Goal: Entertainment & Leisure: Browse casually

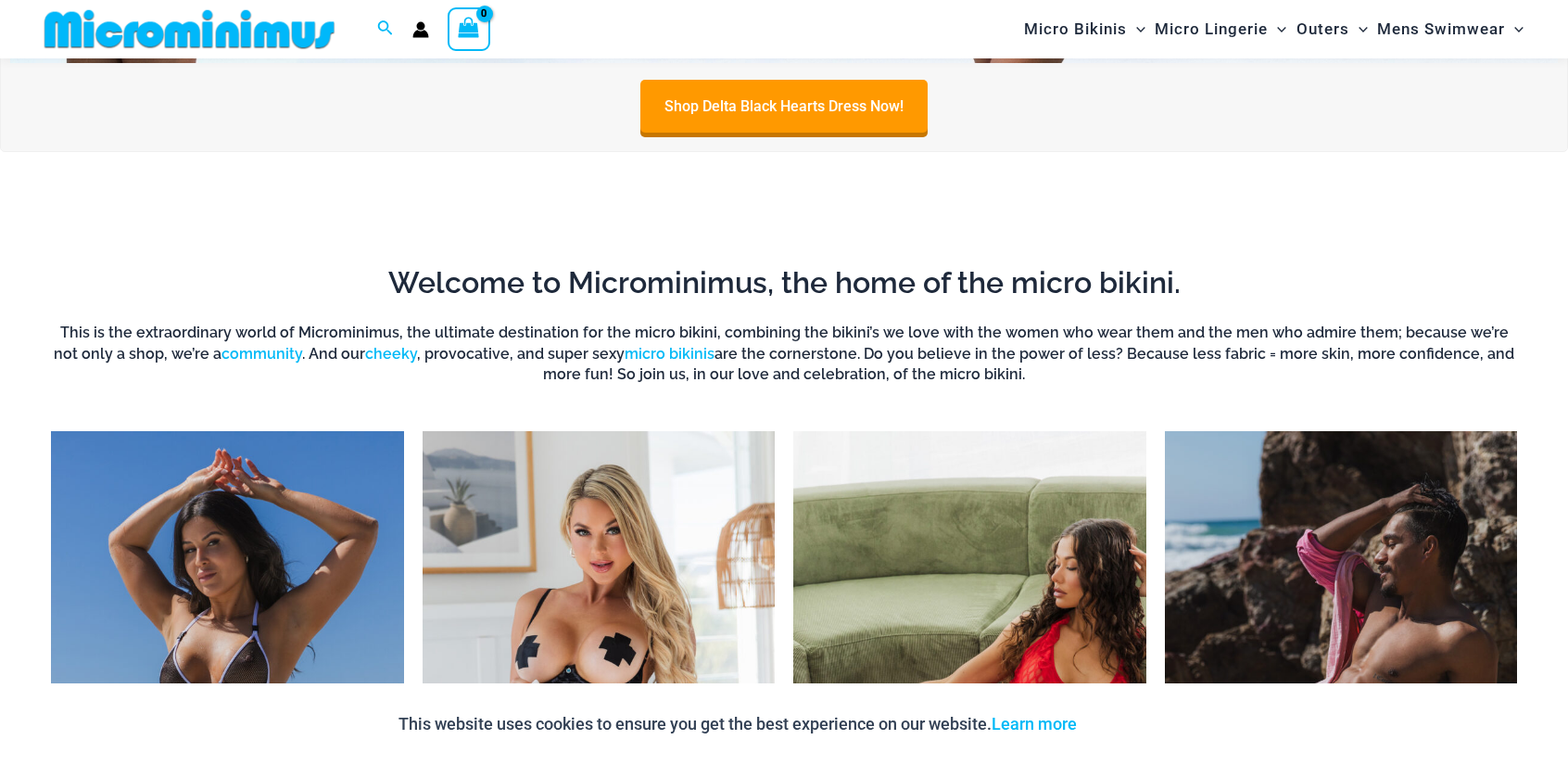
scroll to position [911, 0]
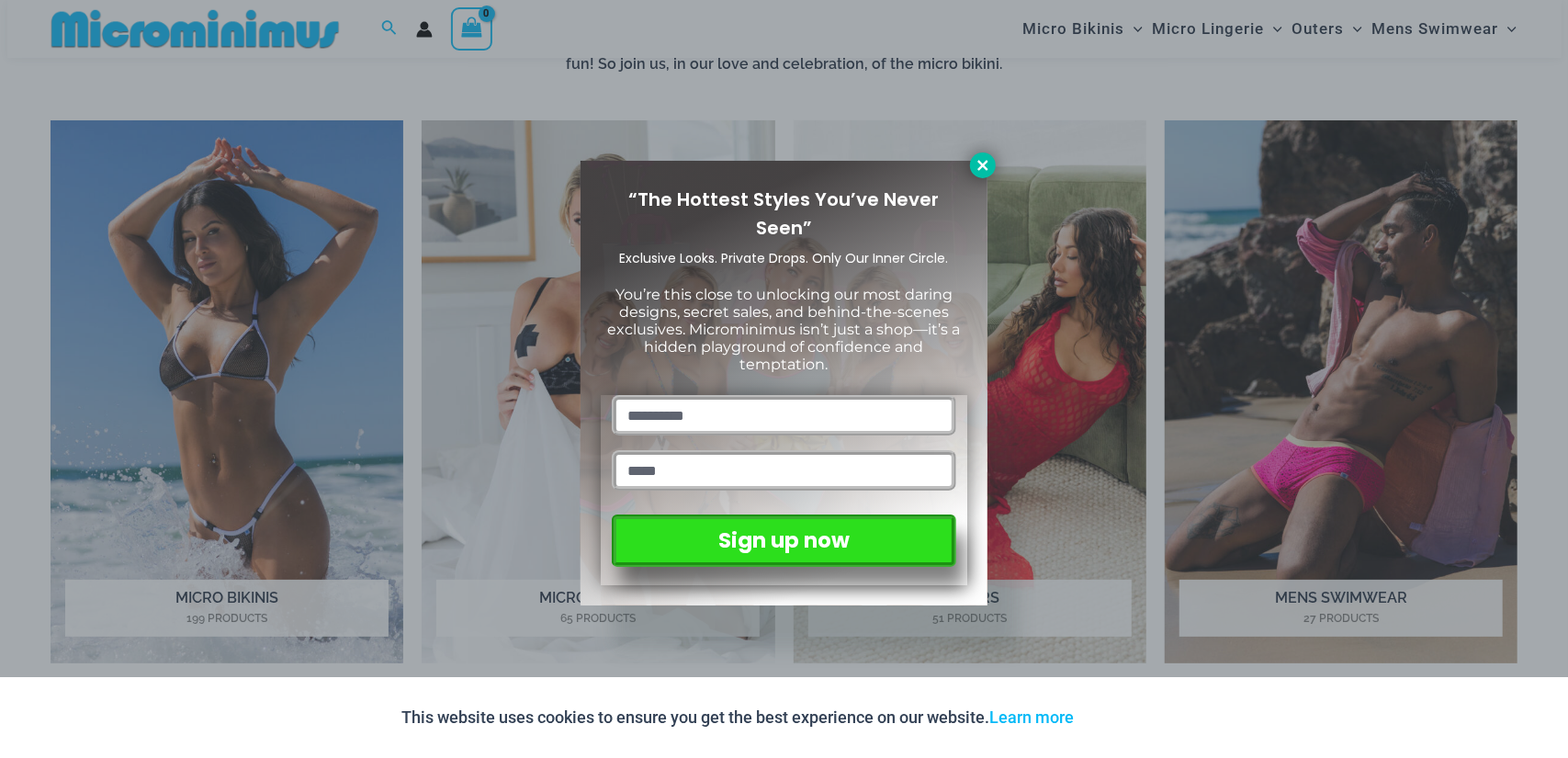
click at [982, 164] on icon at bounding box center [982, 165] width 10 height 10
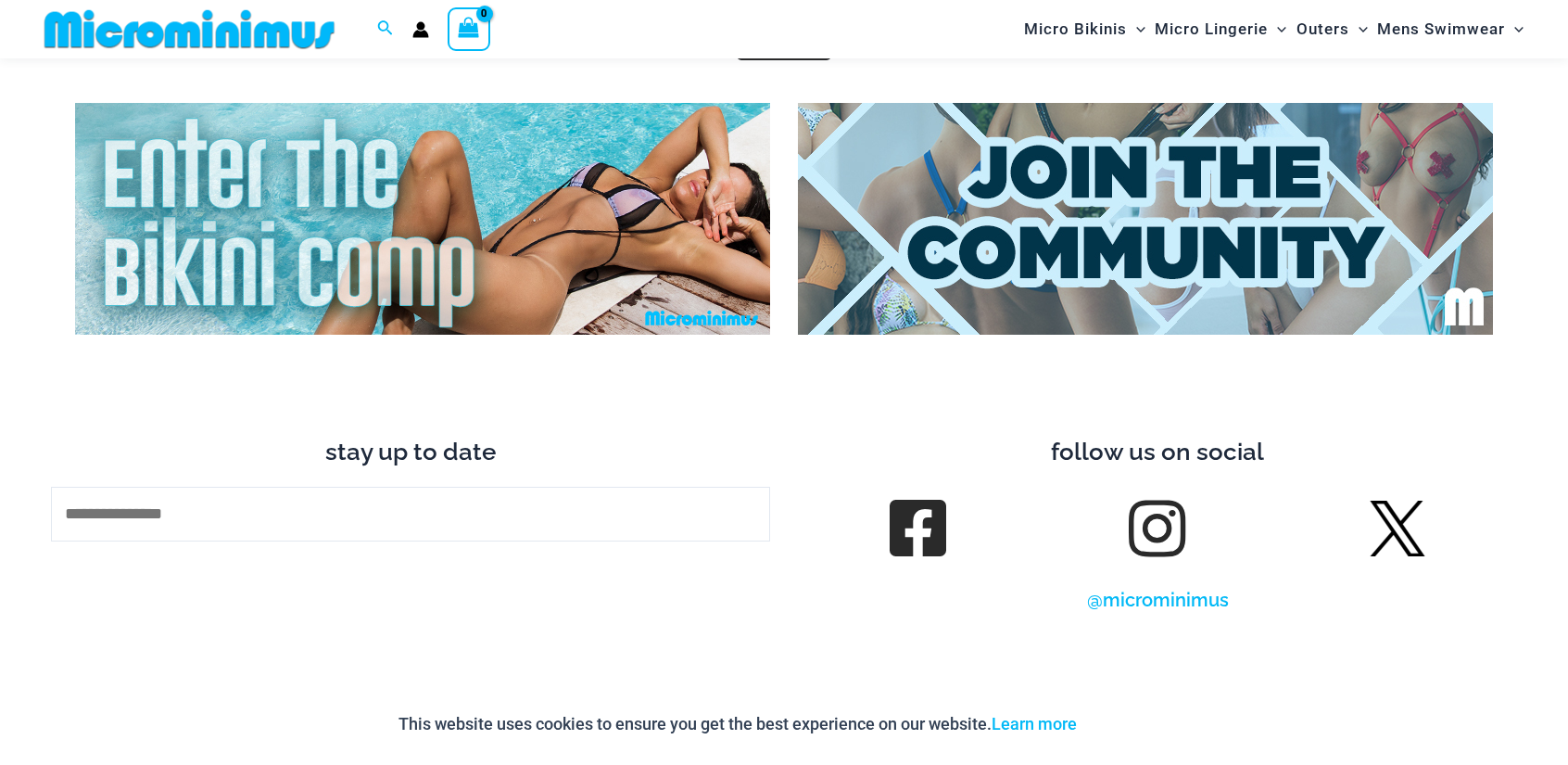
scroll to position [6165, 0]
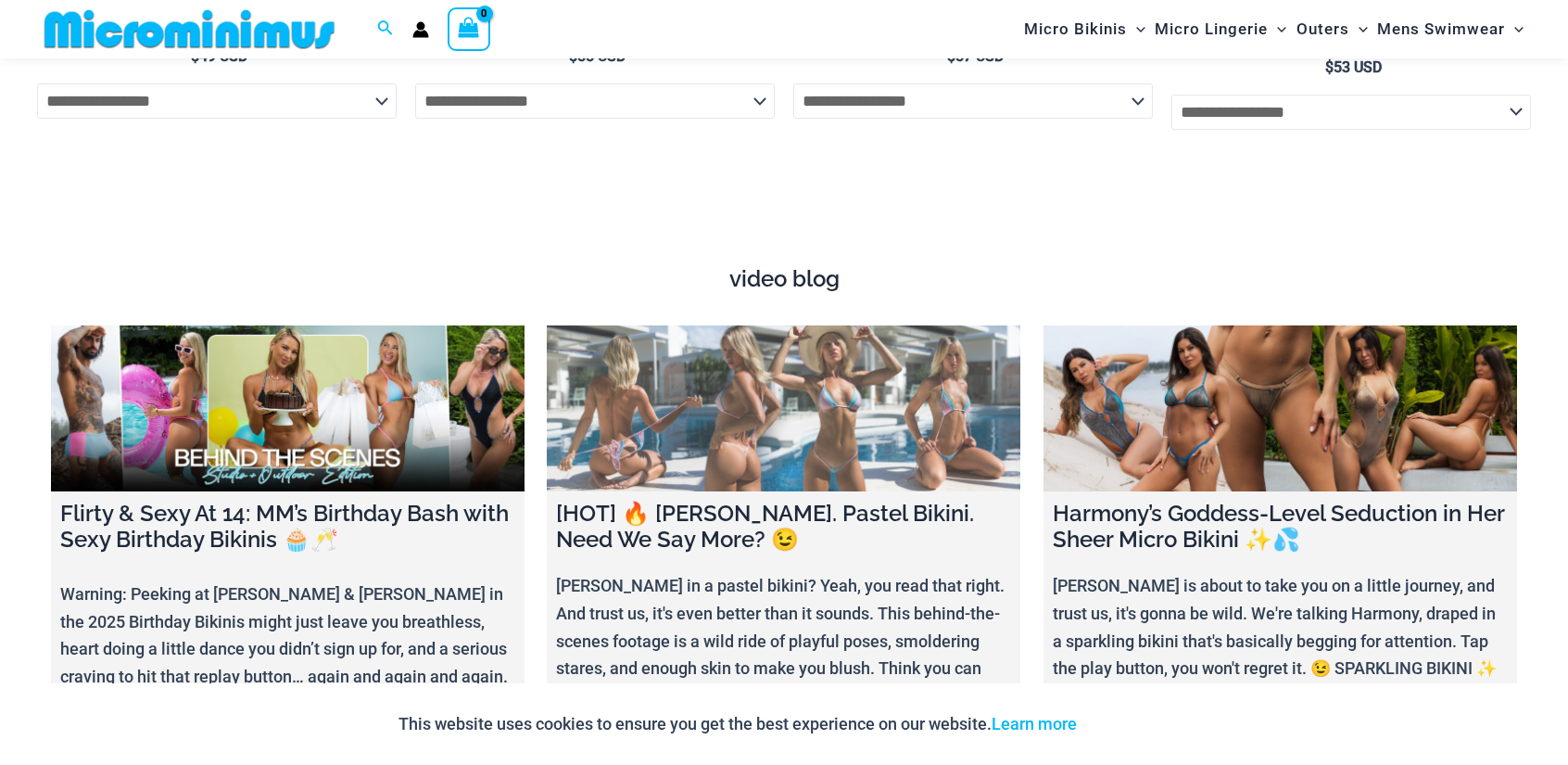
click at [742, 378] on link at bounding box center [784, 408] width 474 height 166
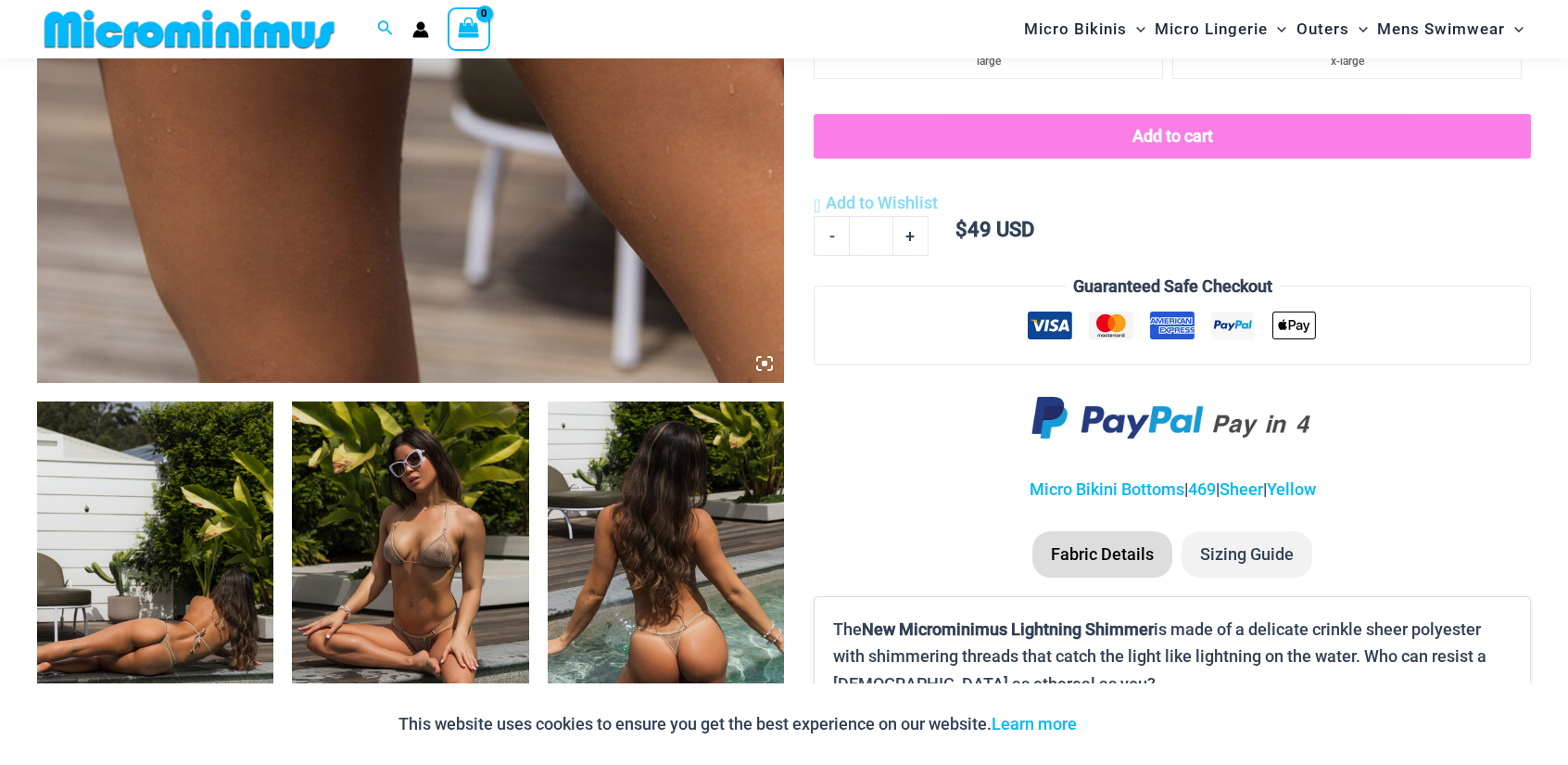
scroll to position [911, 0]
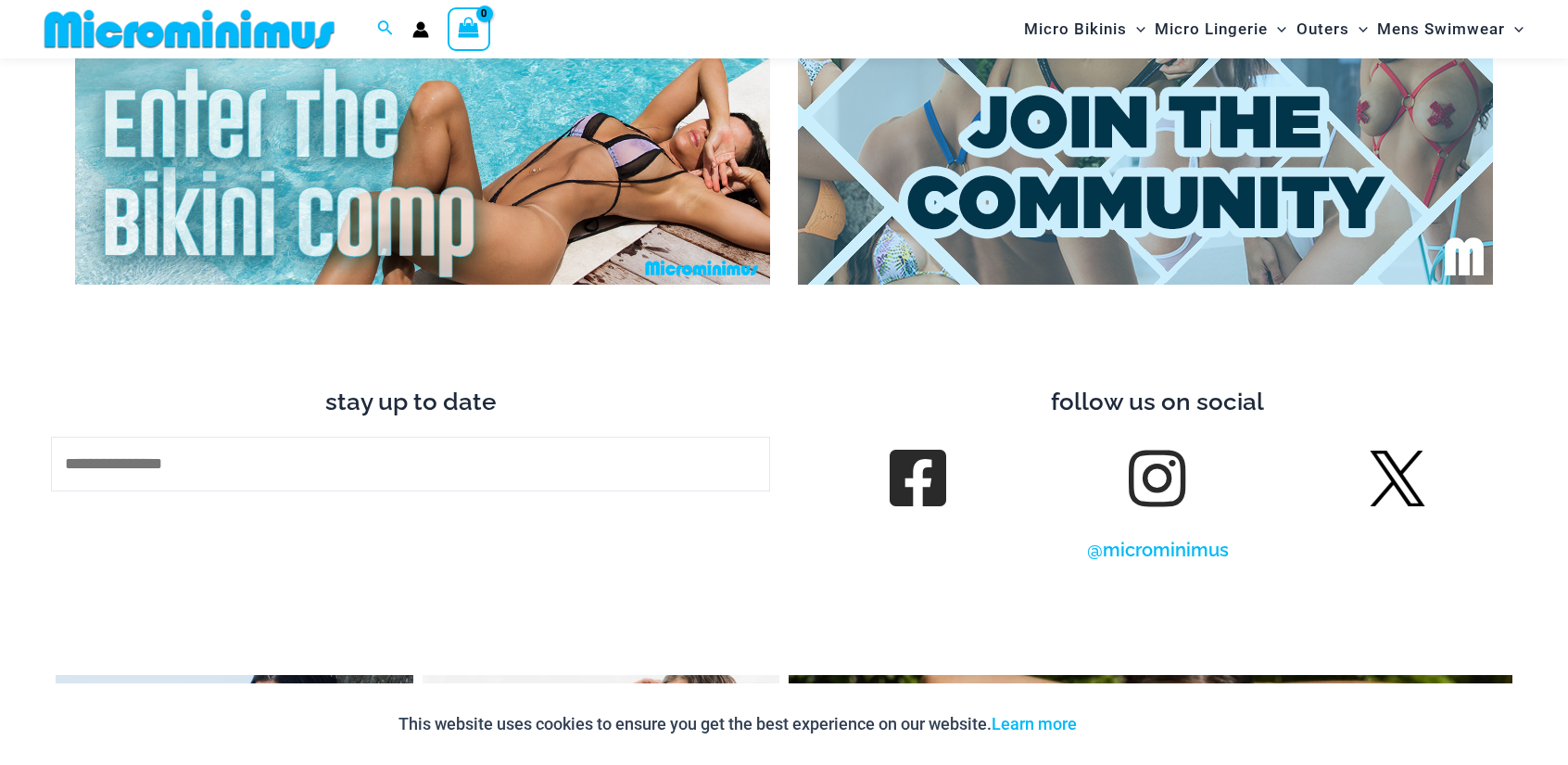
scroll to position [6834, 0]
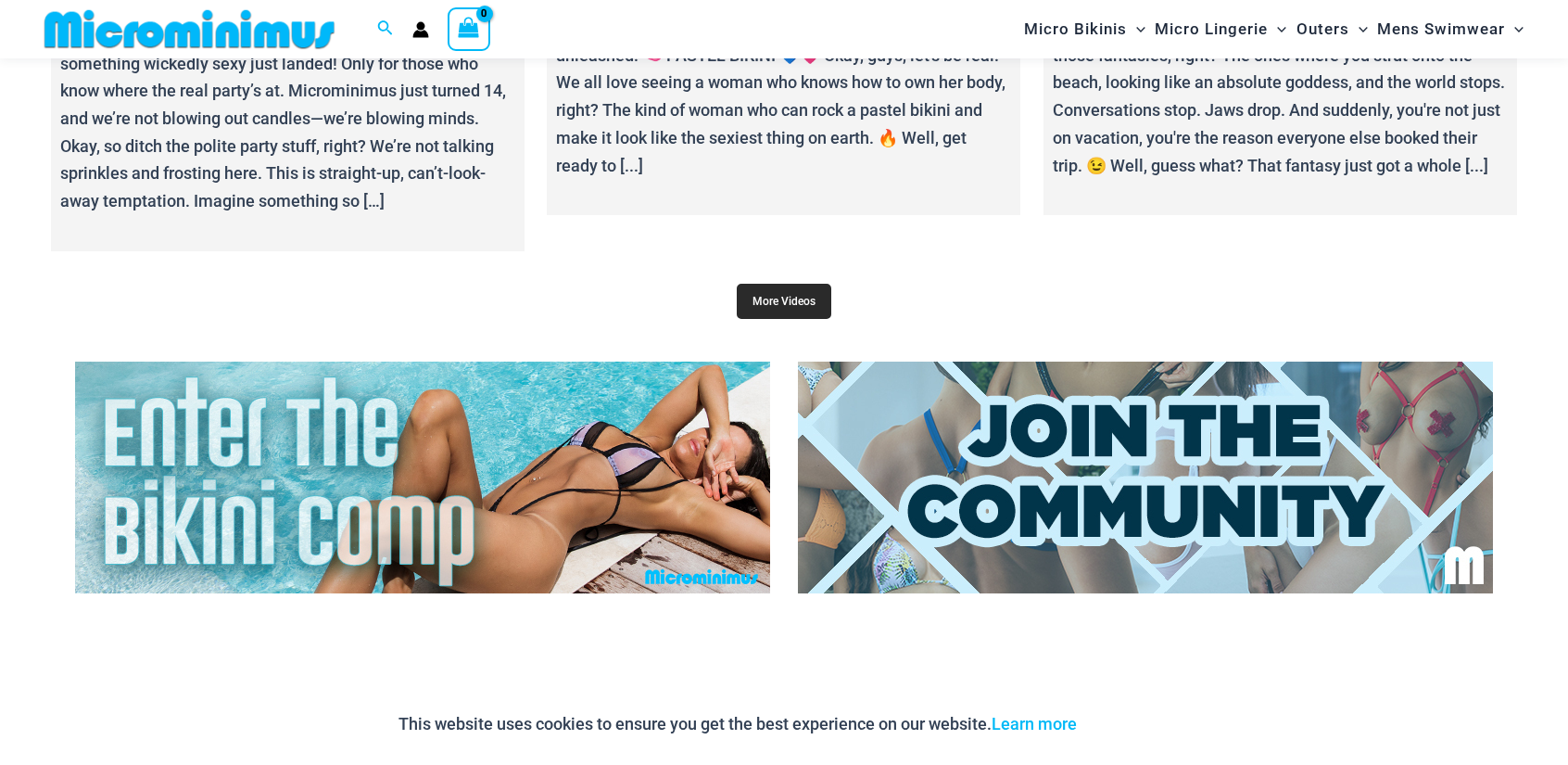
click at [807, 300] on link "More Videos" at bounding box center [784, 301] width 94 height 35
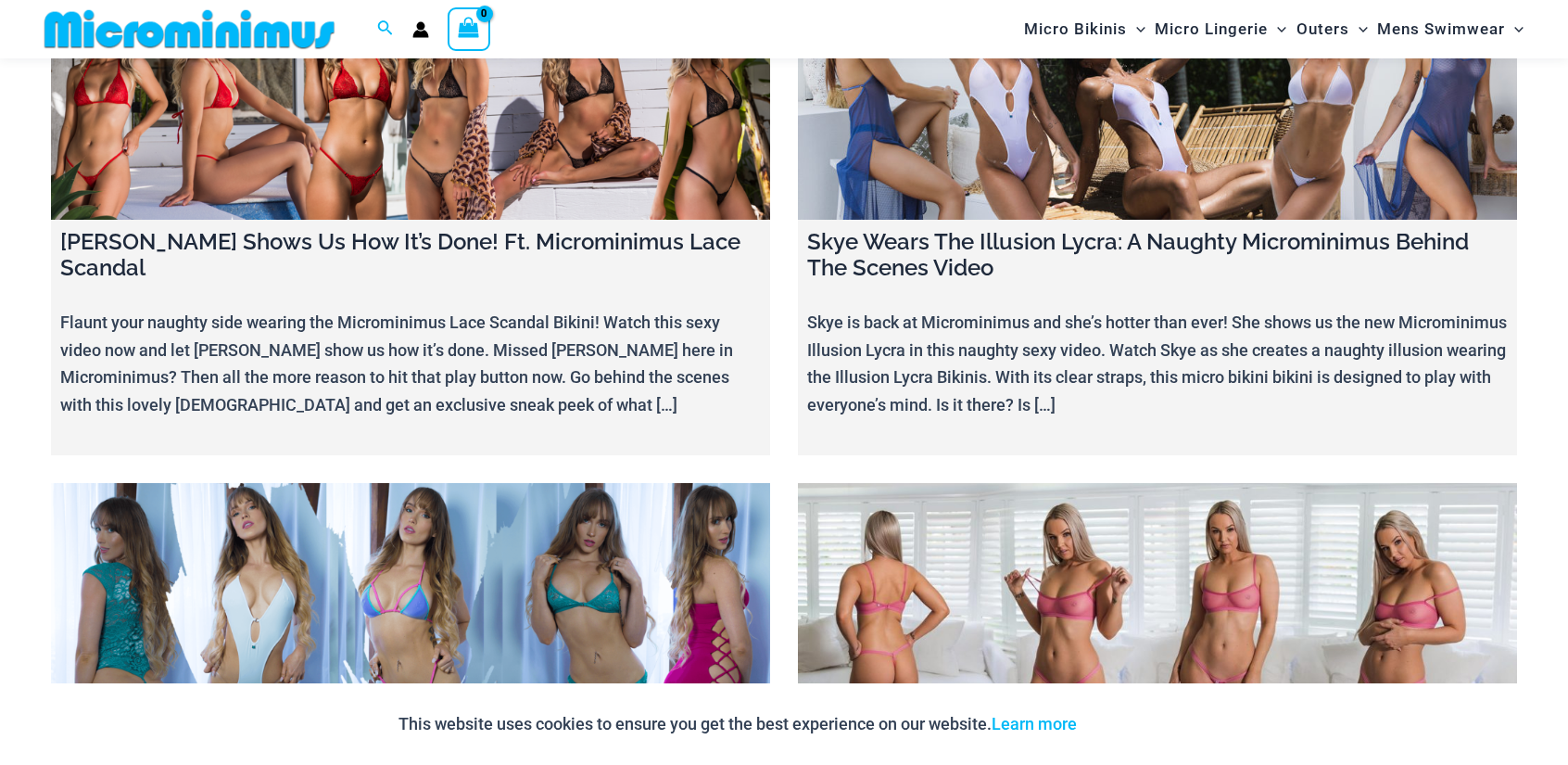
scroll to position [22318, 0]
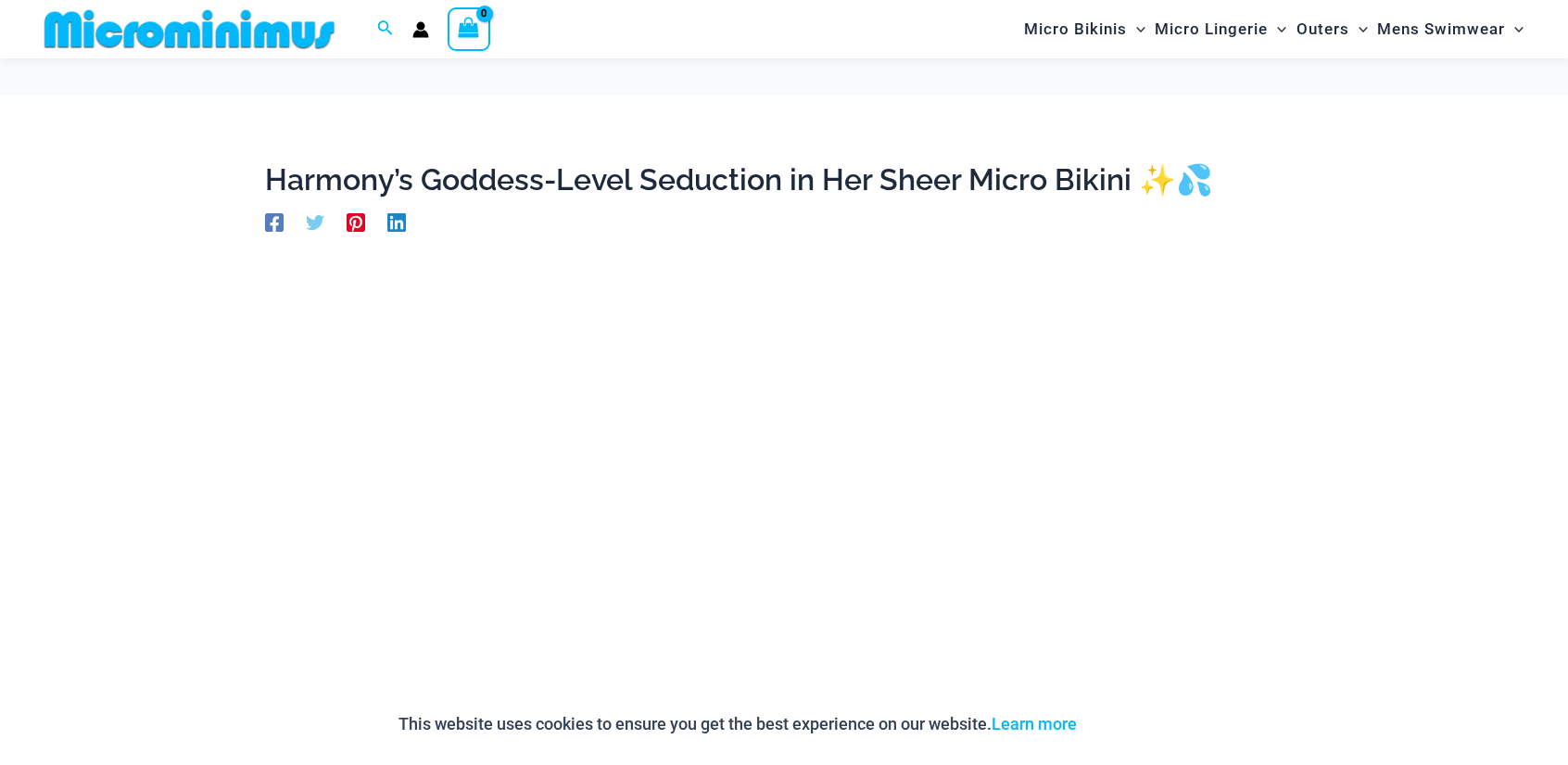
scroll to position [292, 0]
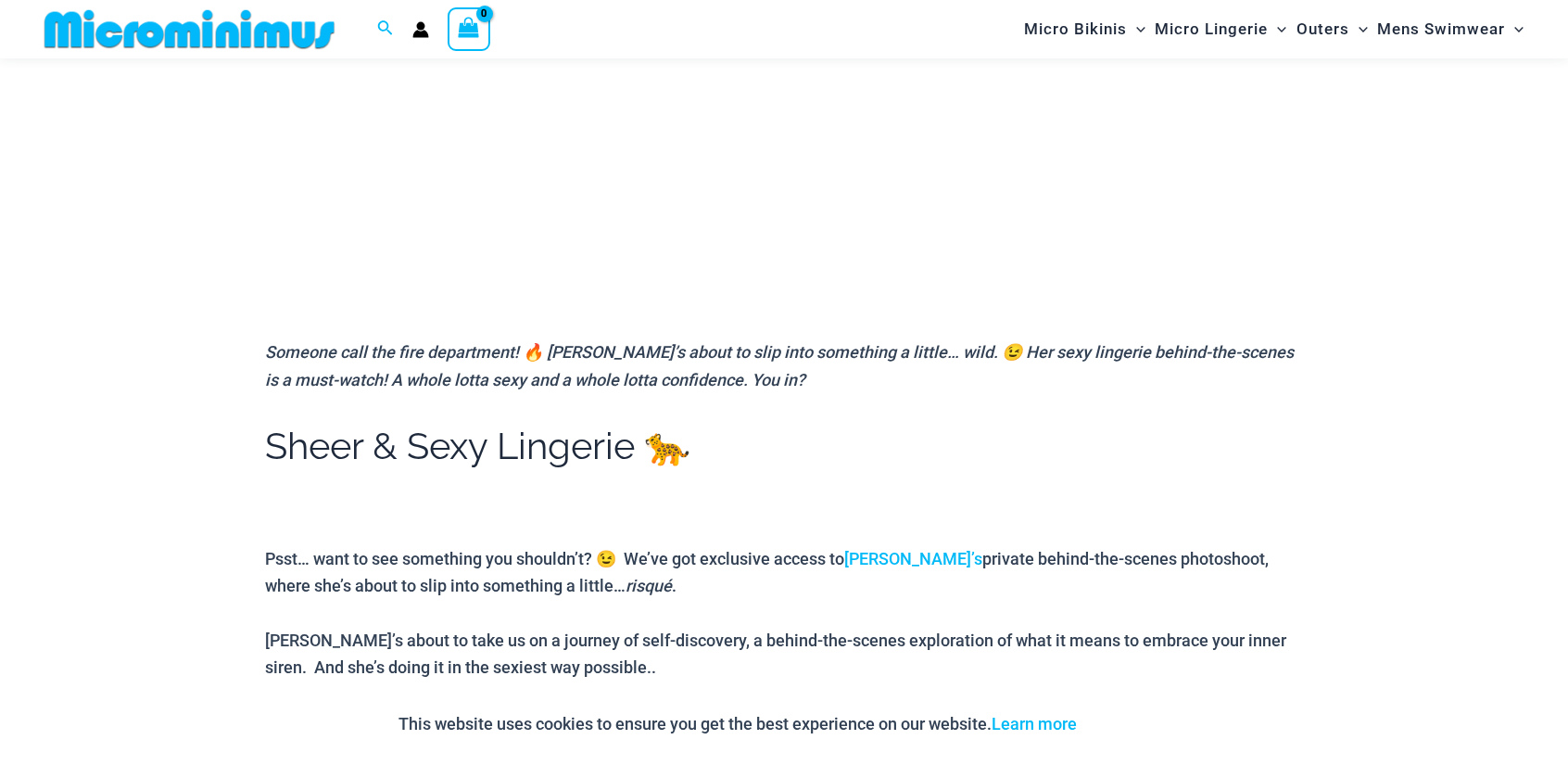
scroll to position [276, 0]
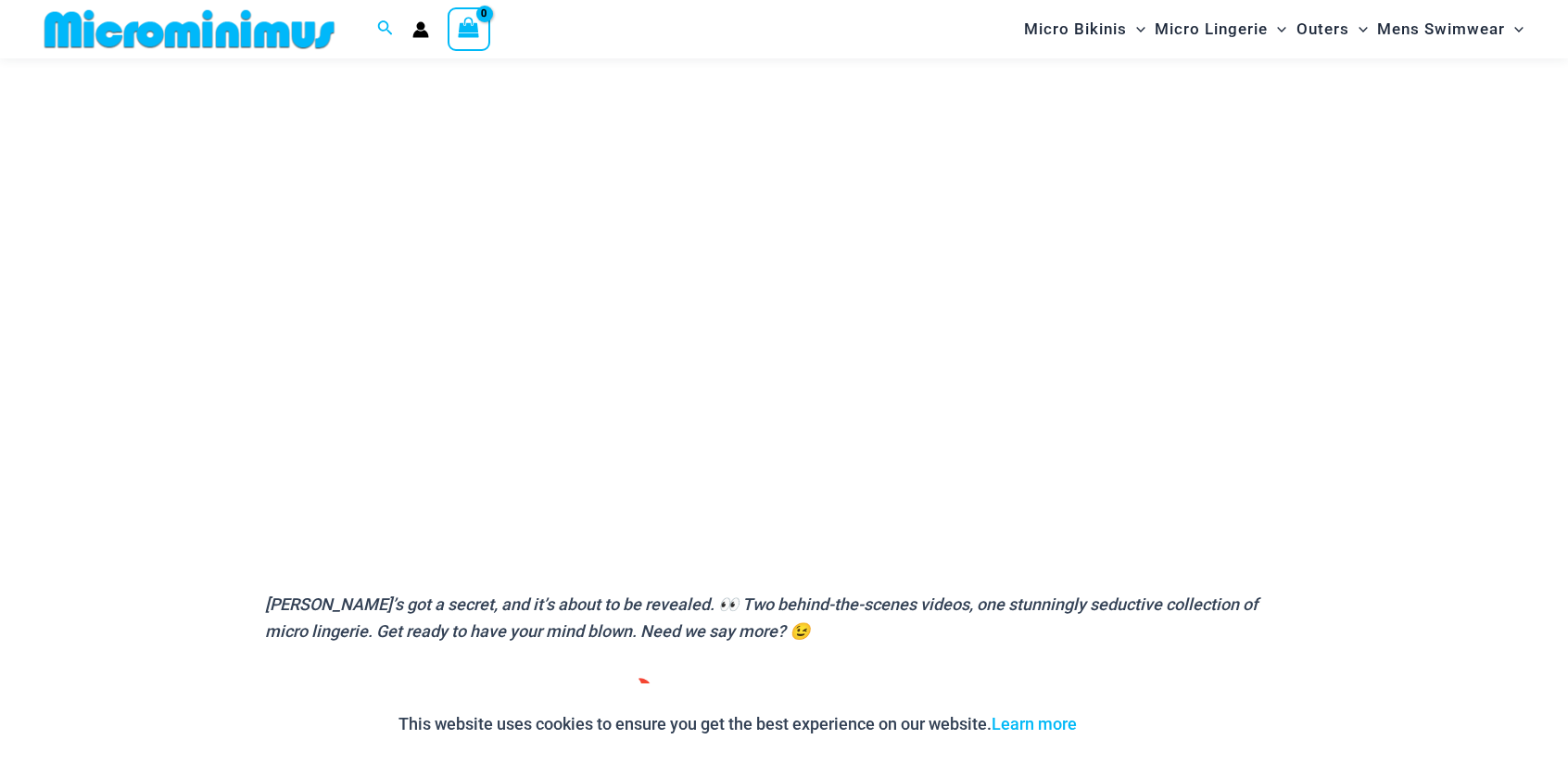
scroll to position [292, 0]
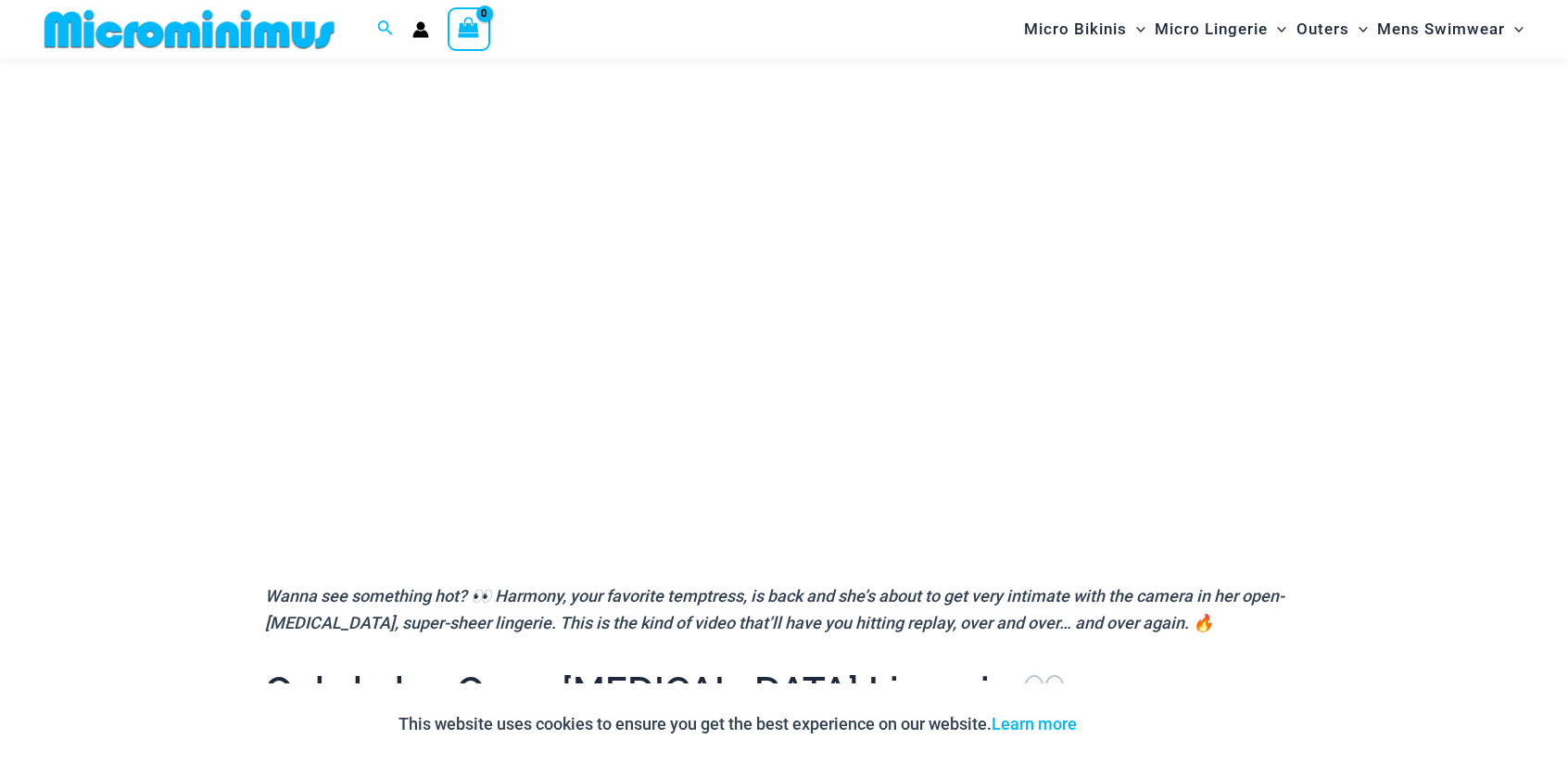
scroll to position [292, 0]
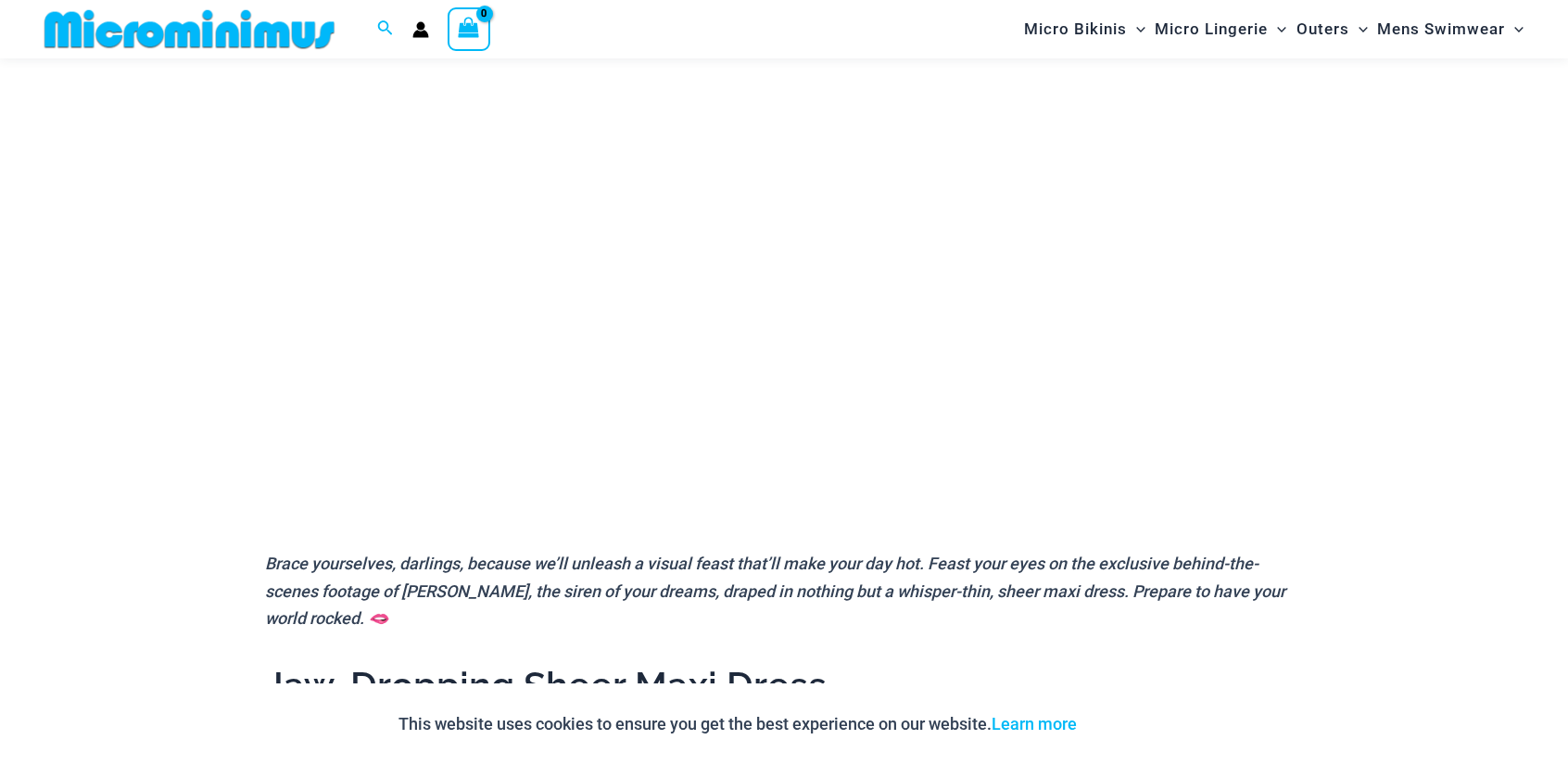
scroll to position [289, 0]
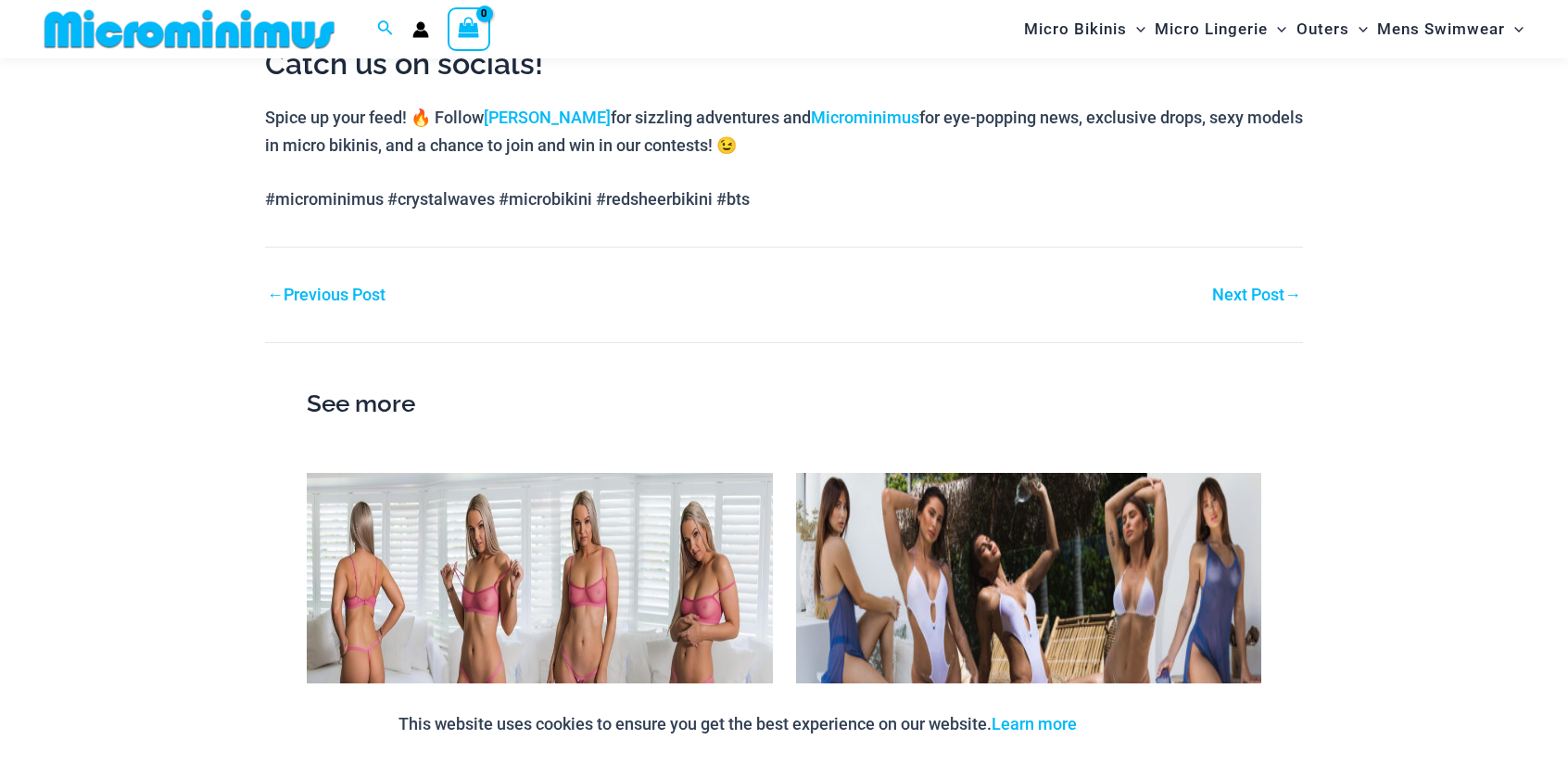
scroll to position [1838, 0]
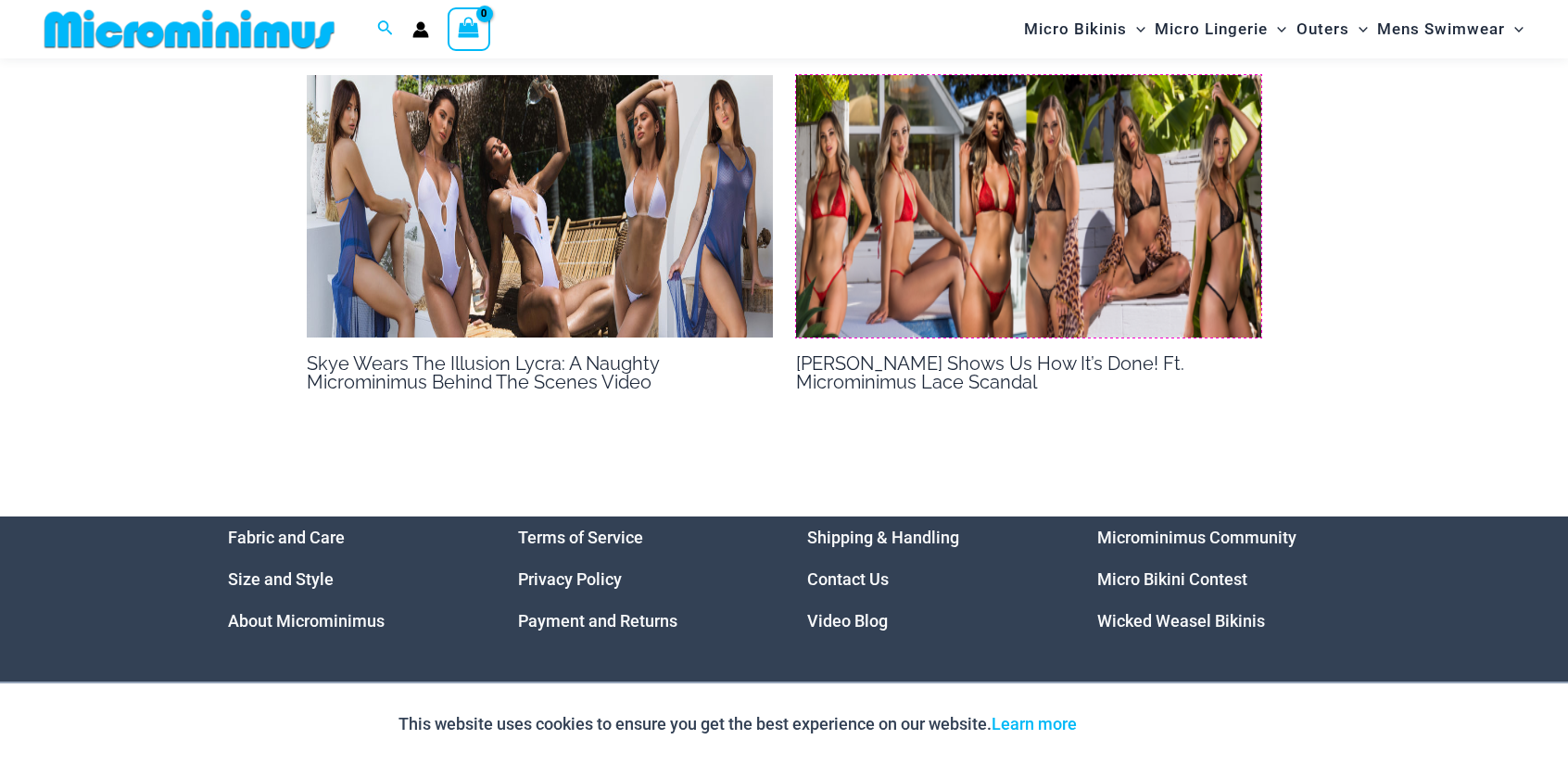
scroll to position [1727, 0]
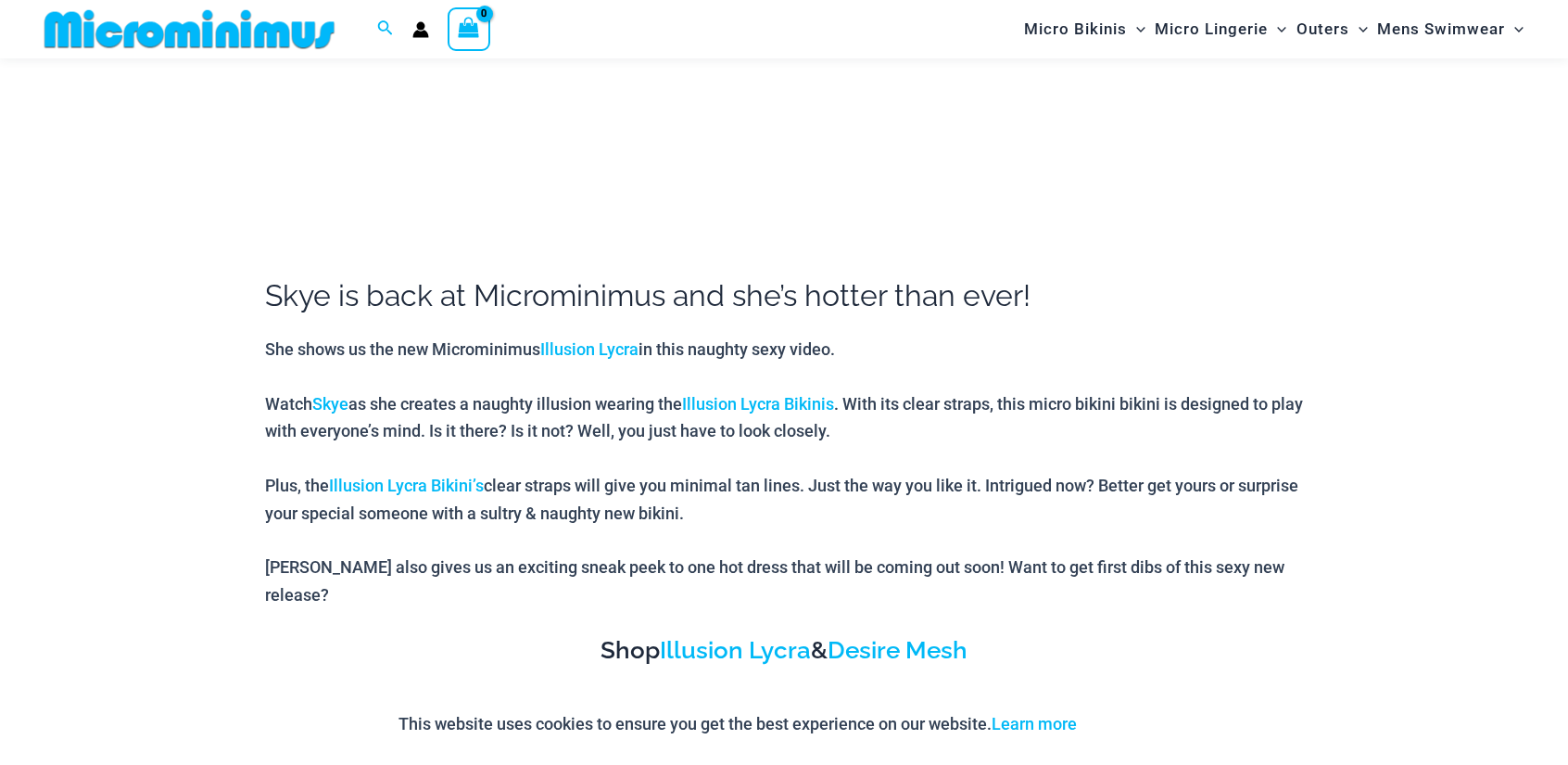
scroll to position [911, 0]
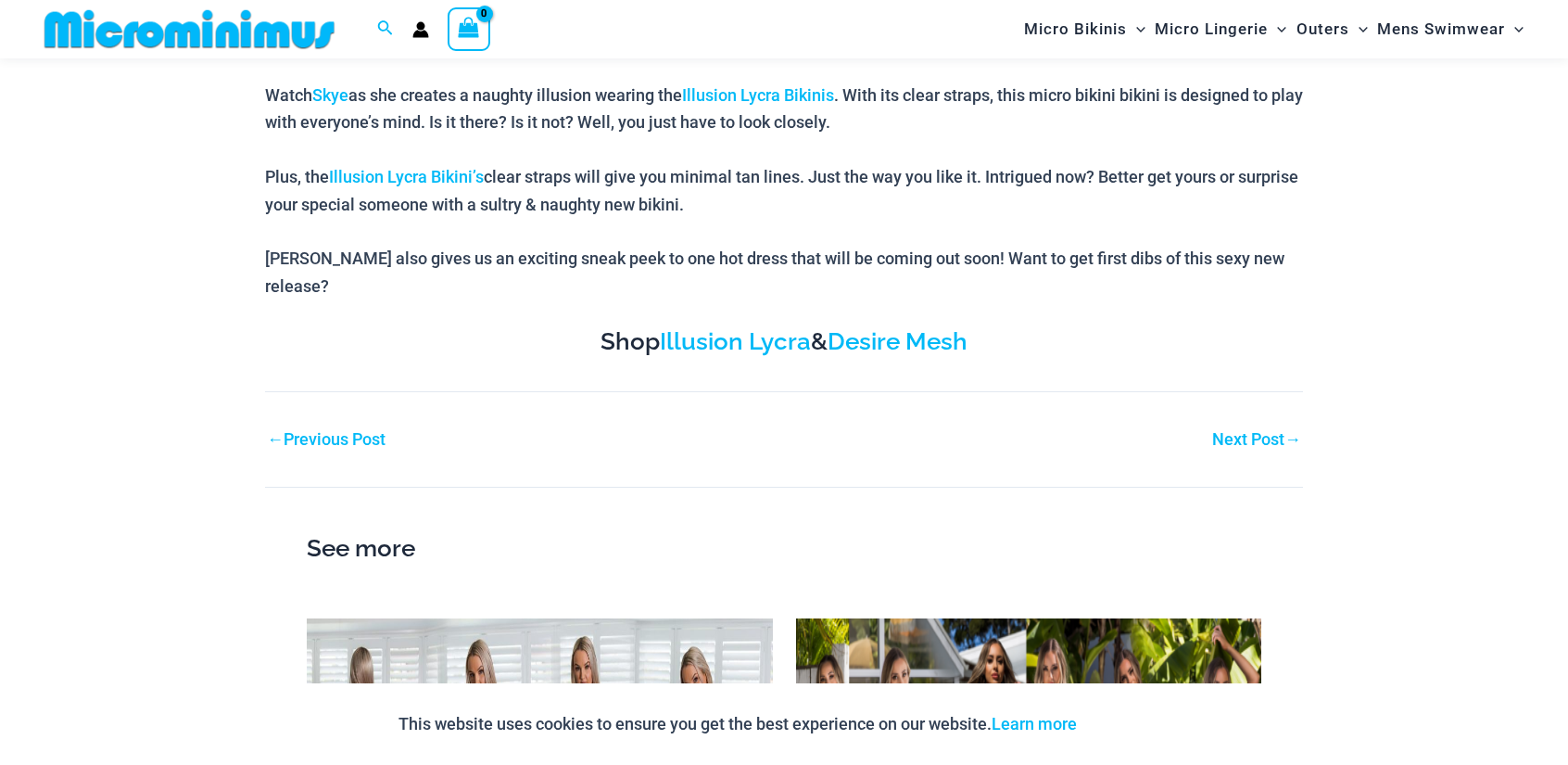
click at [1232, 431] on link "Next Post →" at bounding box center [1257, 440] width 89 height 17
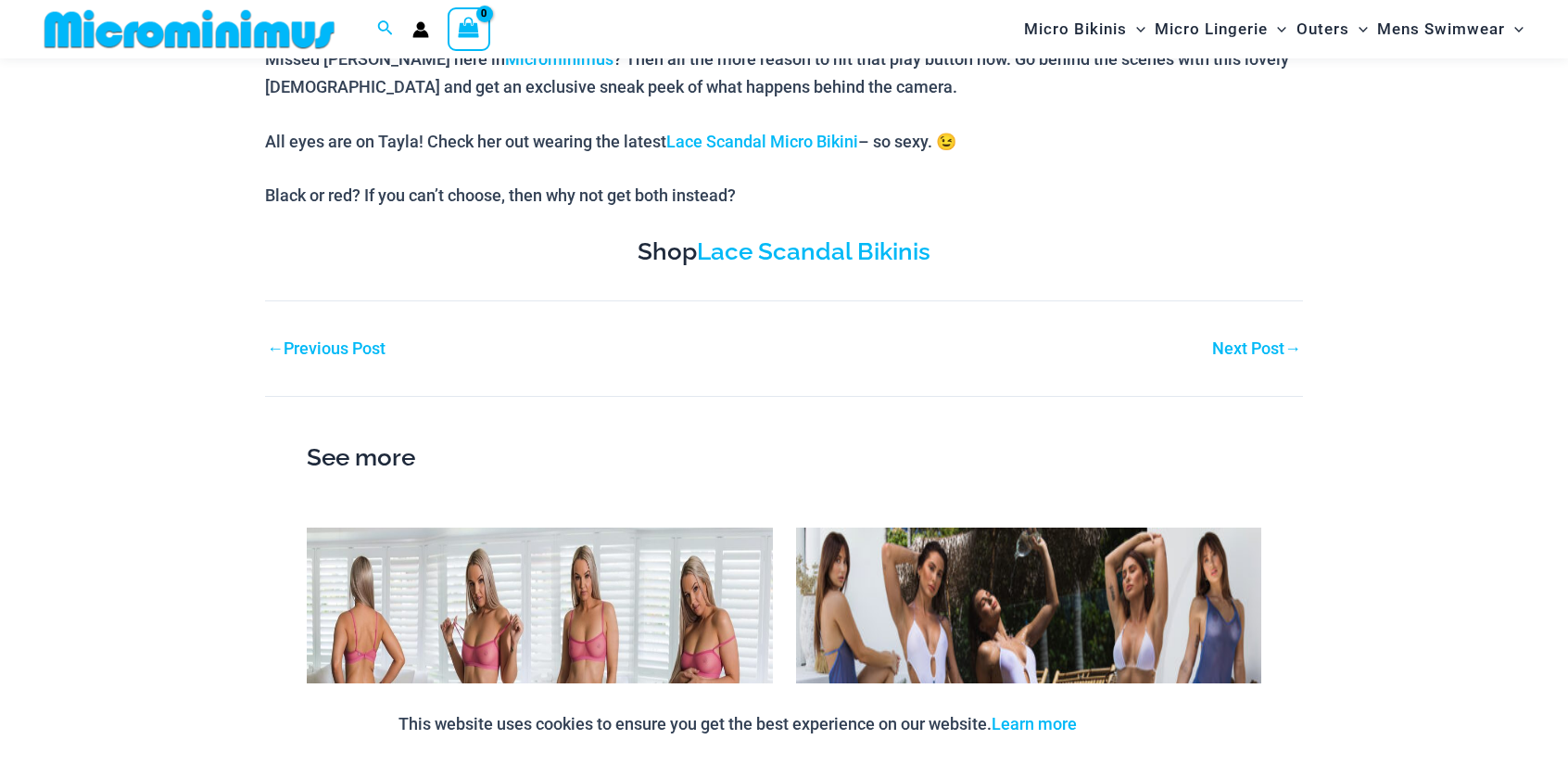
scroll to position [1220, 0]
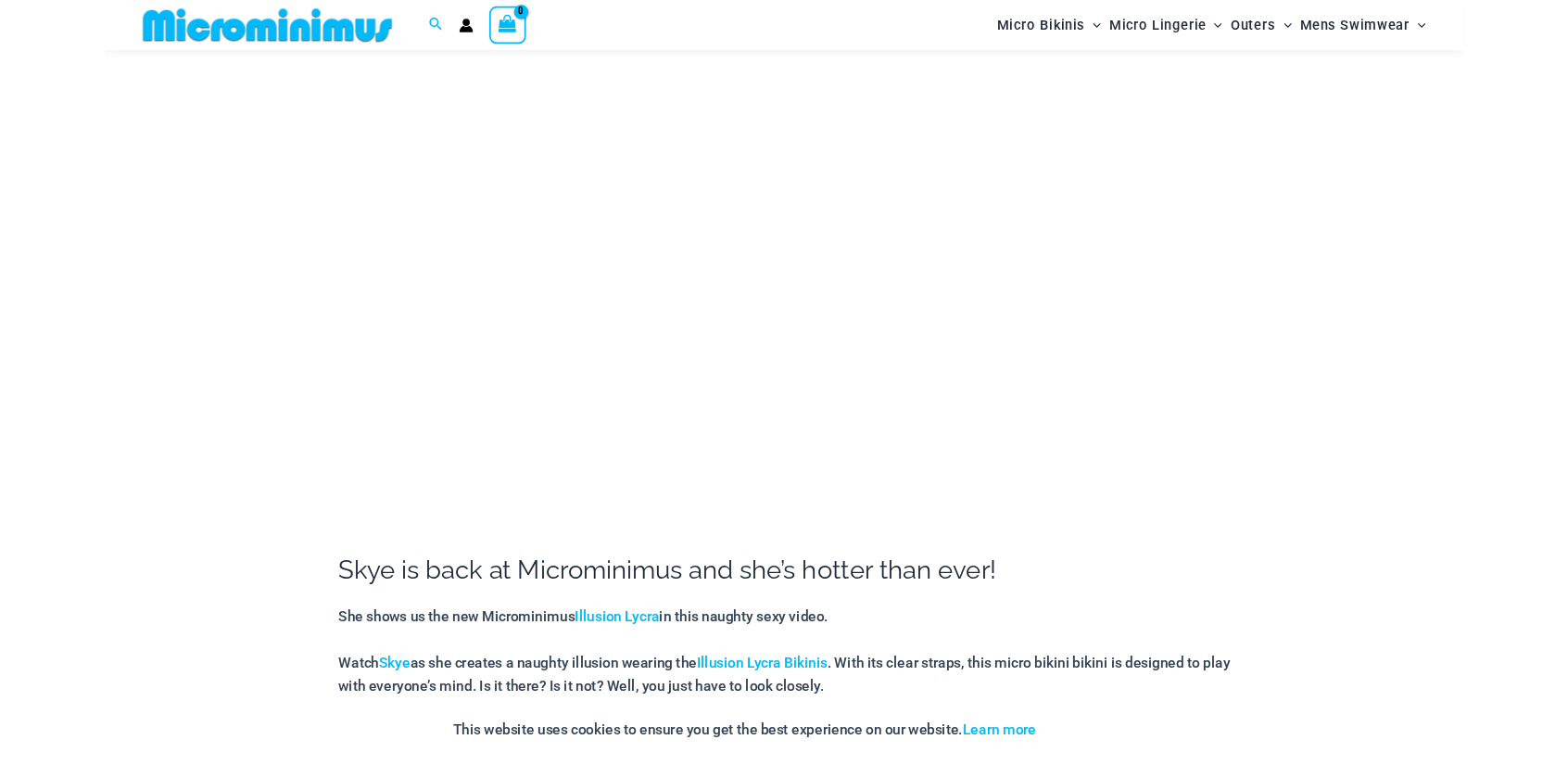
scroll to position [293, 0]
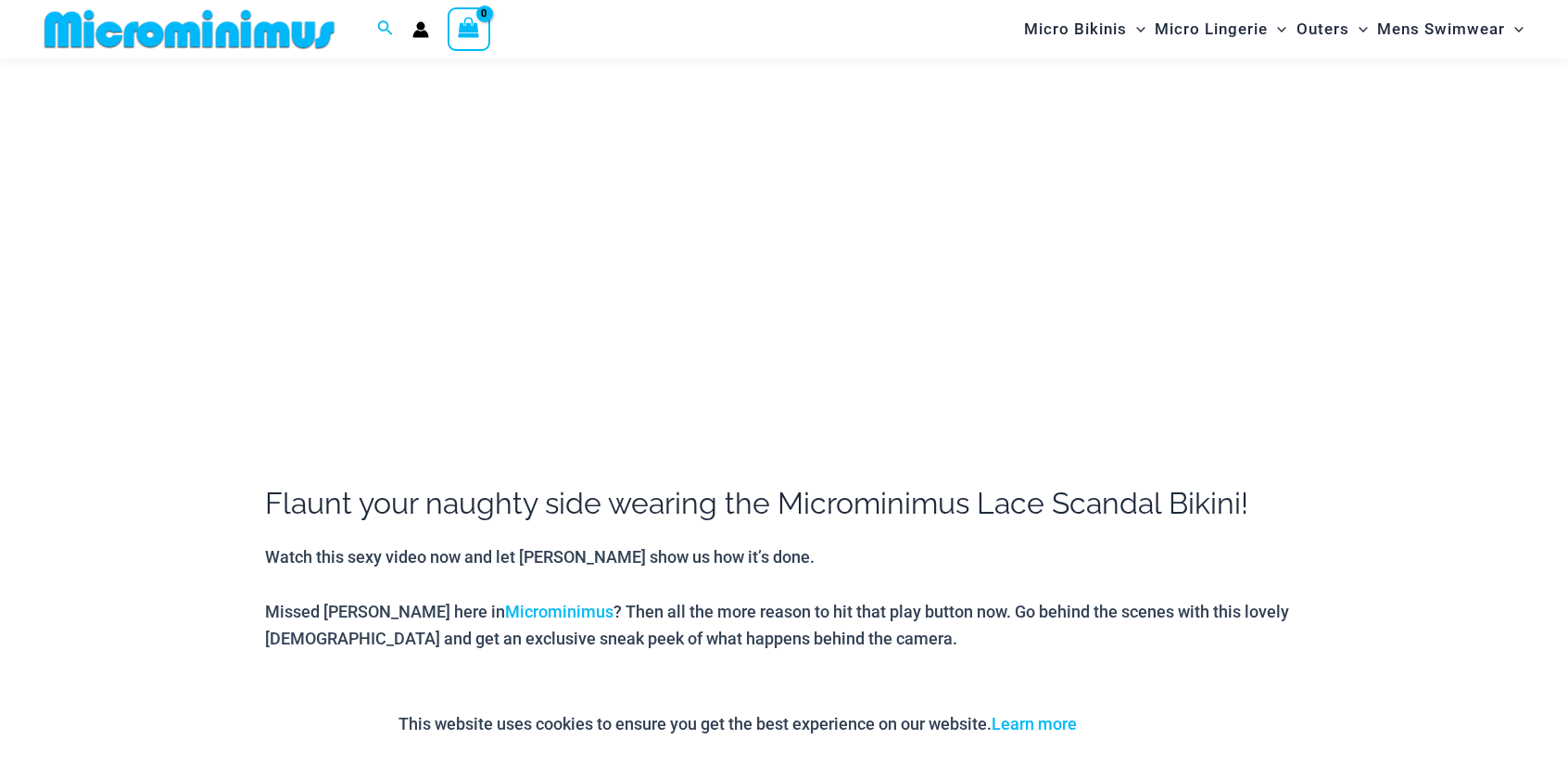
scroll to position [601, 0]
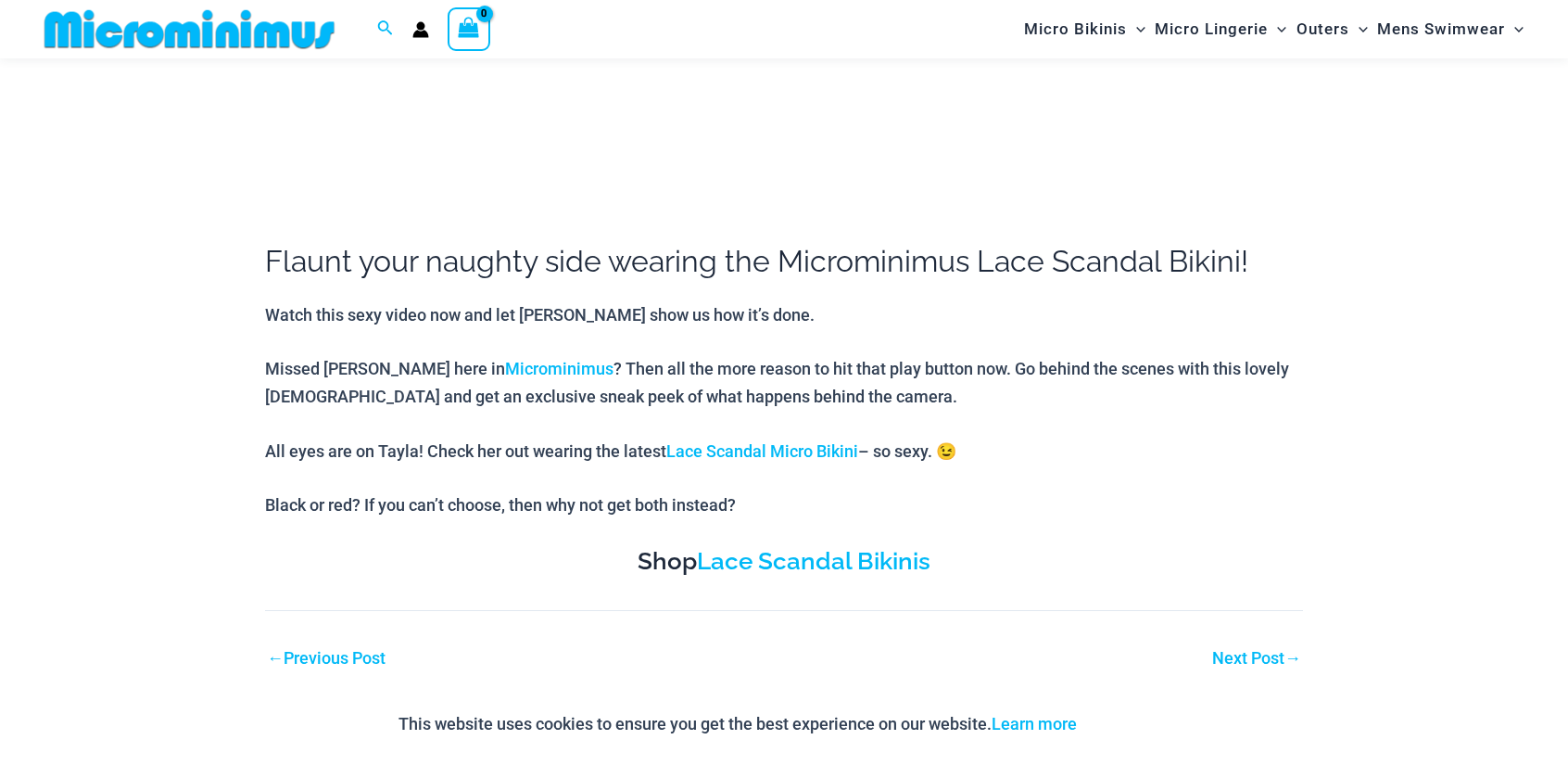
click at [1260, 657] on link "Next Post →" at bounding box center [1257, 658] width 89 height 17
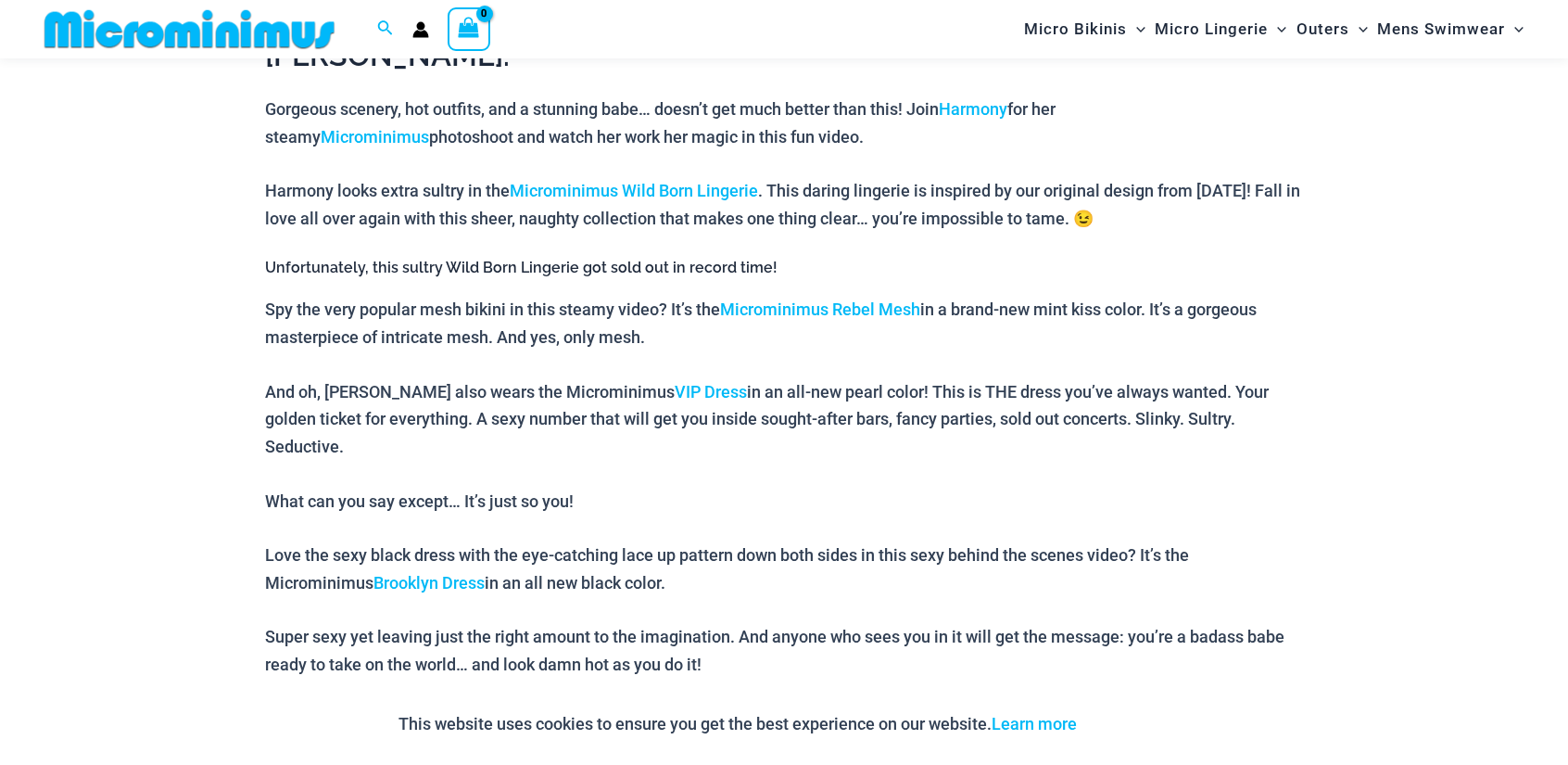
scroll to position [1219, 0]
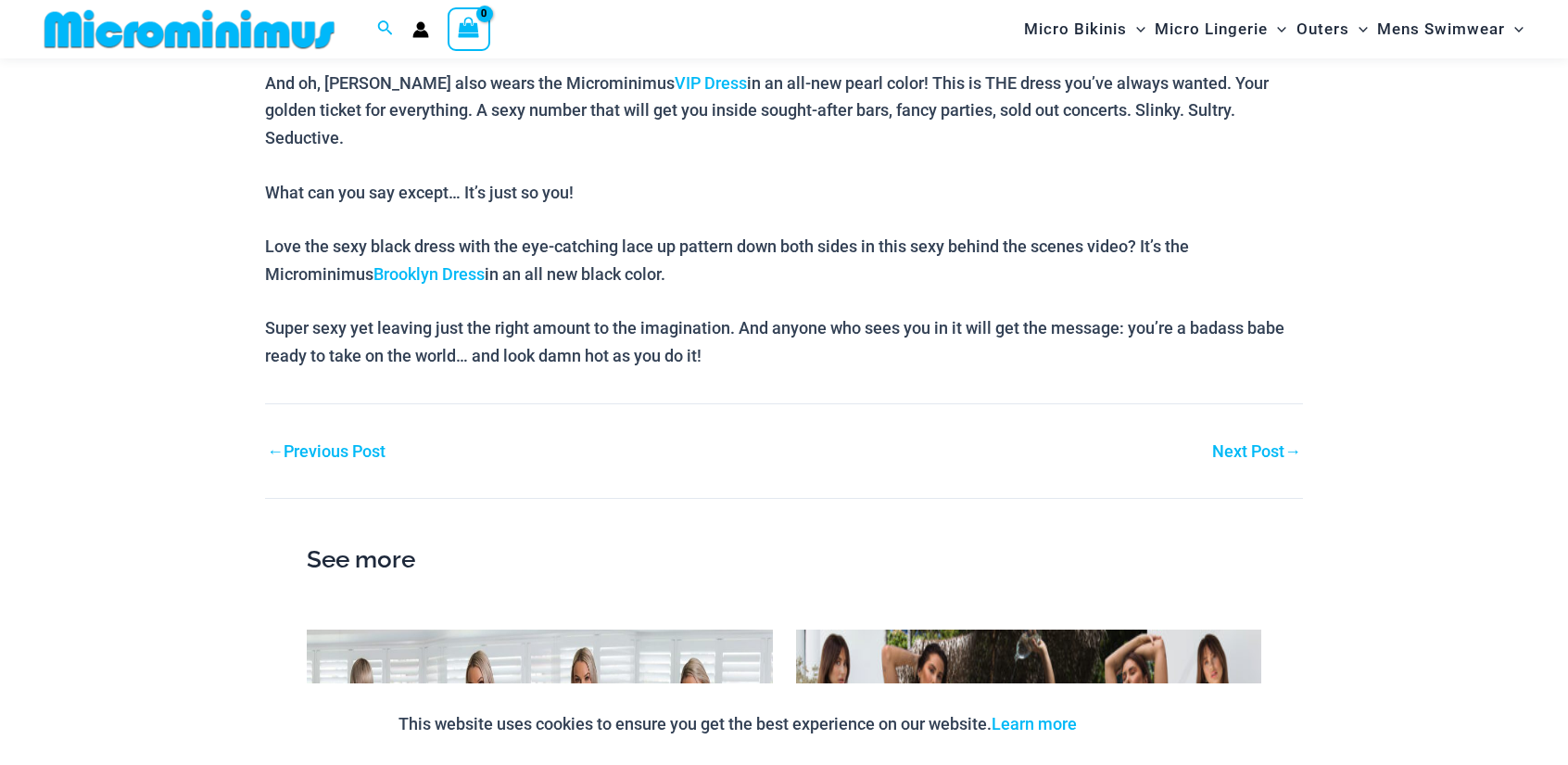
click at [1290, 438] on div "Next Post →" at bounding box center [1044, 451] width 519 height 28
click at [1284, 443] on link "Next Post →" at bounding box center [1257, 452] width 89 height 17
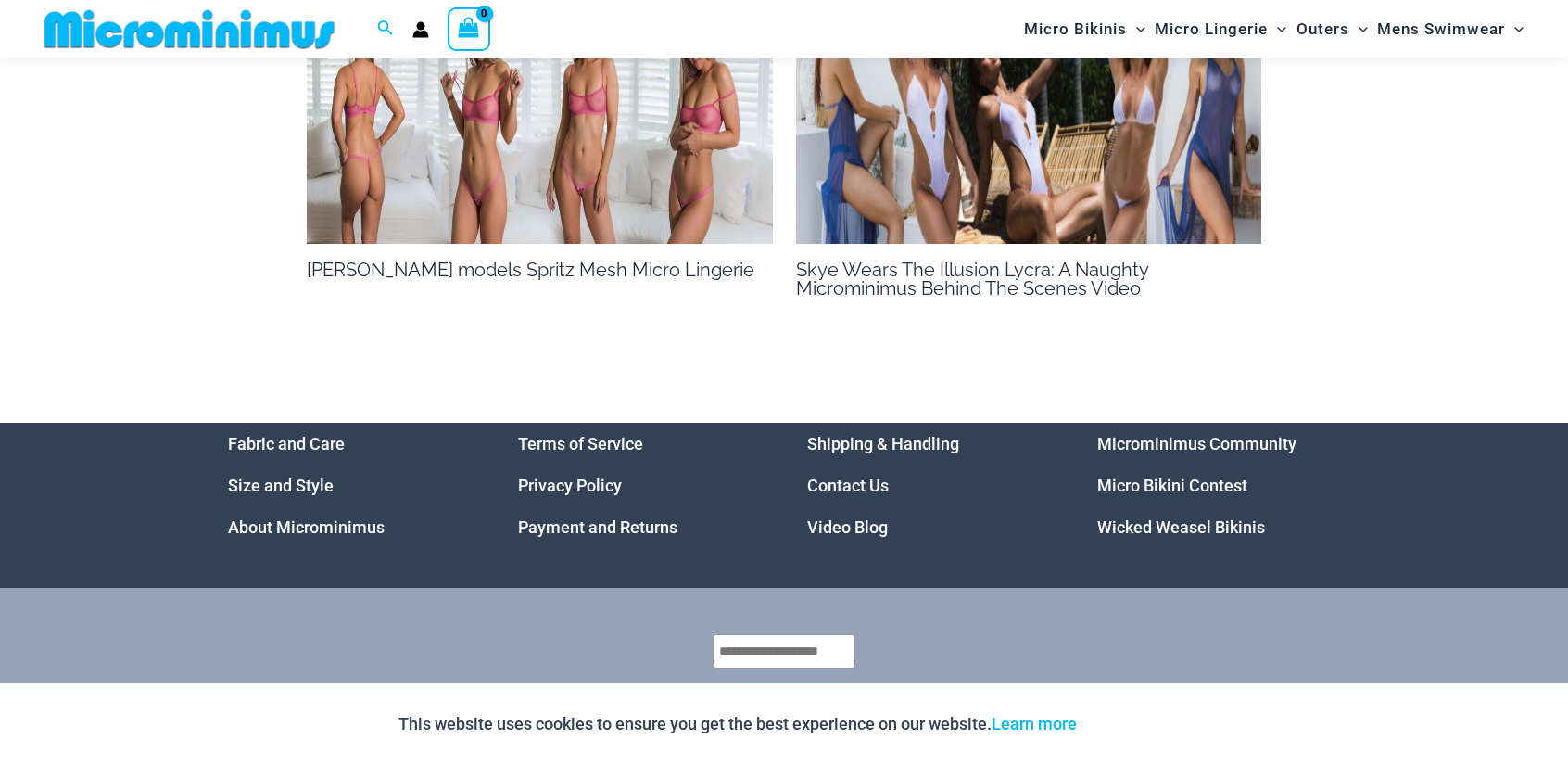
scroll to position [1221, 0]
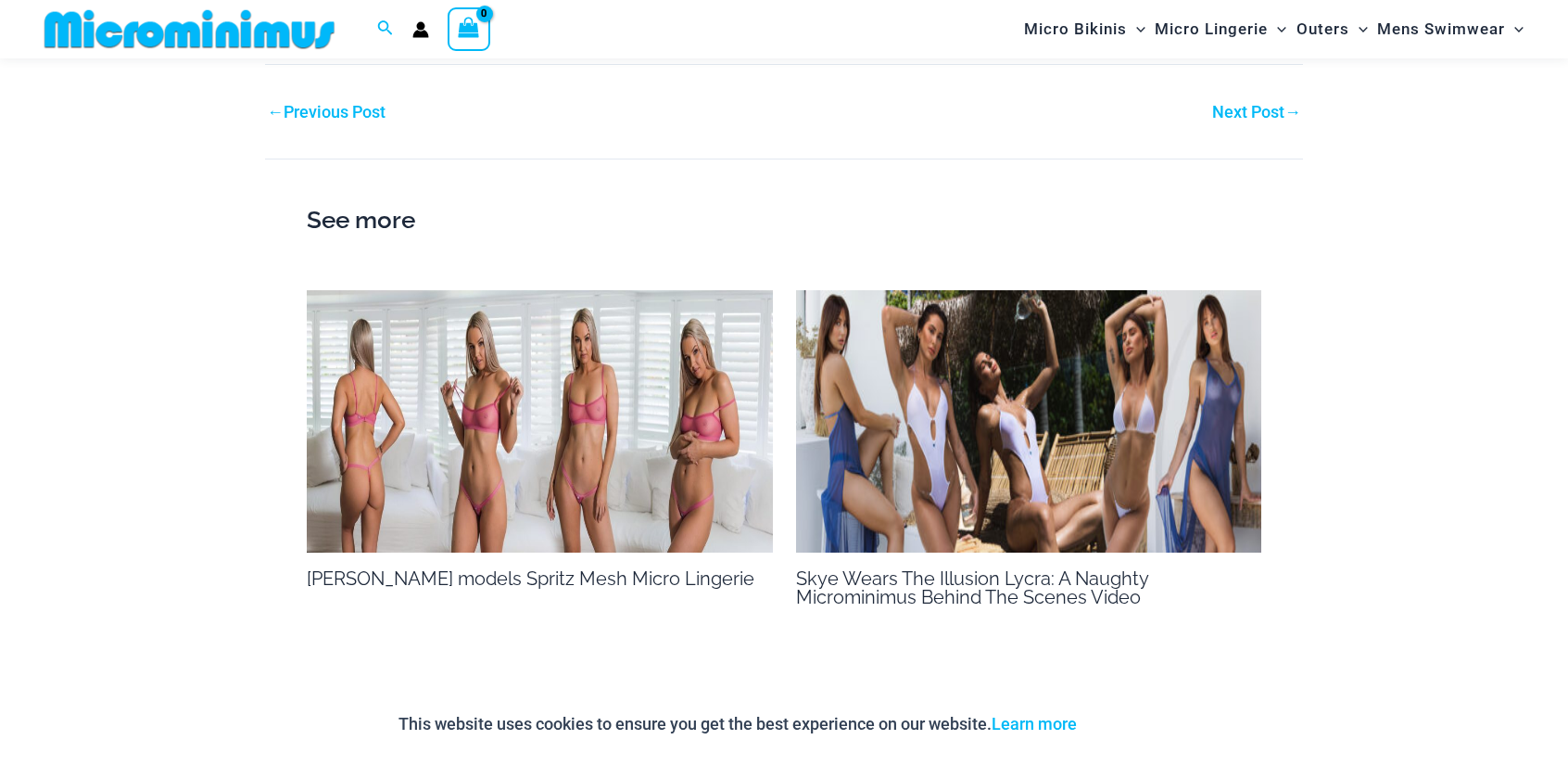
click at [1259, 112] on link "Next Post →" at bounding box center [1257, 112] width 89 height 17
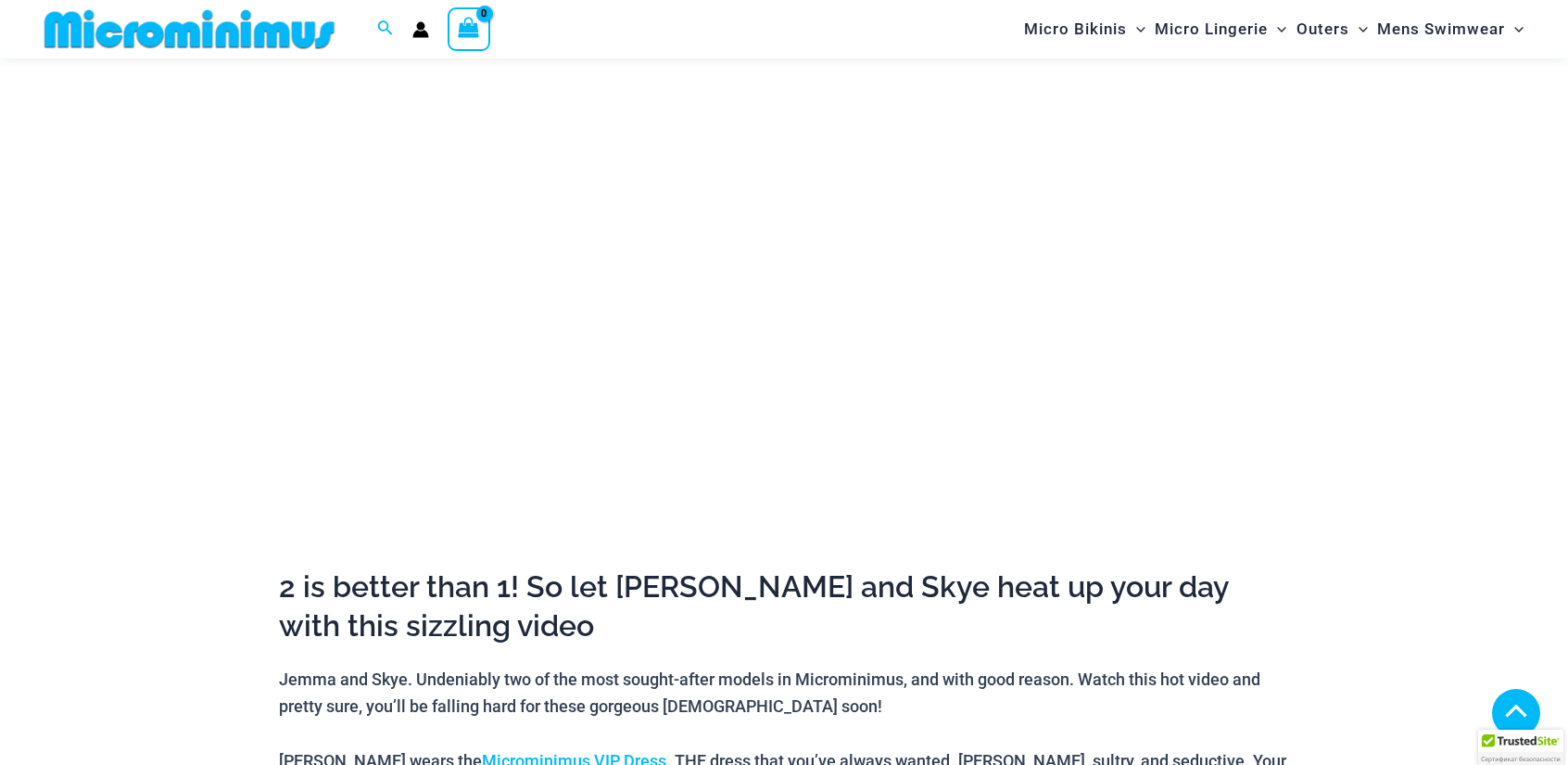
scroll to position [911, 0]
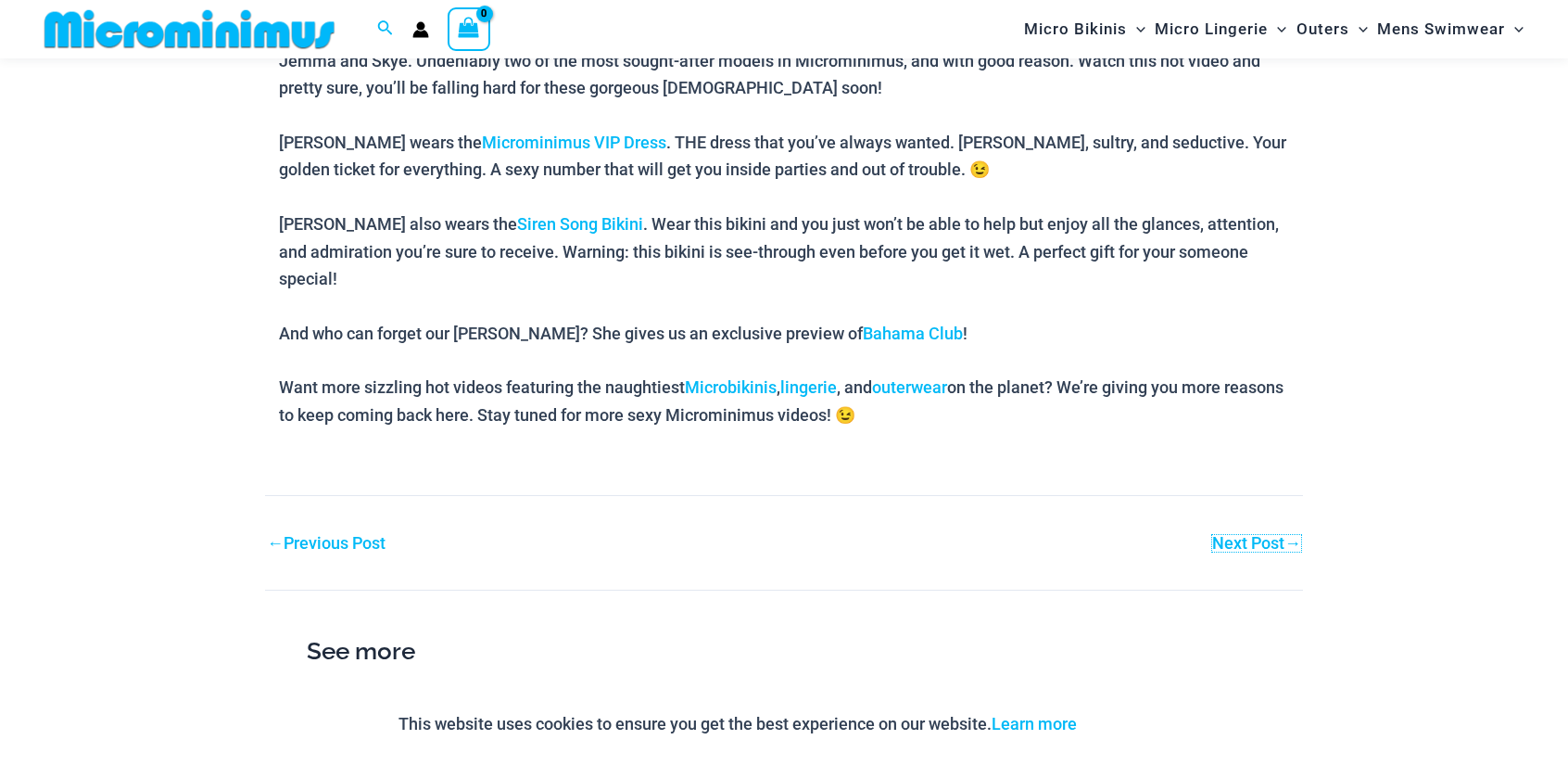
click at [1226, 535] on link "Next Post →" at bounding box center [1257, 543] width 89 height 17
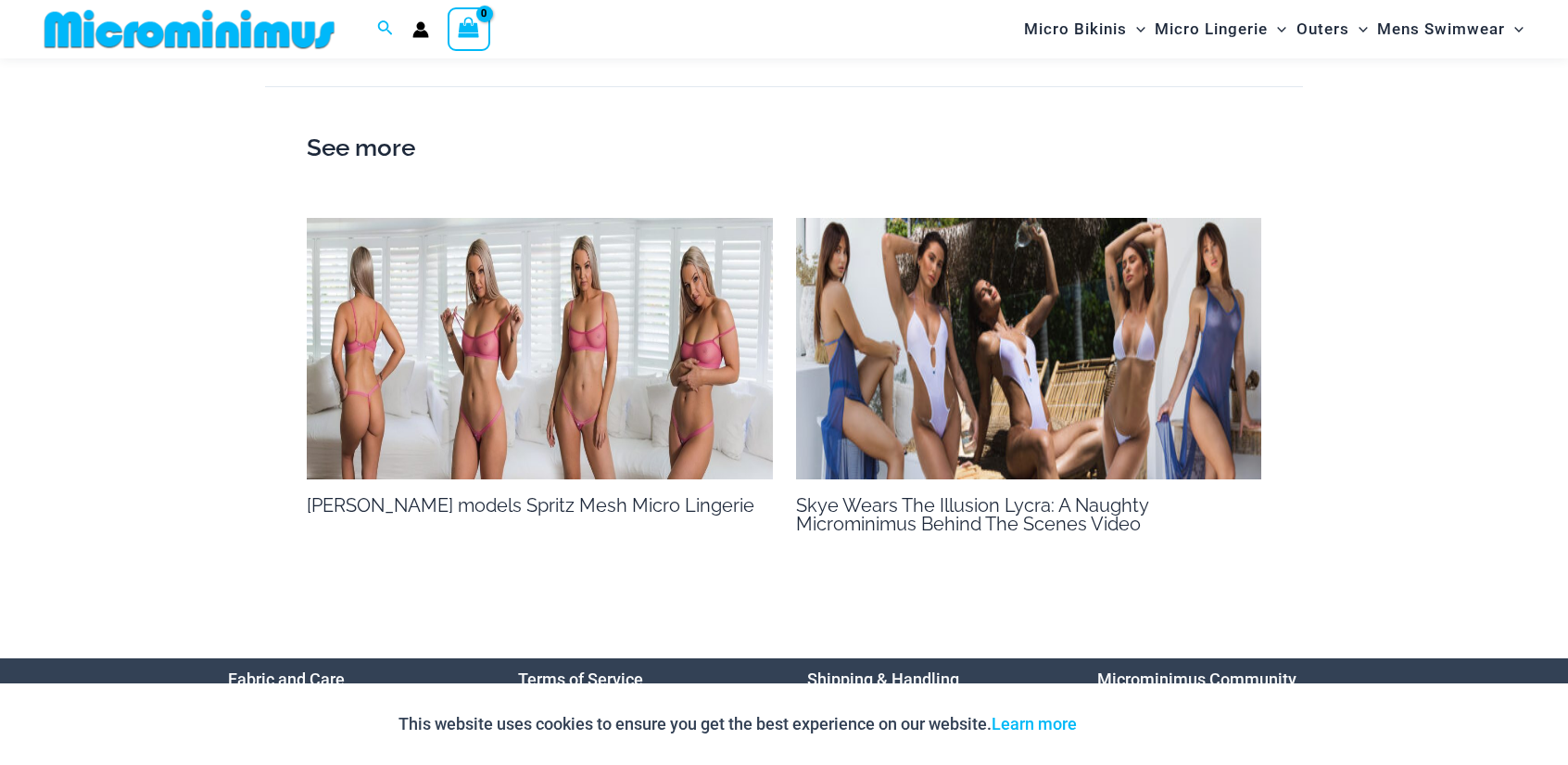
scroll to position [3074, 0]
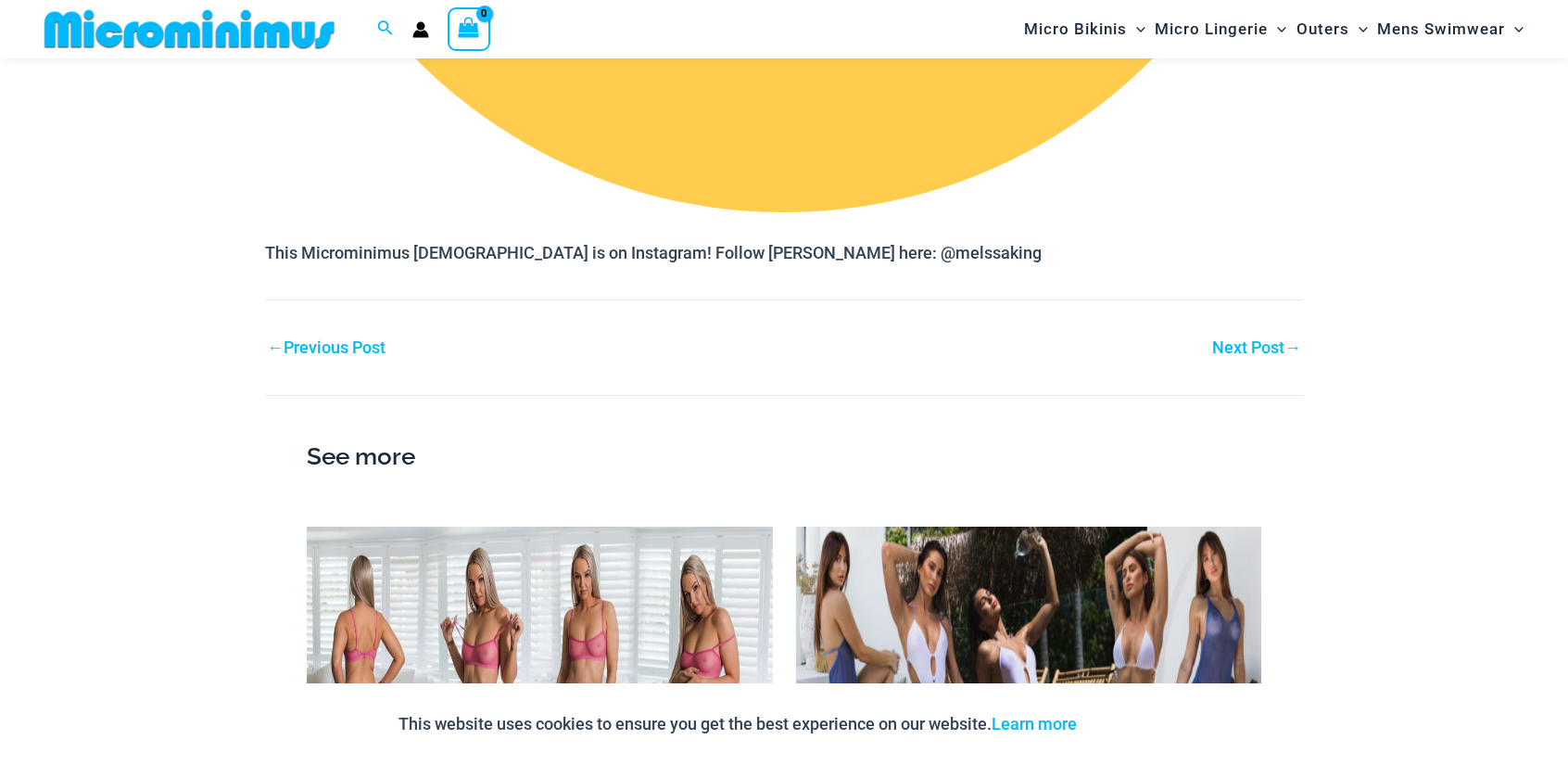
click at [1243, 346] on link "Next Post →" at bounding box center [1257, 348] width 89 height 17
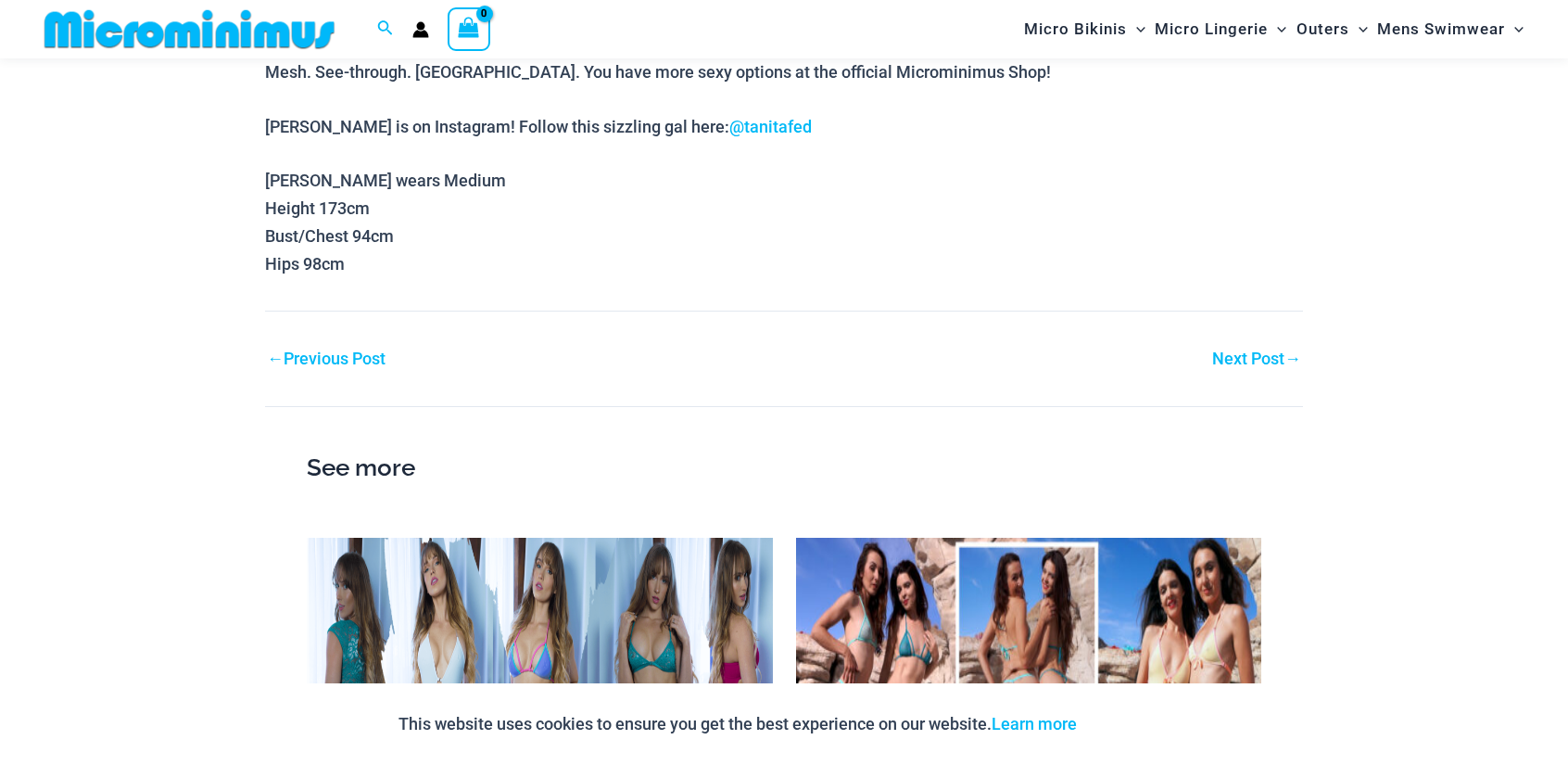
scroll to position [3693, 0]
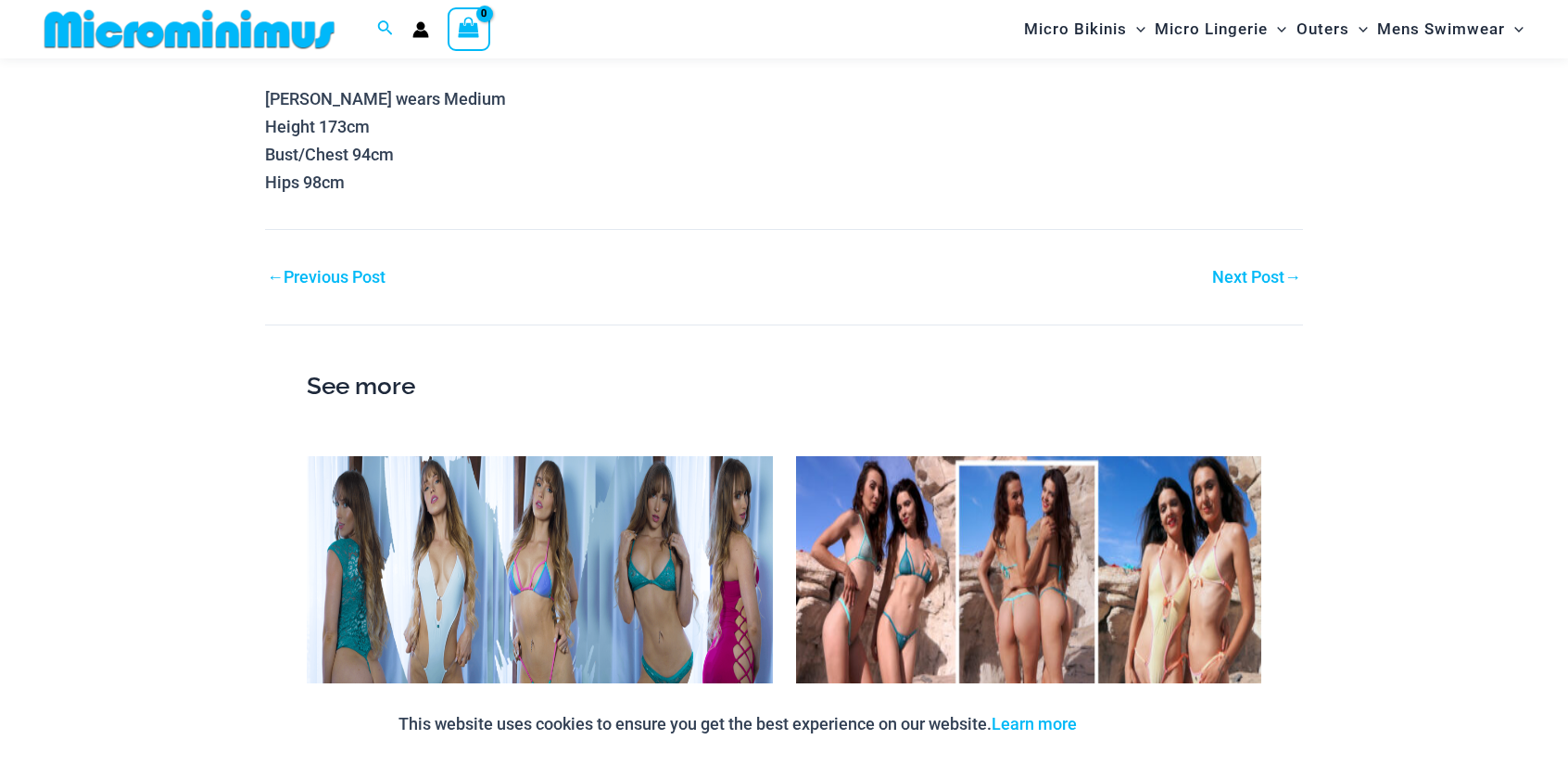
click at [1222, 269] on link "Next Post →" at bounding box center [1257, 278] width 89 height 17
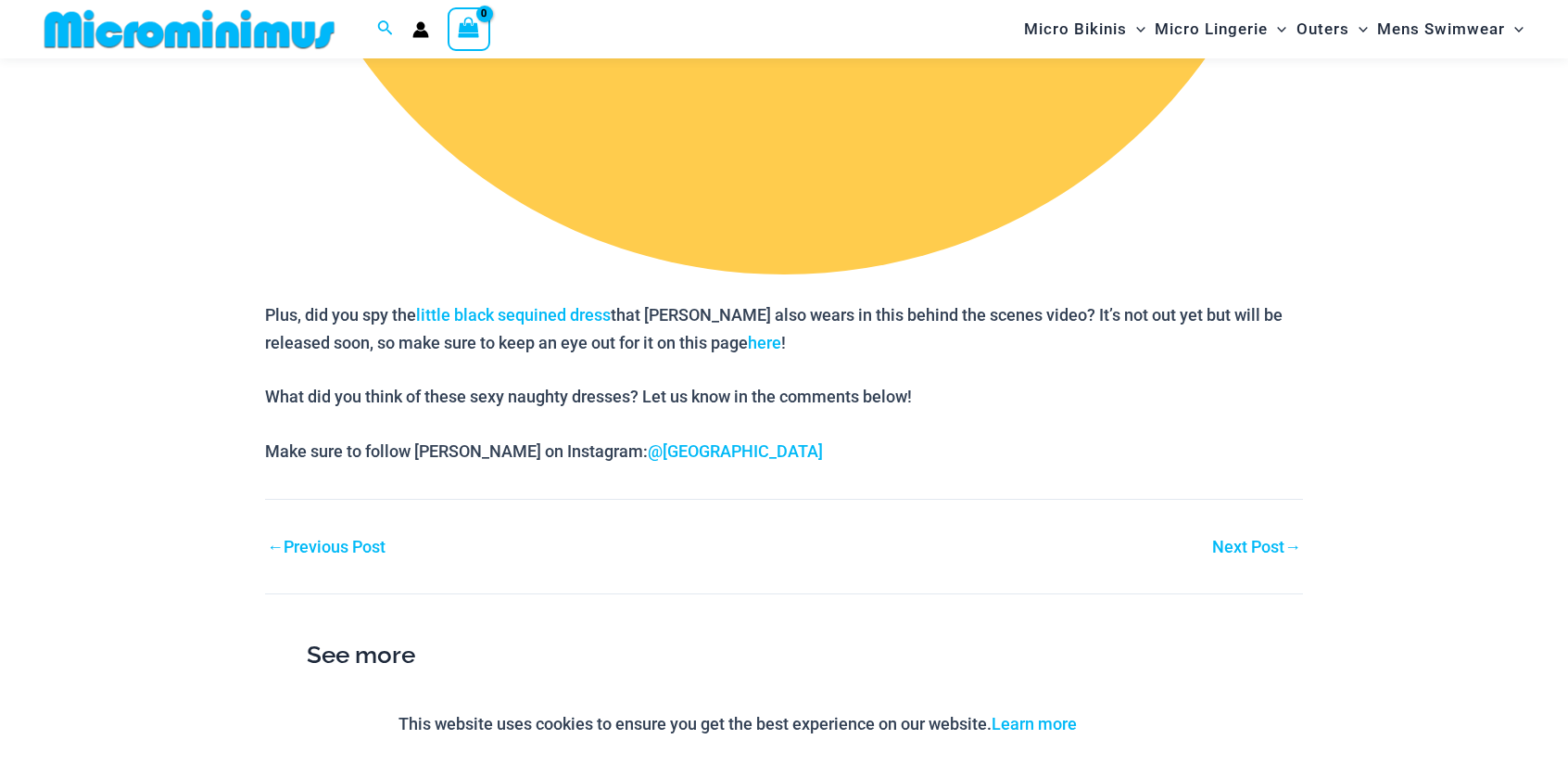
scroll to position [3383, 0]
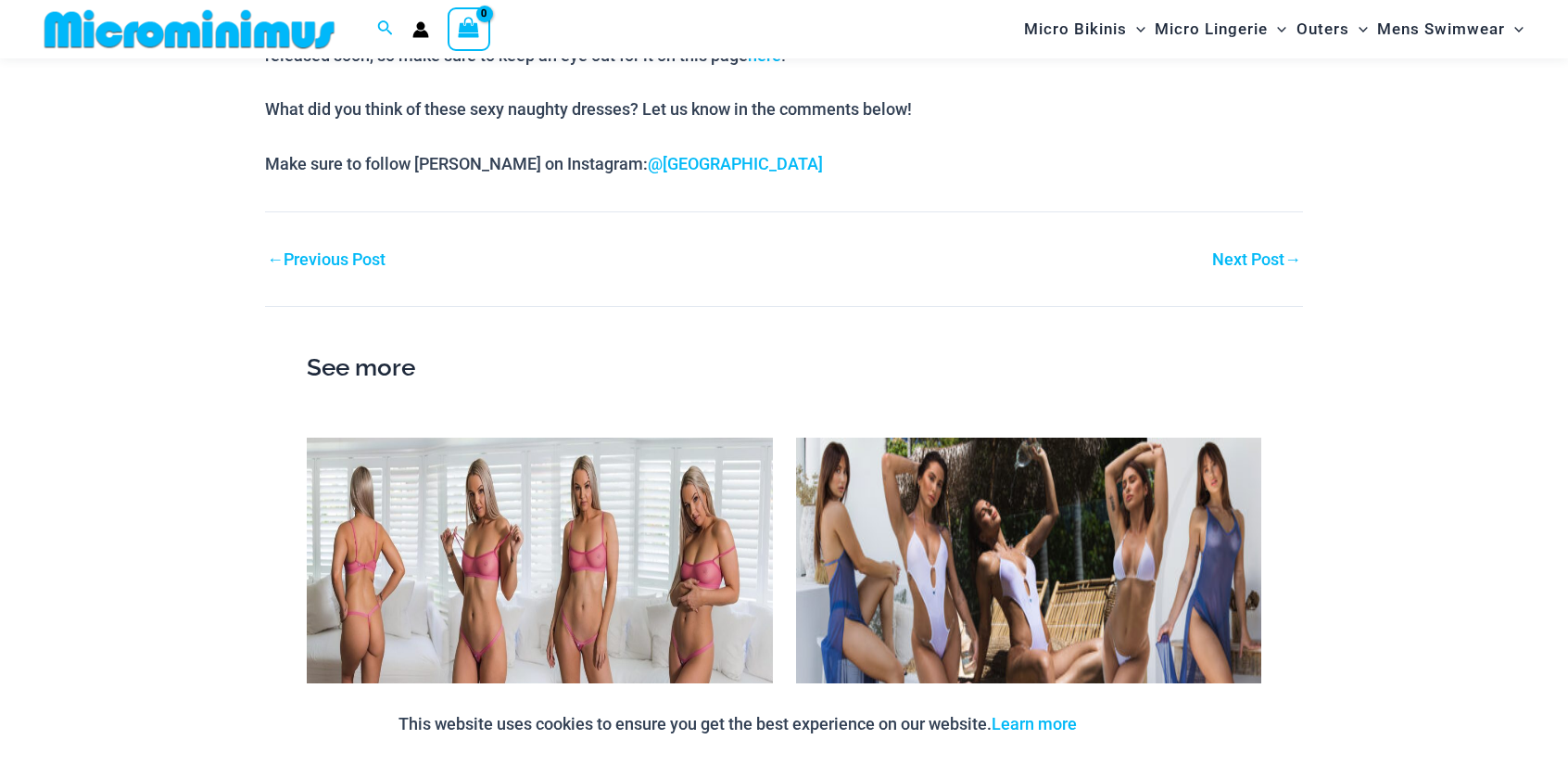
click at [1245, 258] on link "Next Post →" at bounding box center [1257, 260] width 89 height 17
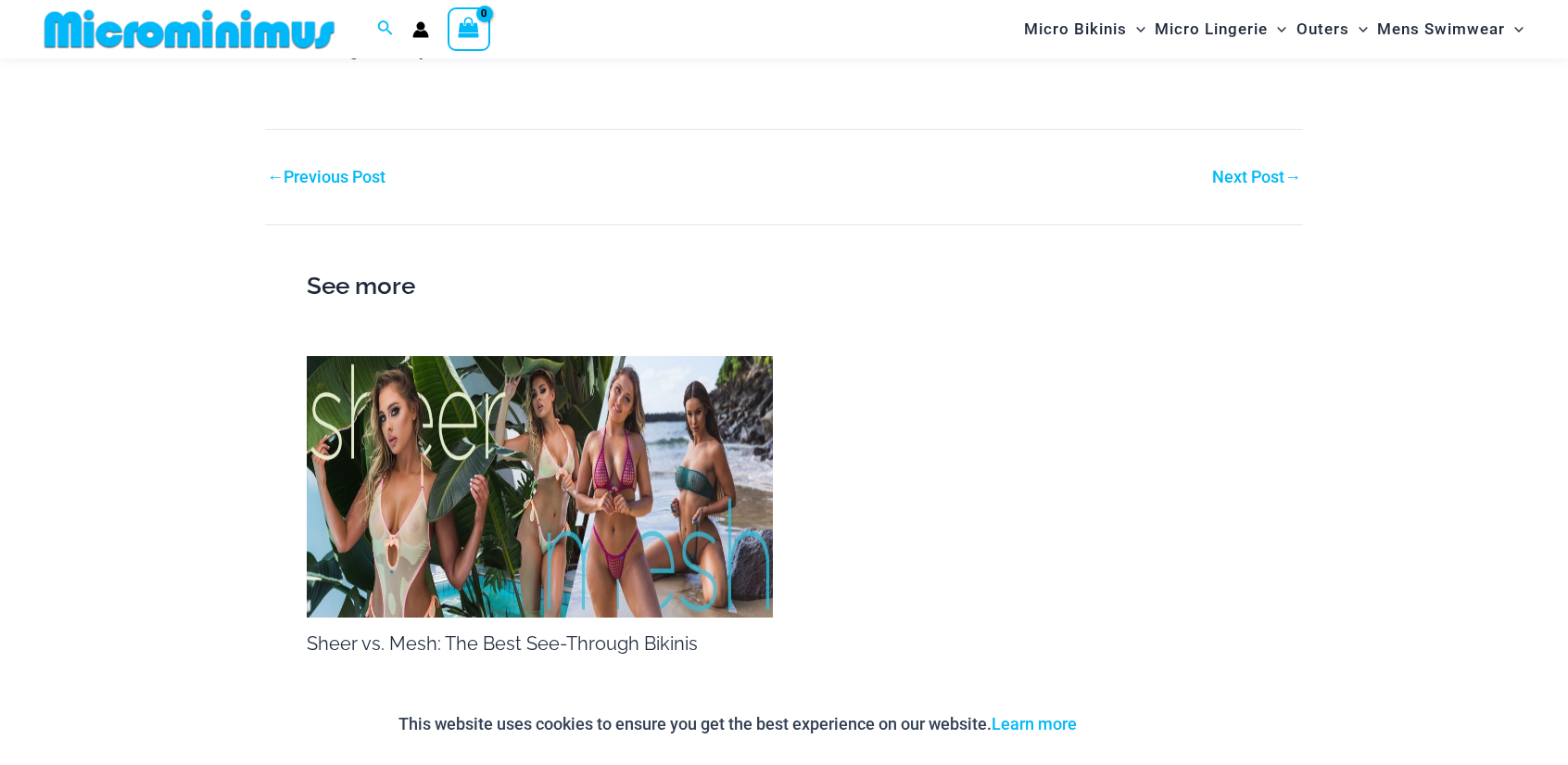
scroll to position [2761, 0]
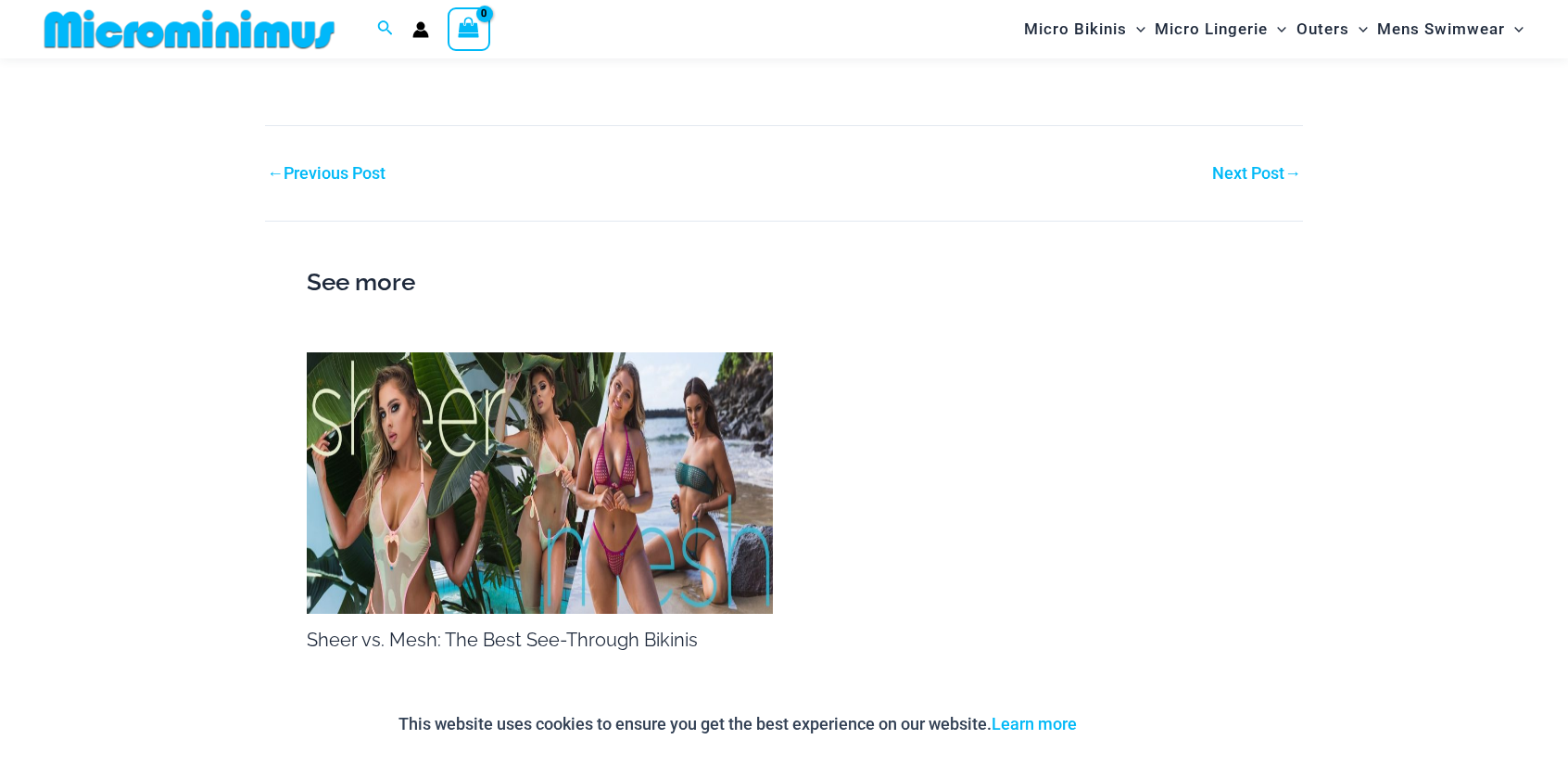
click at [1223, 176] on link "Next Post →" at bounding box center [1257, 173] width 89 height 17
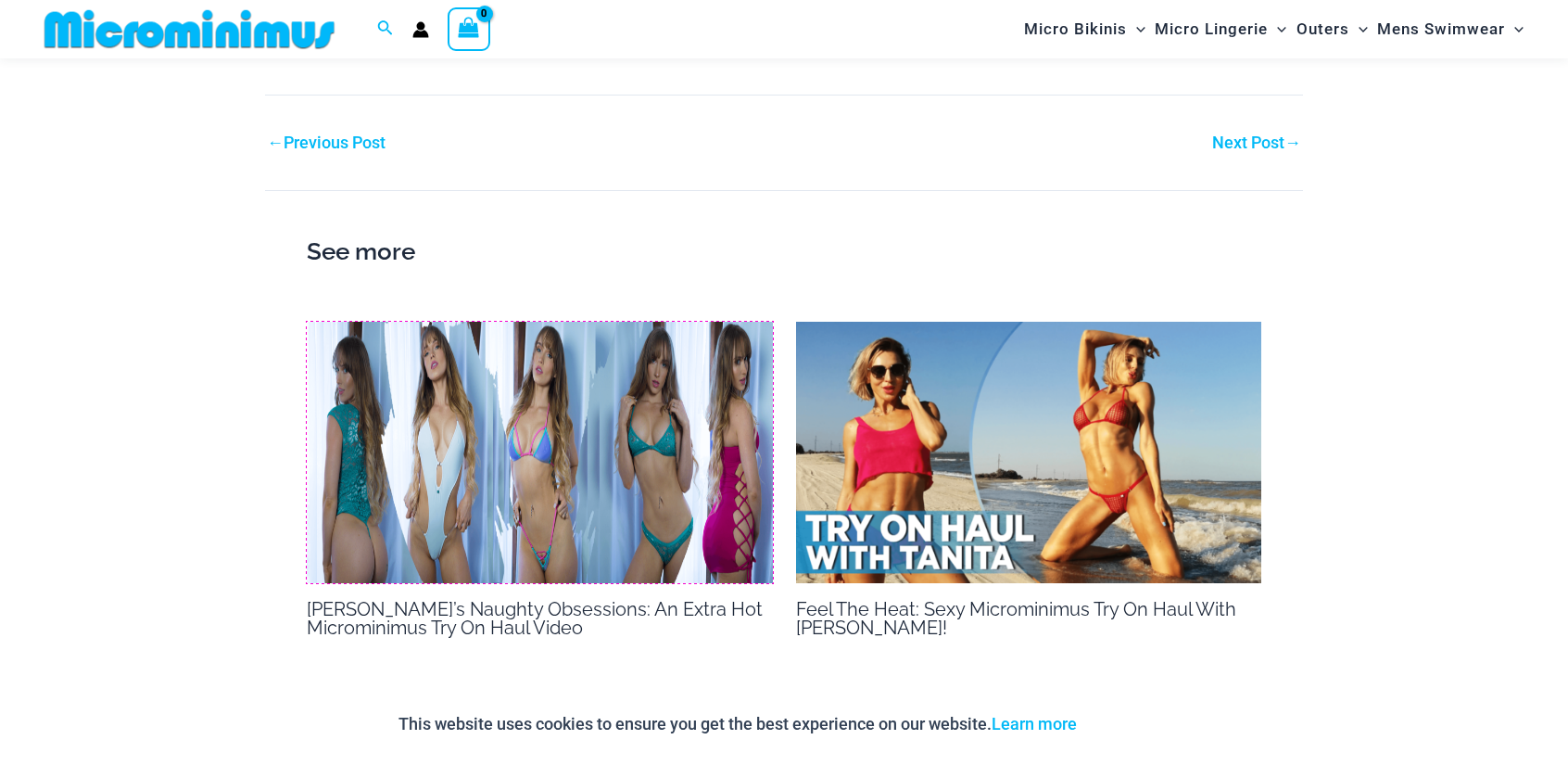
scroll to position [3676, 0]
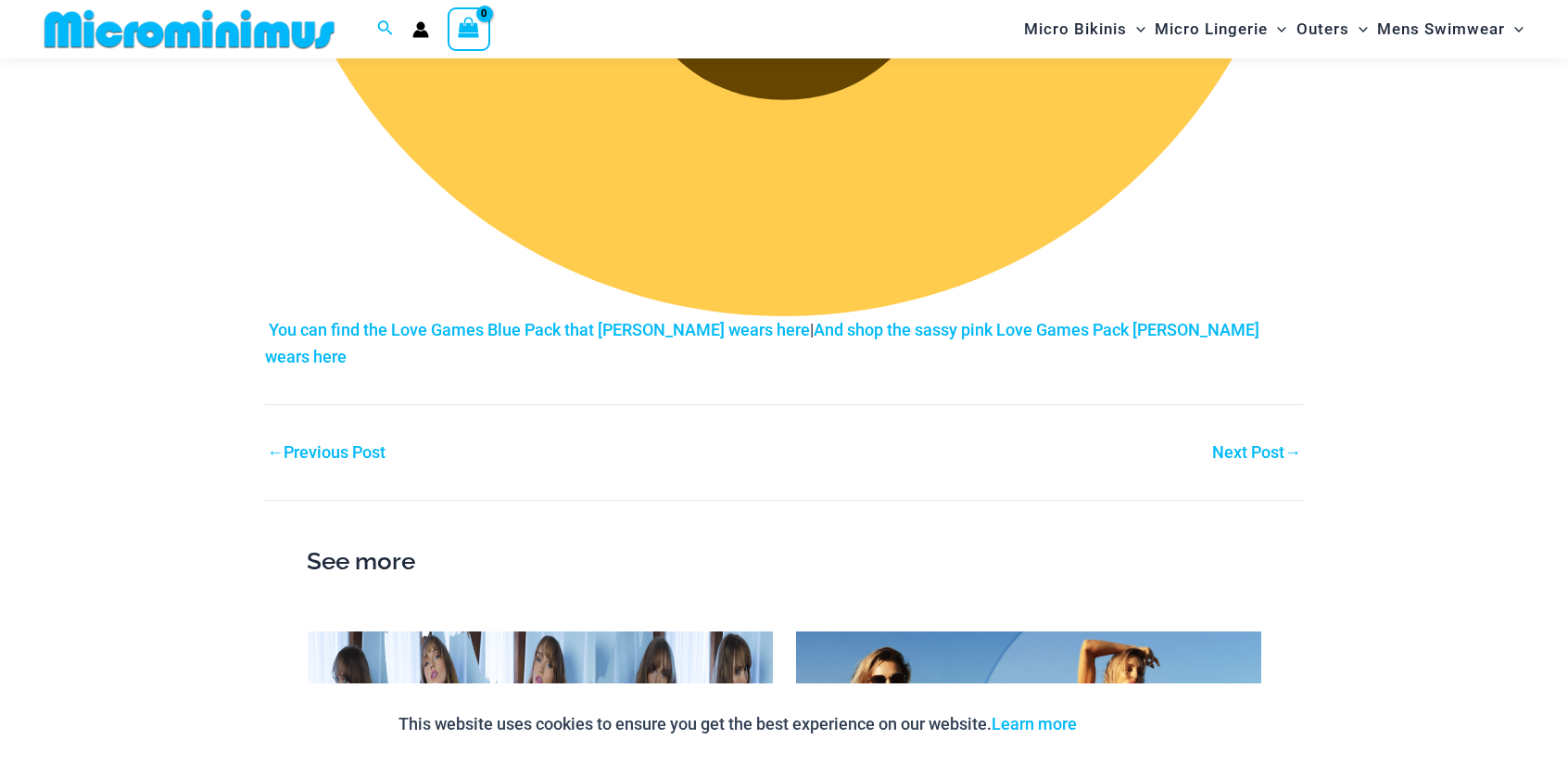
click at [1262, 444] on link "Next Post →" at bounding box center [1257, 453] width 89 height 17
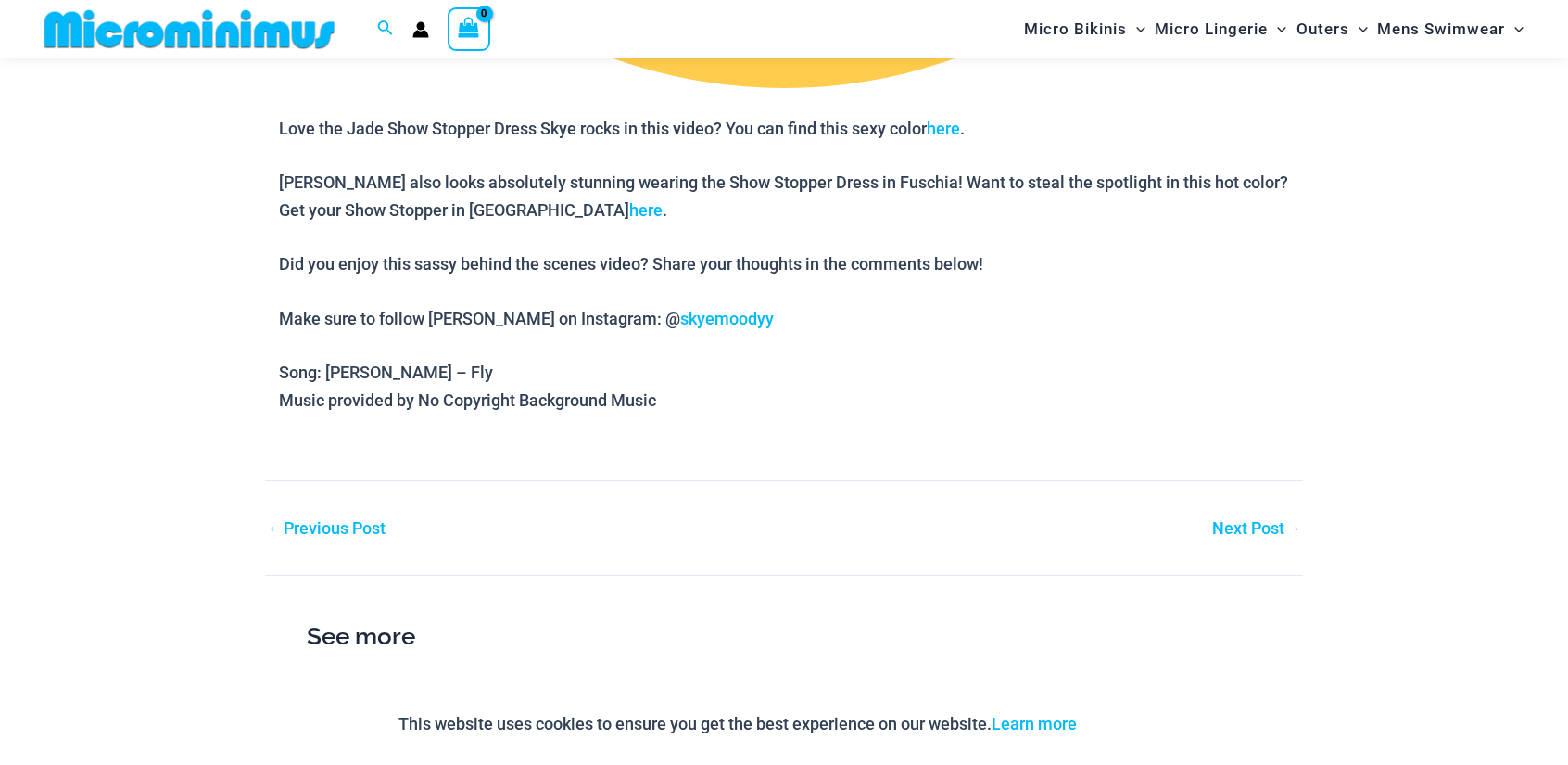
scroll to position [2456, 0]
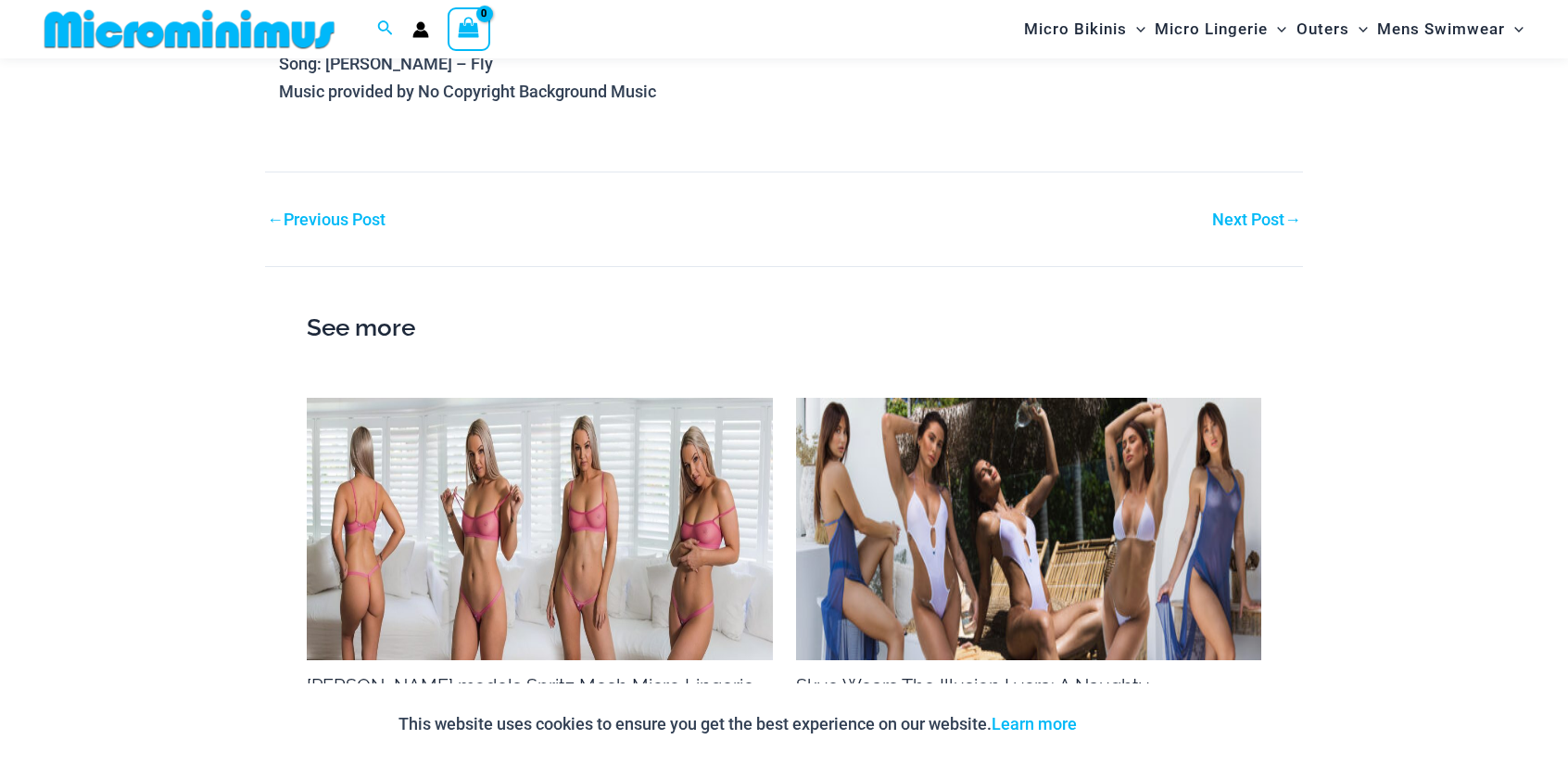
click at [1263, 221] on link "Next Post →" at bounding box center [1257, 220] width 89 height 17
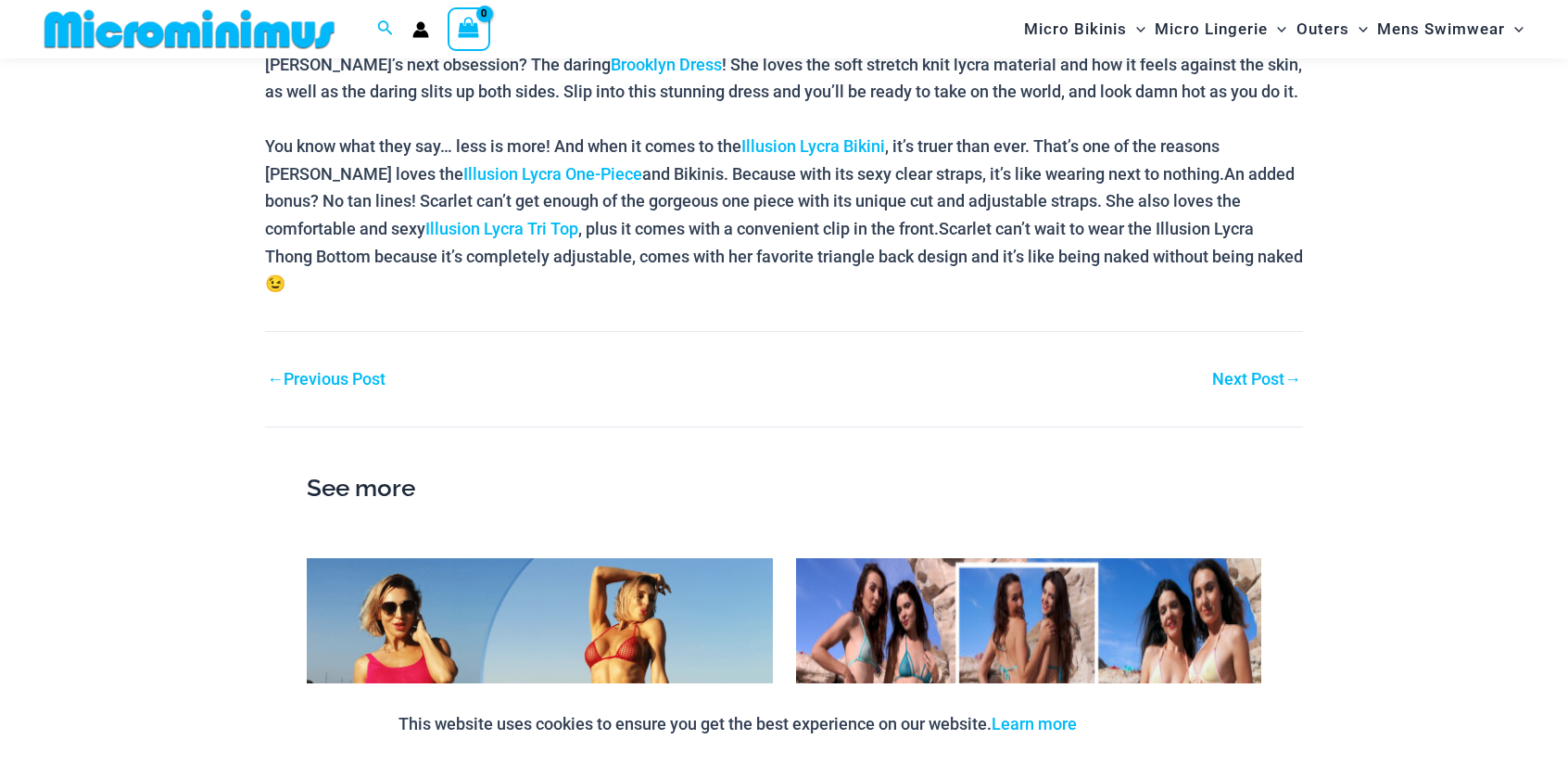
scroll to position [1529, 0]
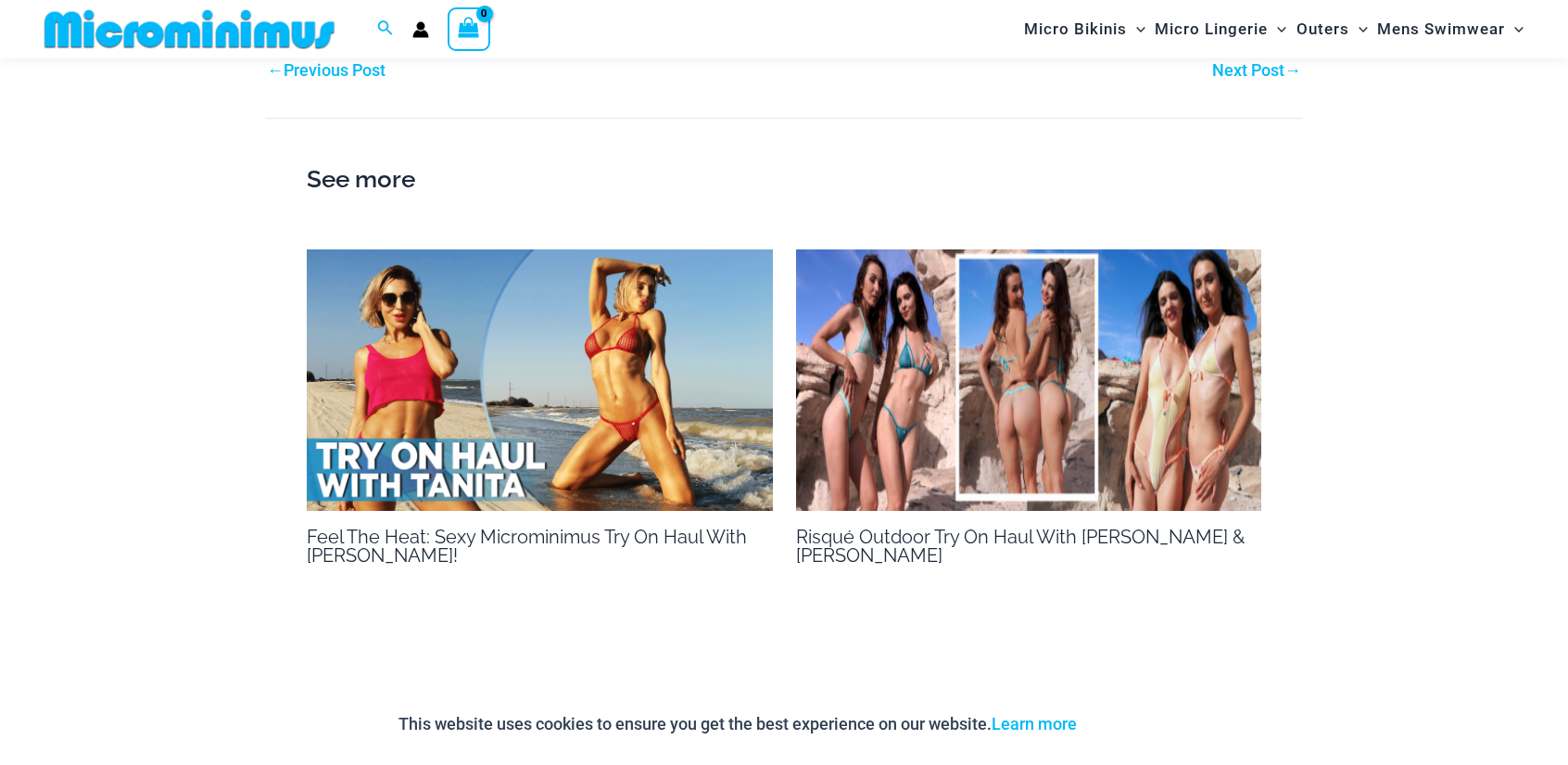
click at [498, 325] on img at bounding box center [540, 381] width 466 height 263
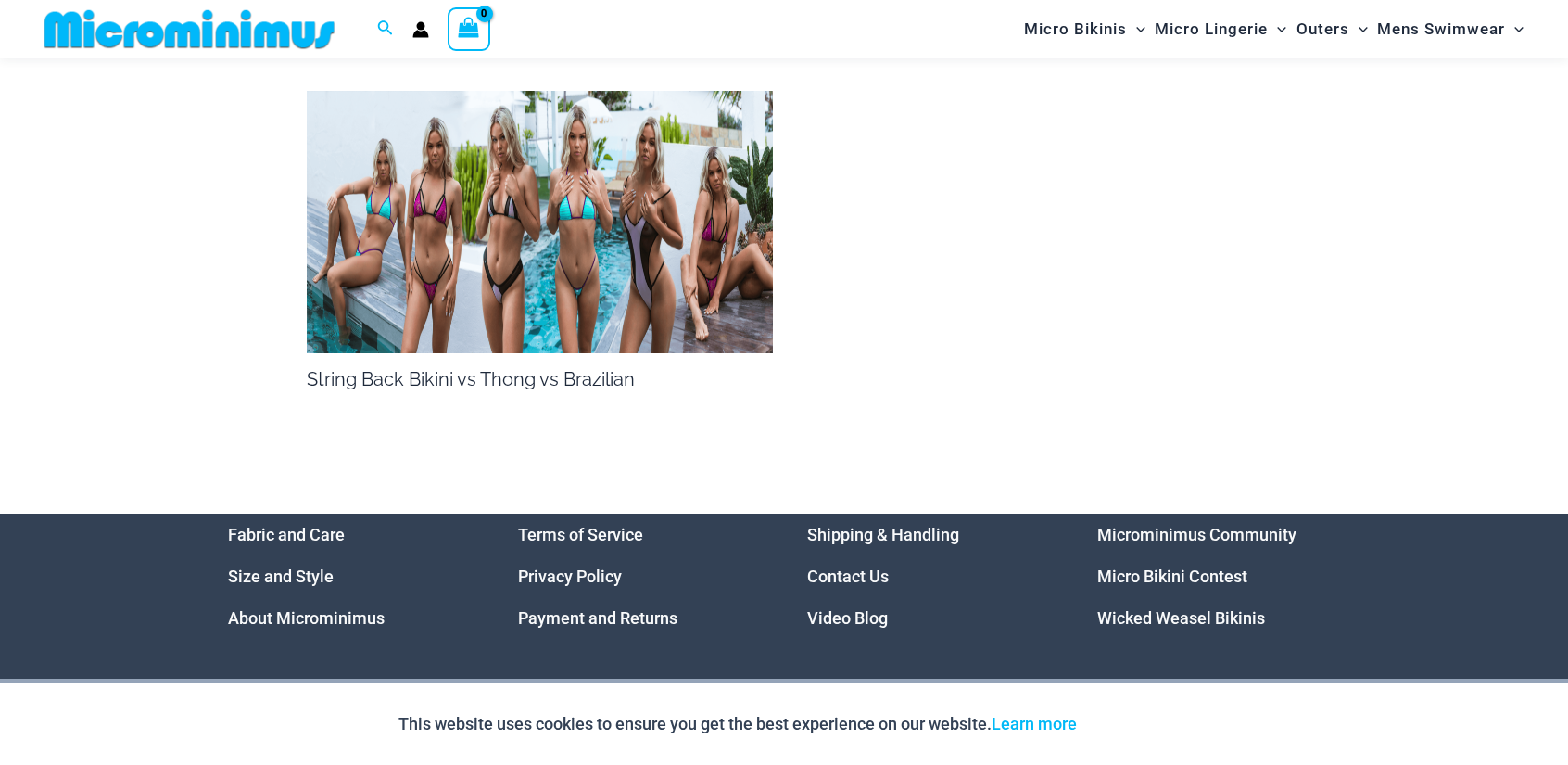
scroll to position [2148, 0]
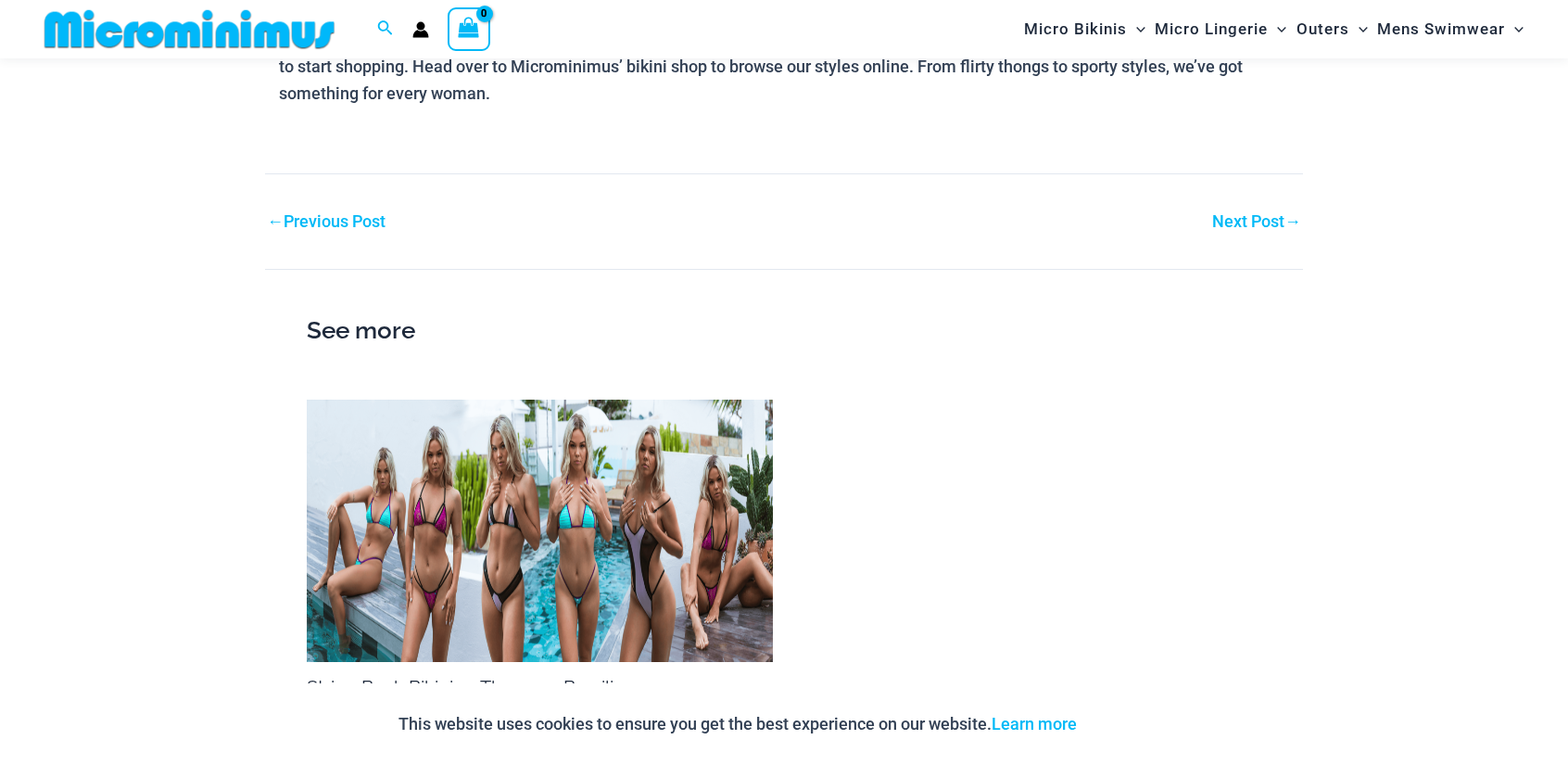
click at [1220, 230] on link "Next Post →" at bounding box center [1257, 222] width 89 height 17
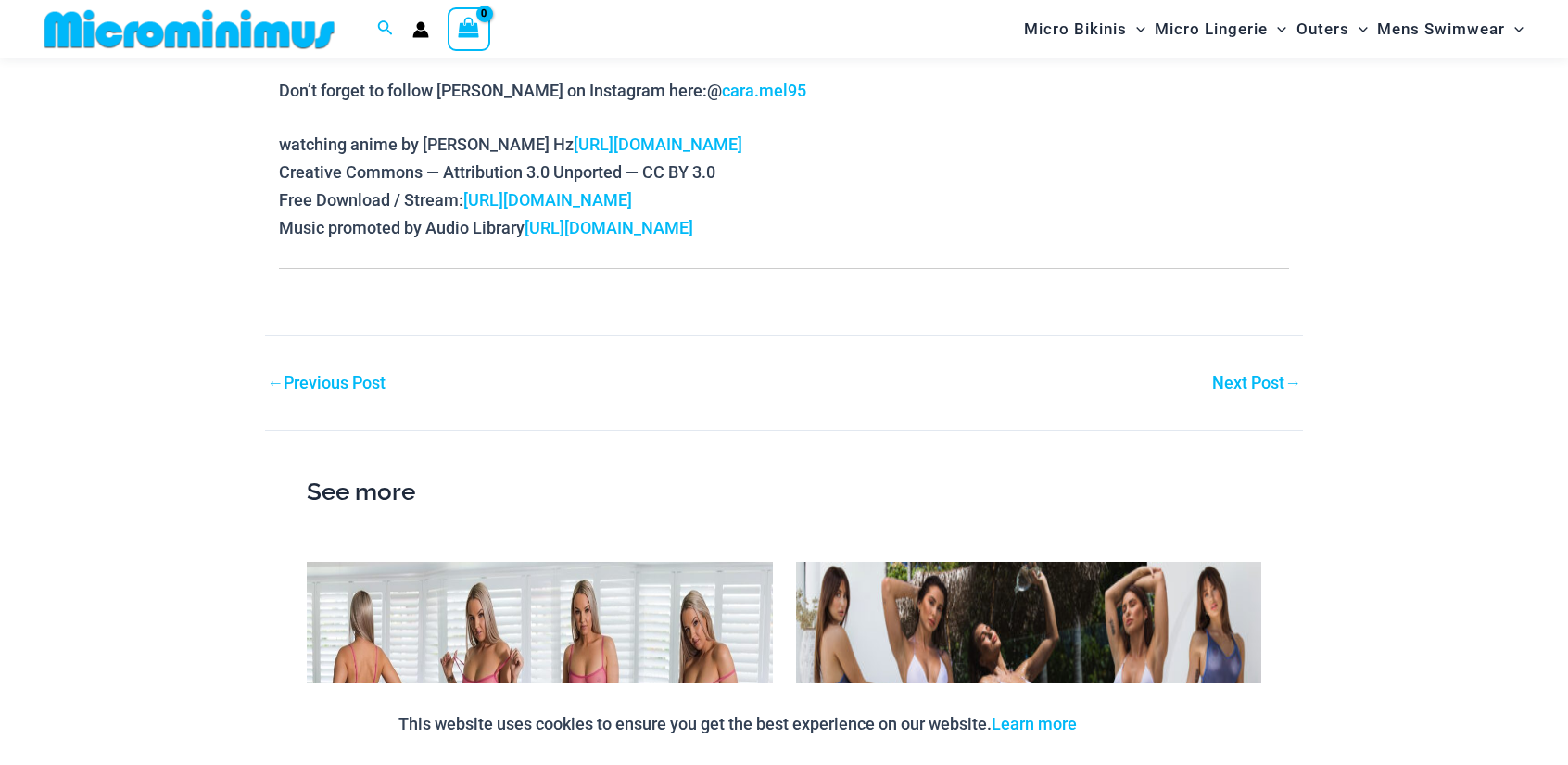
scroll to position [1220, 0]
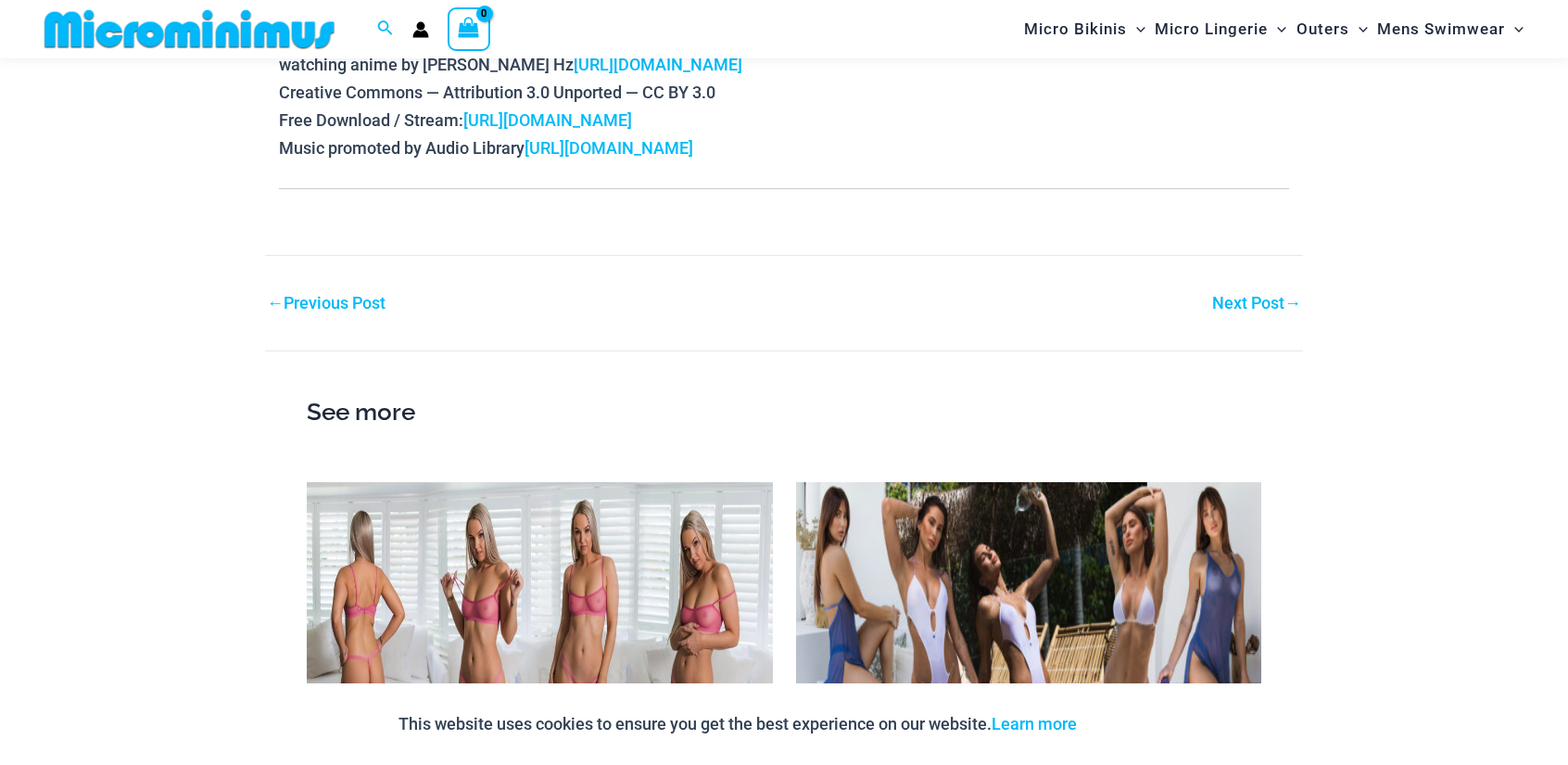
click at [1261, 300] on link "Next Post →" at bounding box center [1257, 304] width 89 height 17
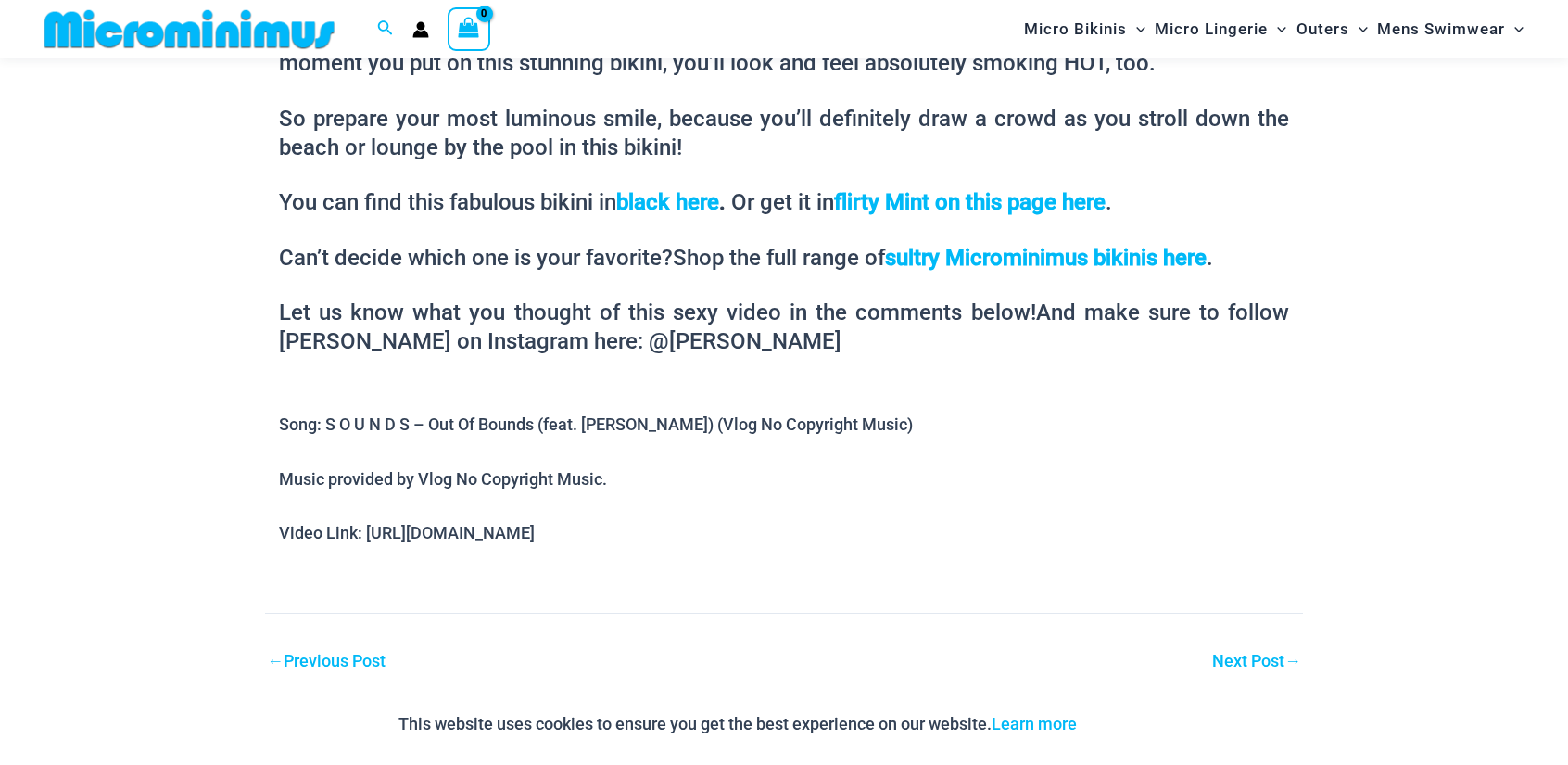
scroll to position [1528, 0]
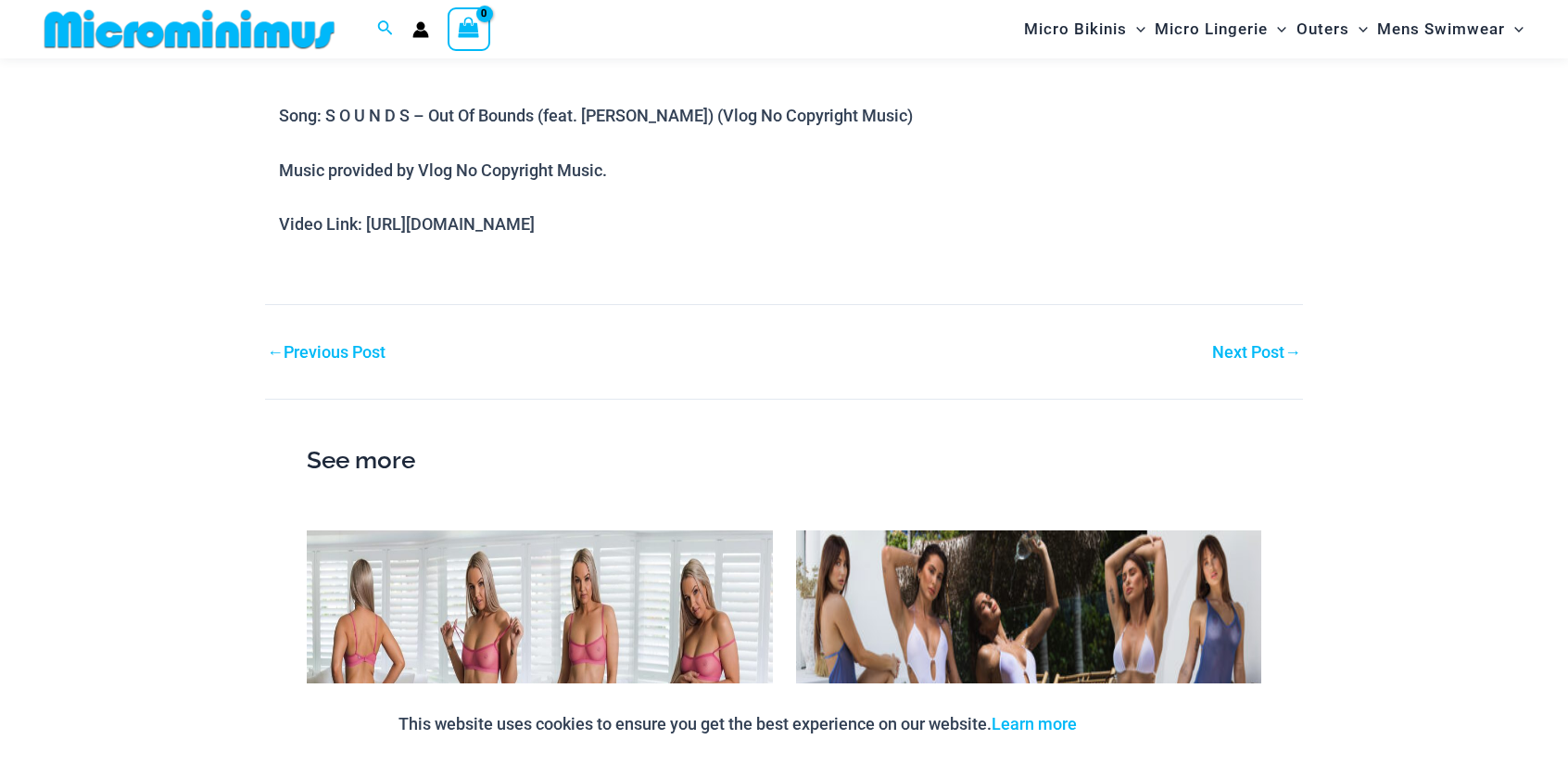
click at [1291, 359] on span "→" at bounding box center [1293, 352] width 17 height 19
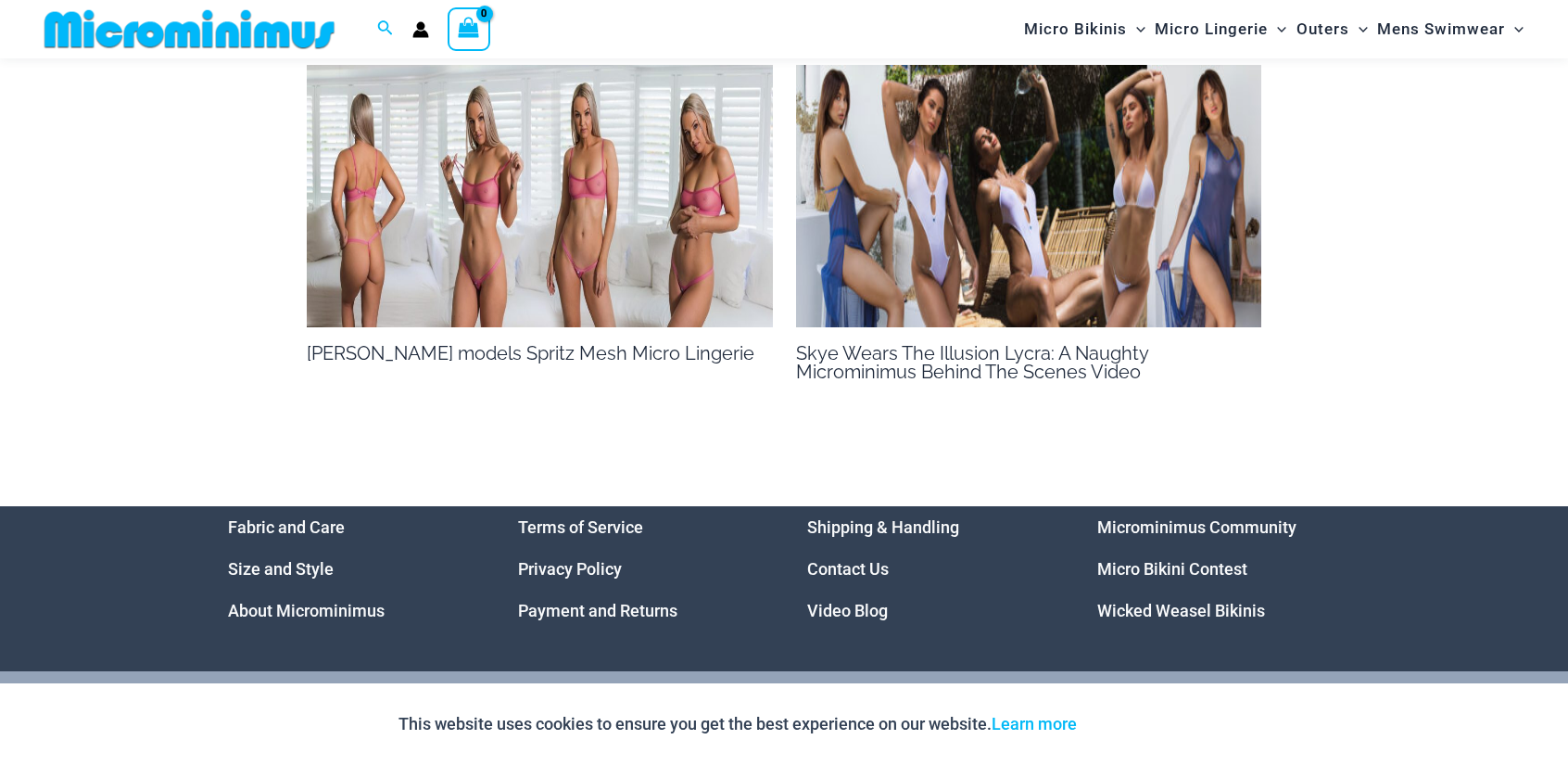
scroll to position [1221, 0]
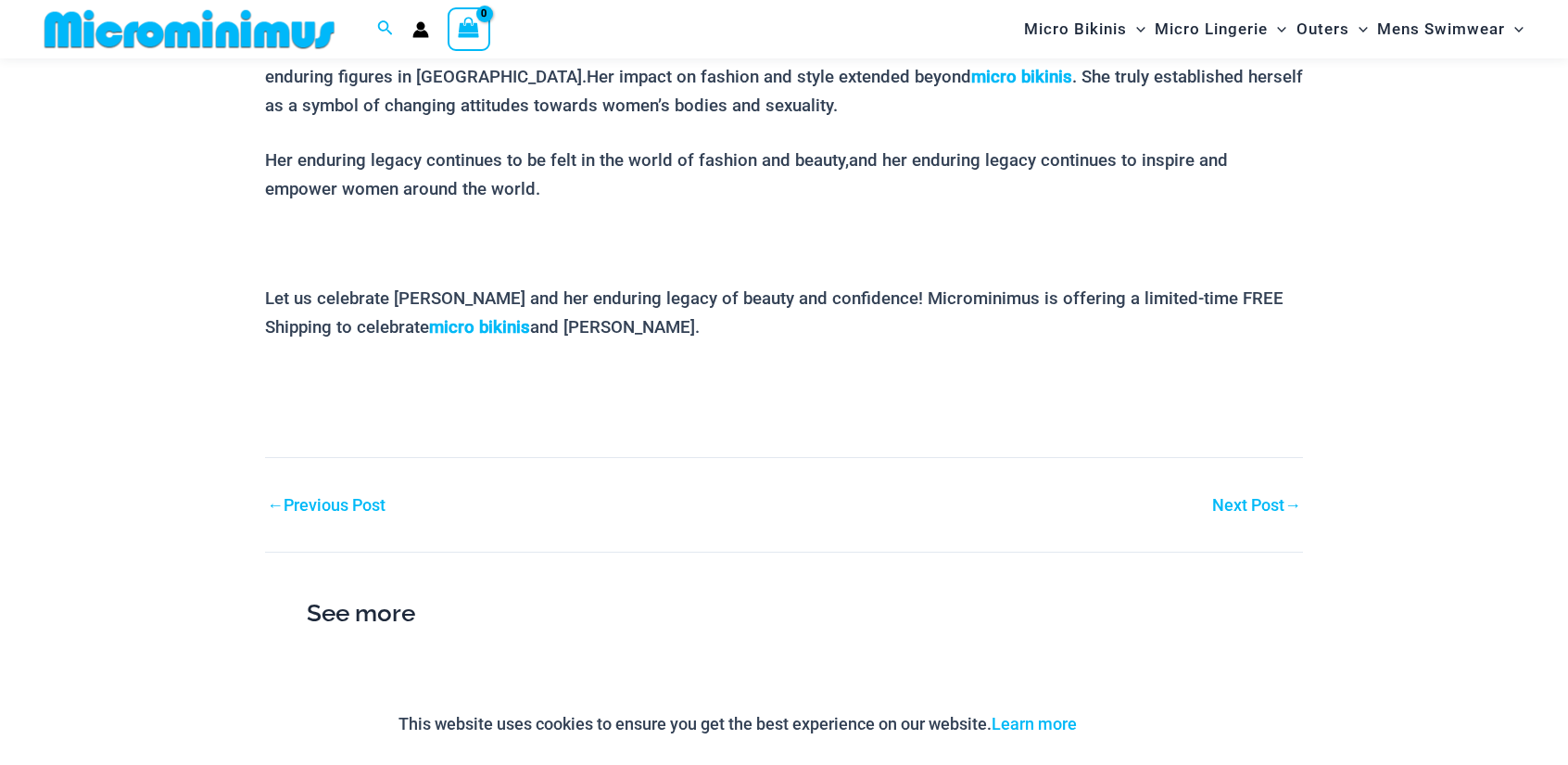
click at [1236, 498] on link "Next Post →" at bounding box center [1257, 505] width 89 height 17
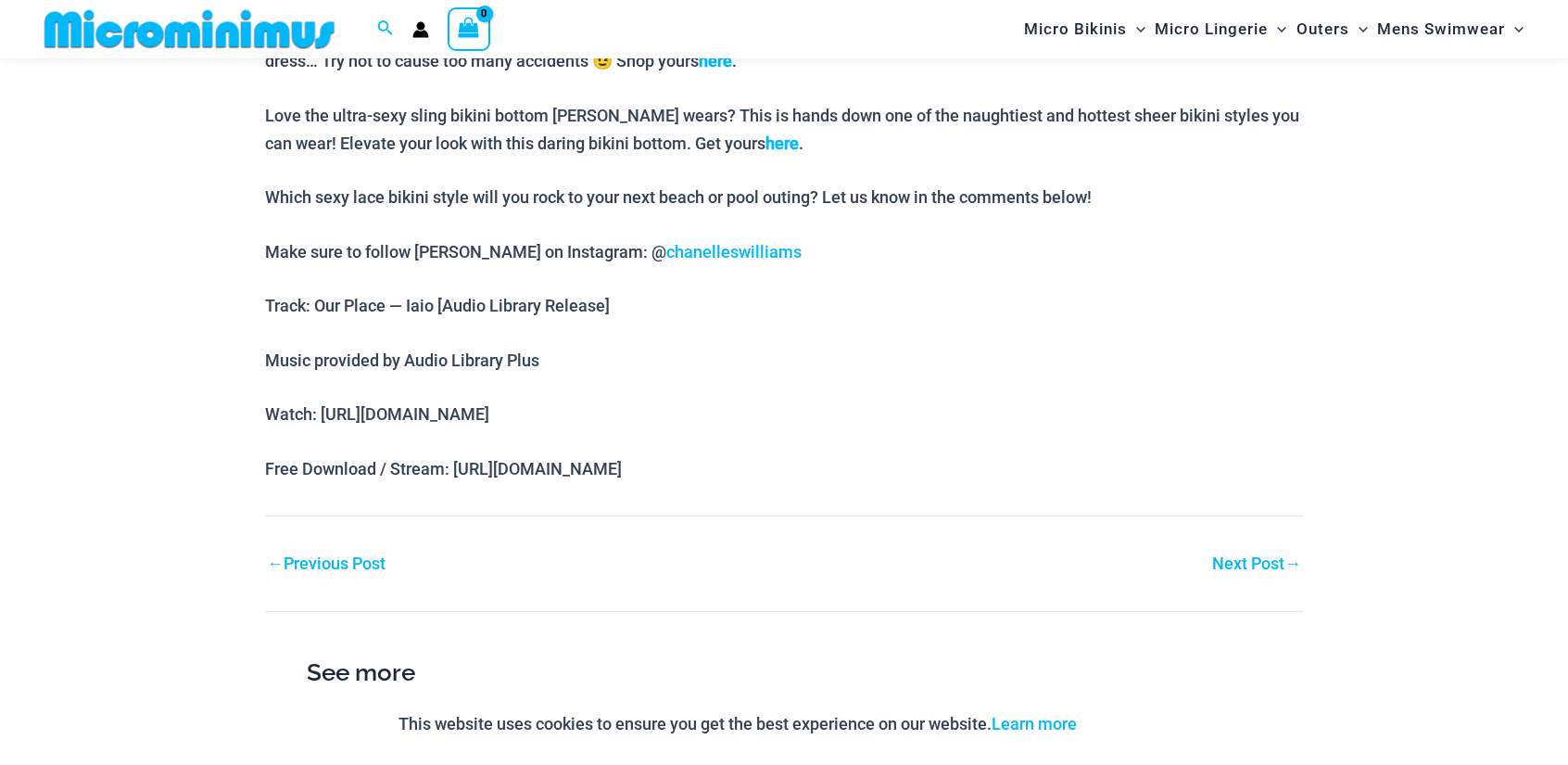
scroll to position [1528, 0]
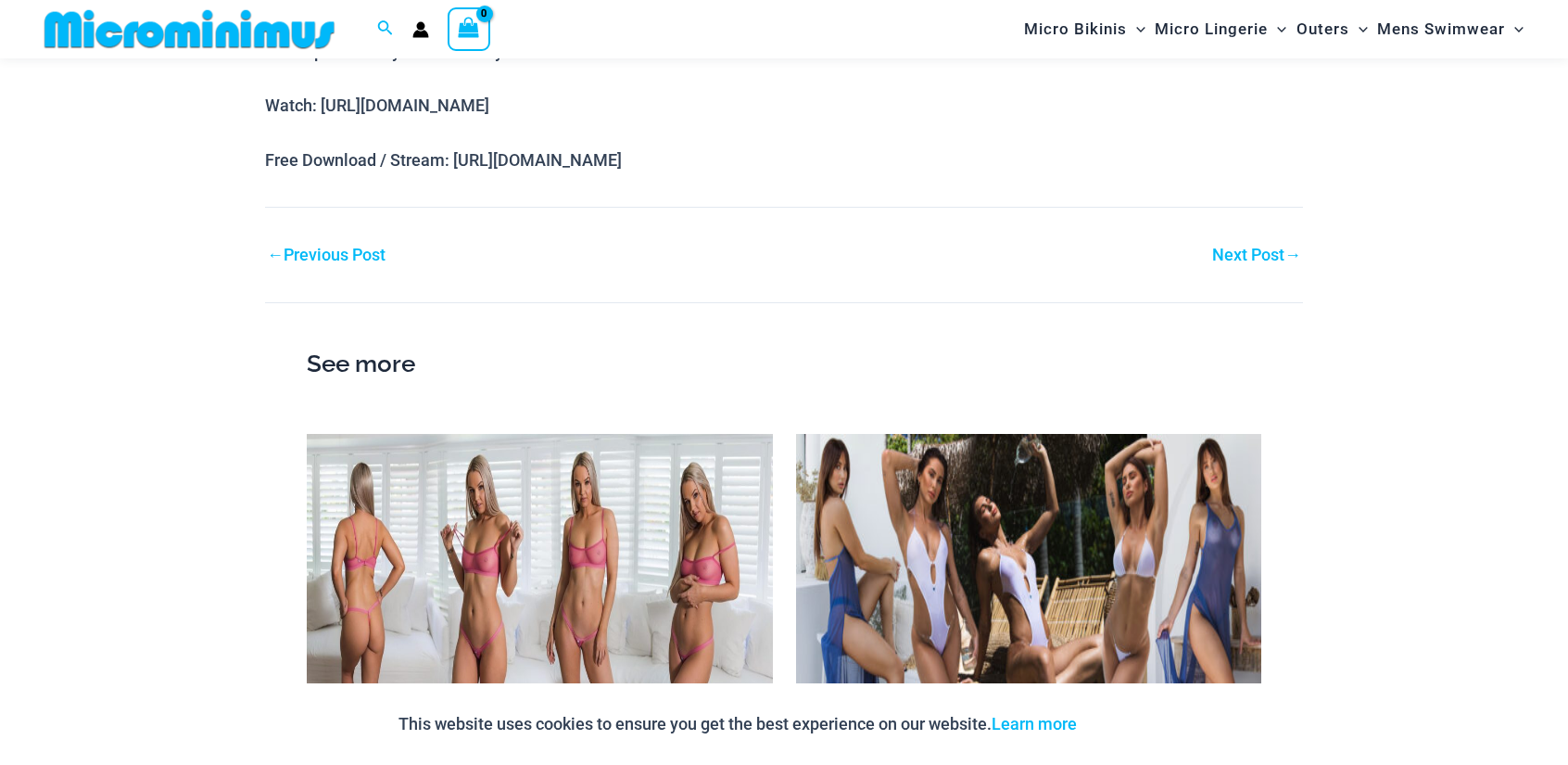
click at [1229, 247] on link "Next Post →" at bounding box center [1257, 255] width 89 height 17
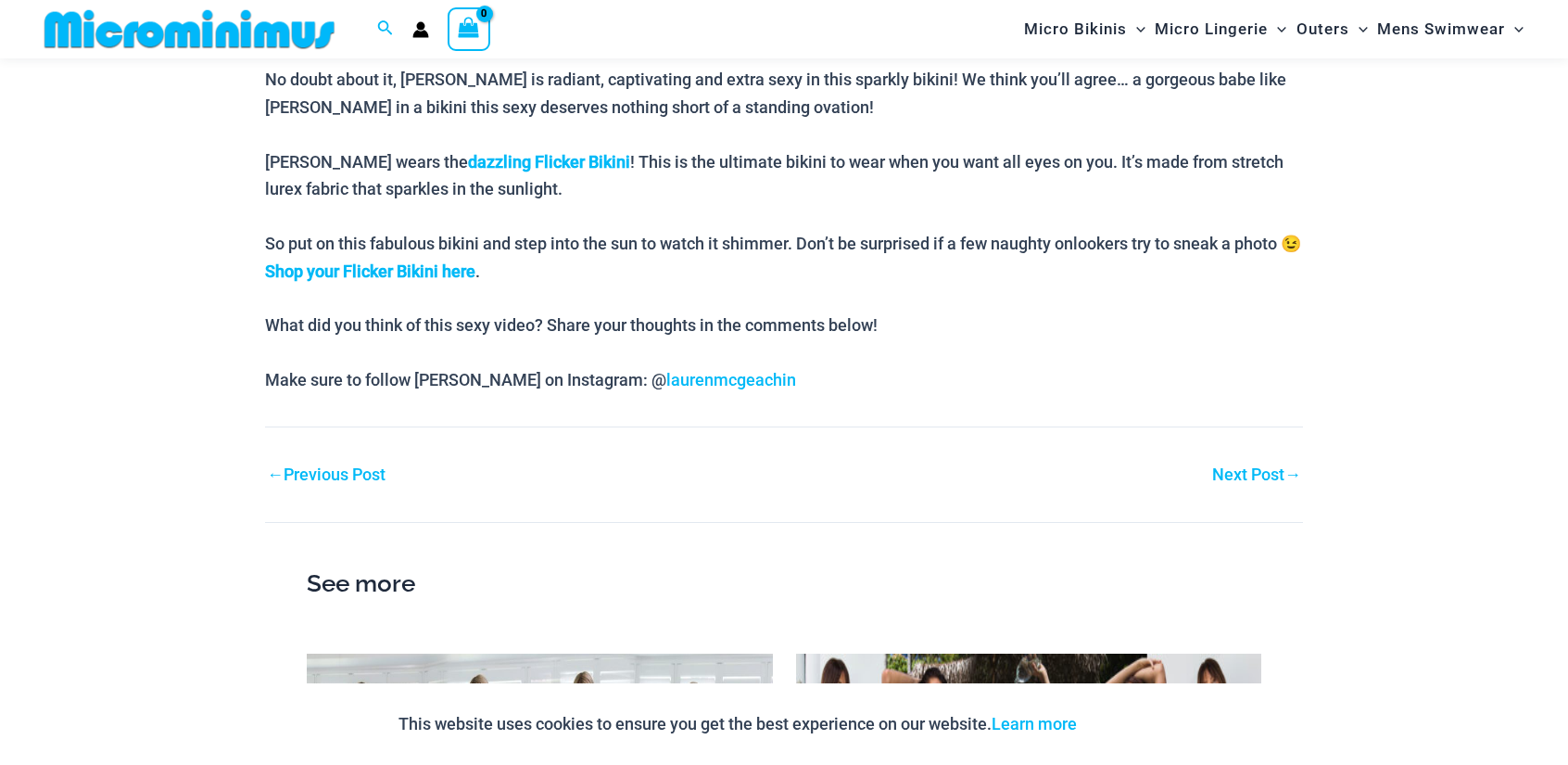
scroll to position [1220, 0]
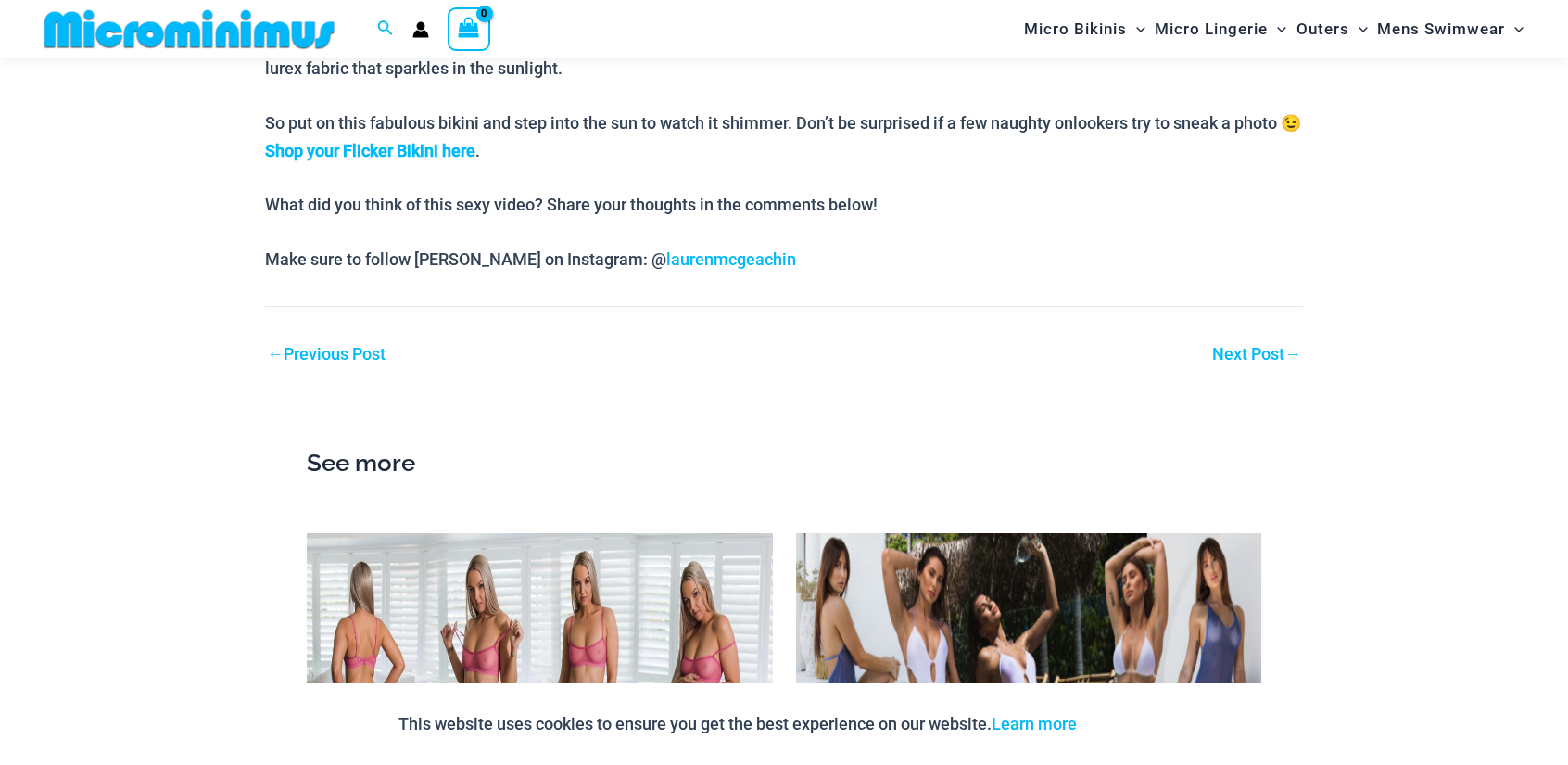
click at [1270, 361] on link "Next Post →" at bounding box center [1257, 355] width 89 height 17
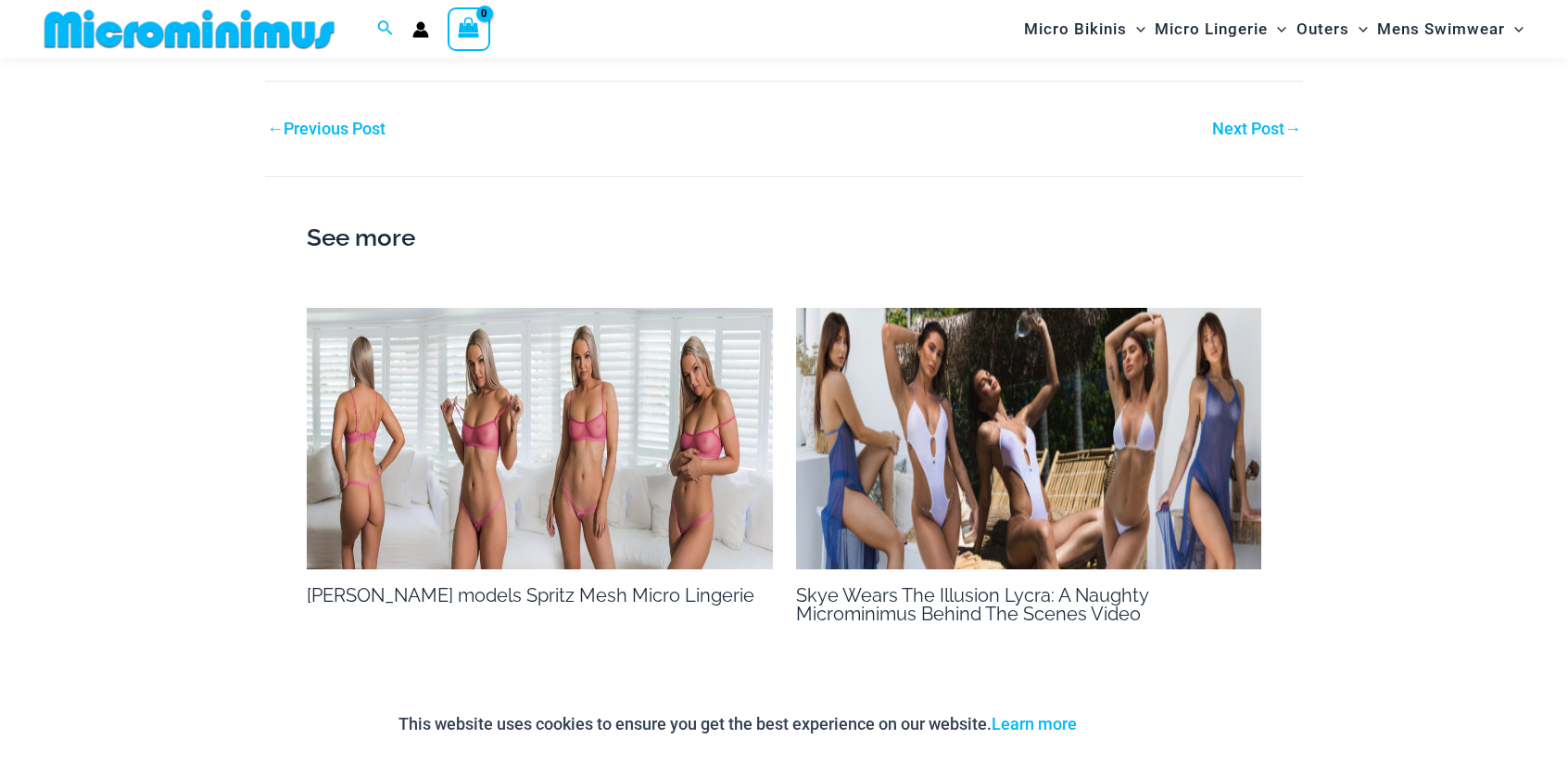
scroll to position [1528, 0]
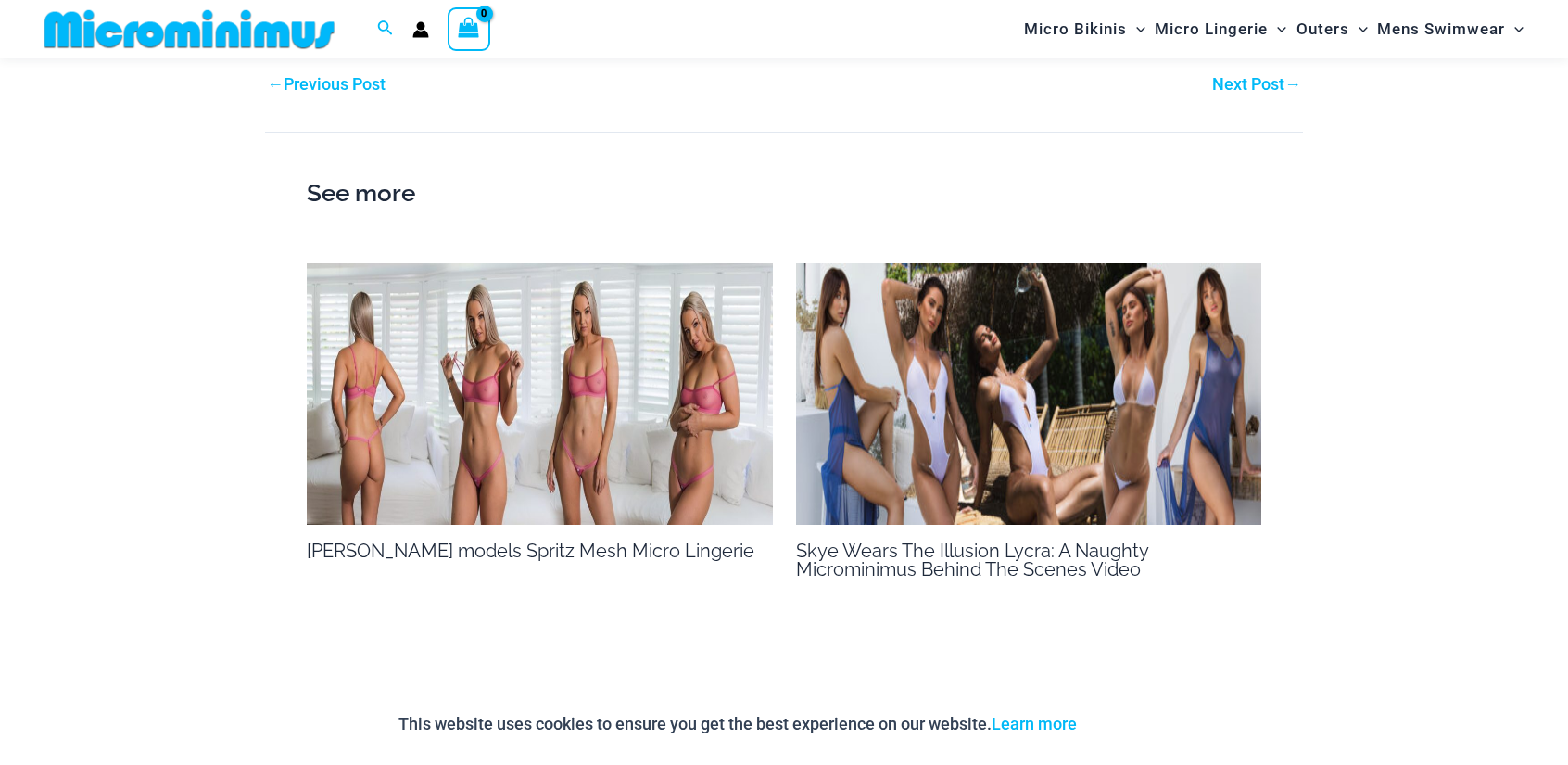
click at [1262, 86] on link "Next Post →" at bounding box center [1257, 85] width 89 height 17
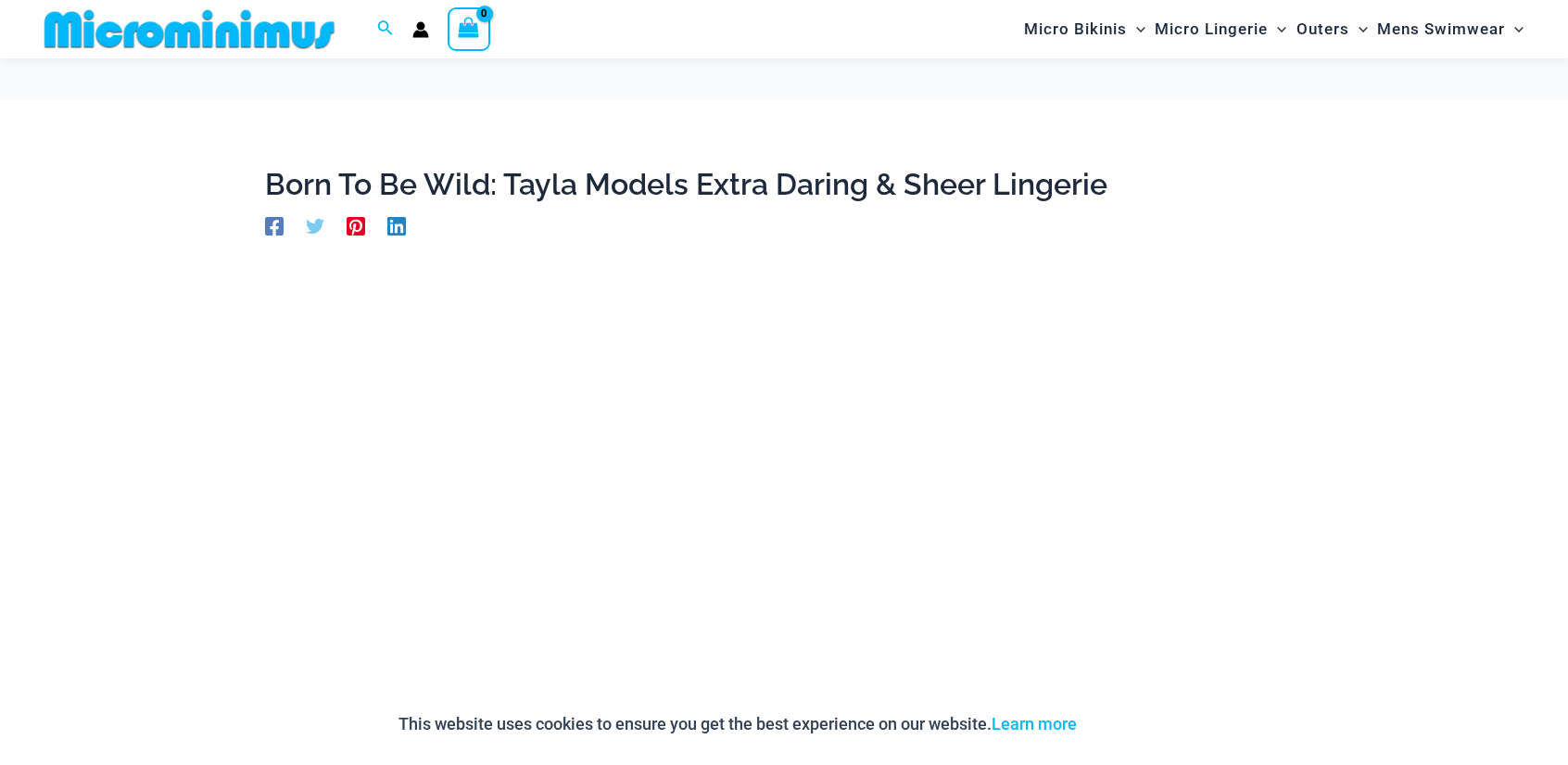
scroll to position [292, 0]
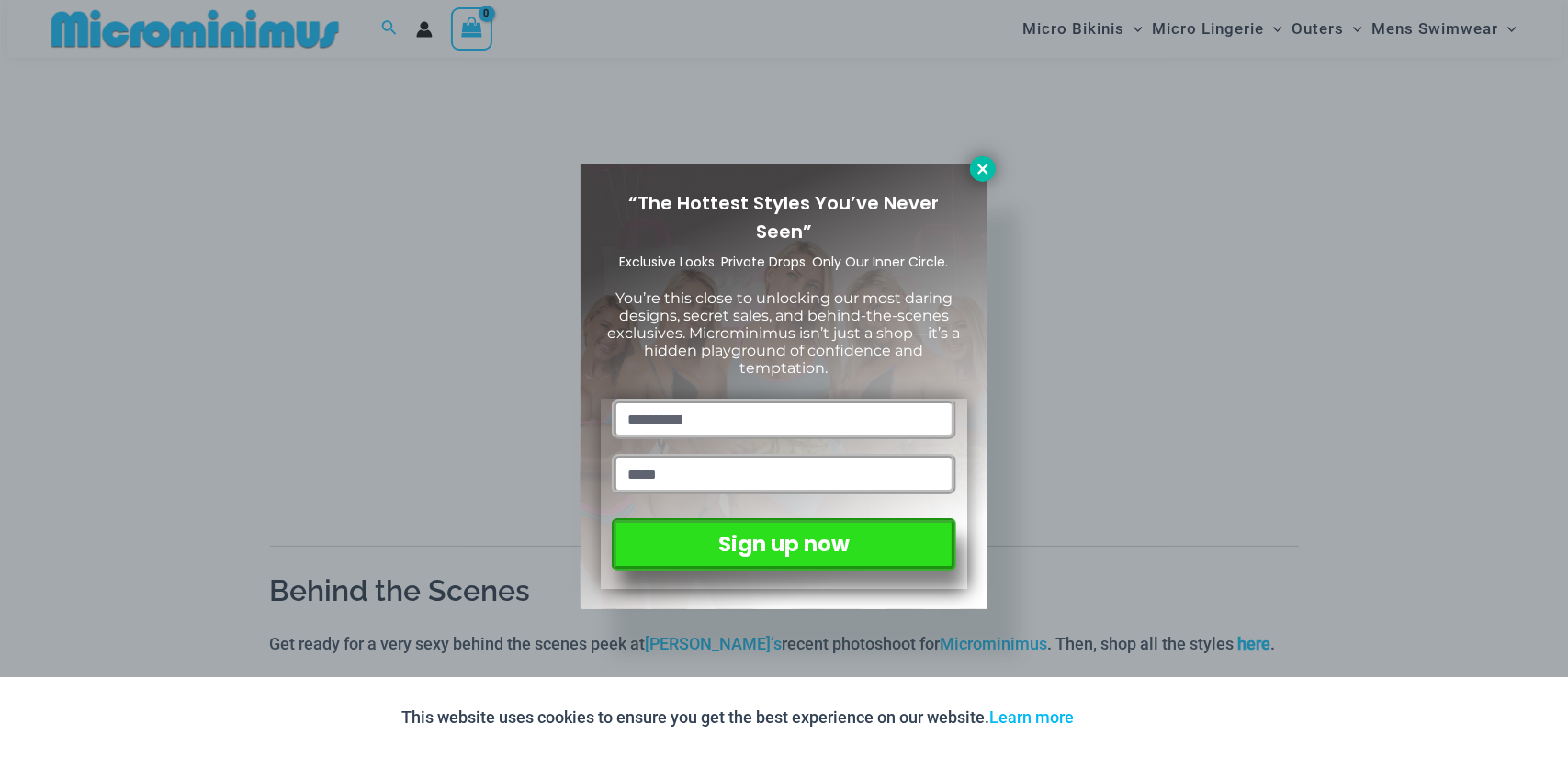
click at [981, 175] on icon at bounding box center [983, 170] width 17 height 17
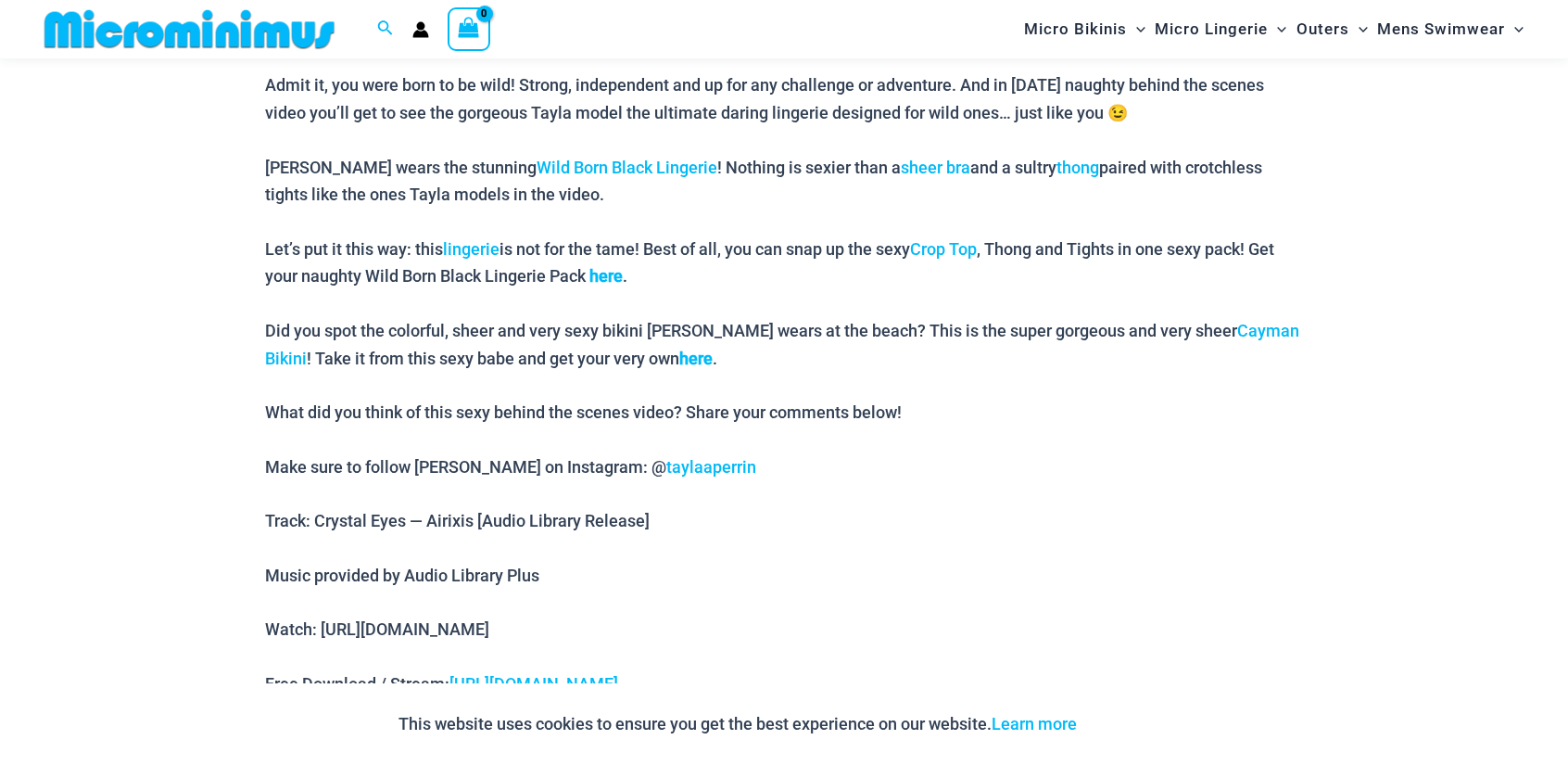
scroll to position [1528, 0]
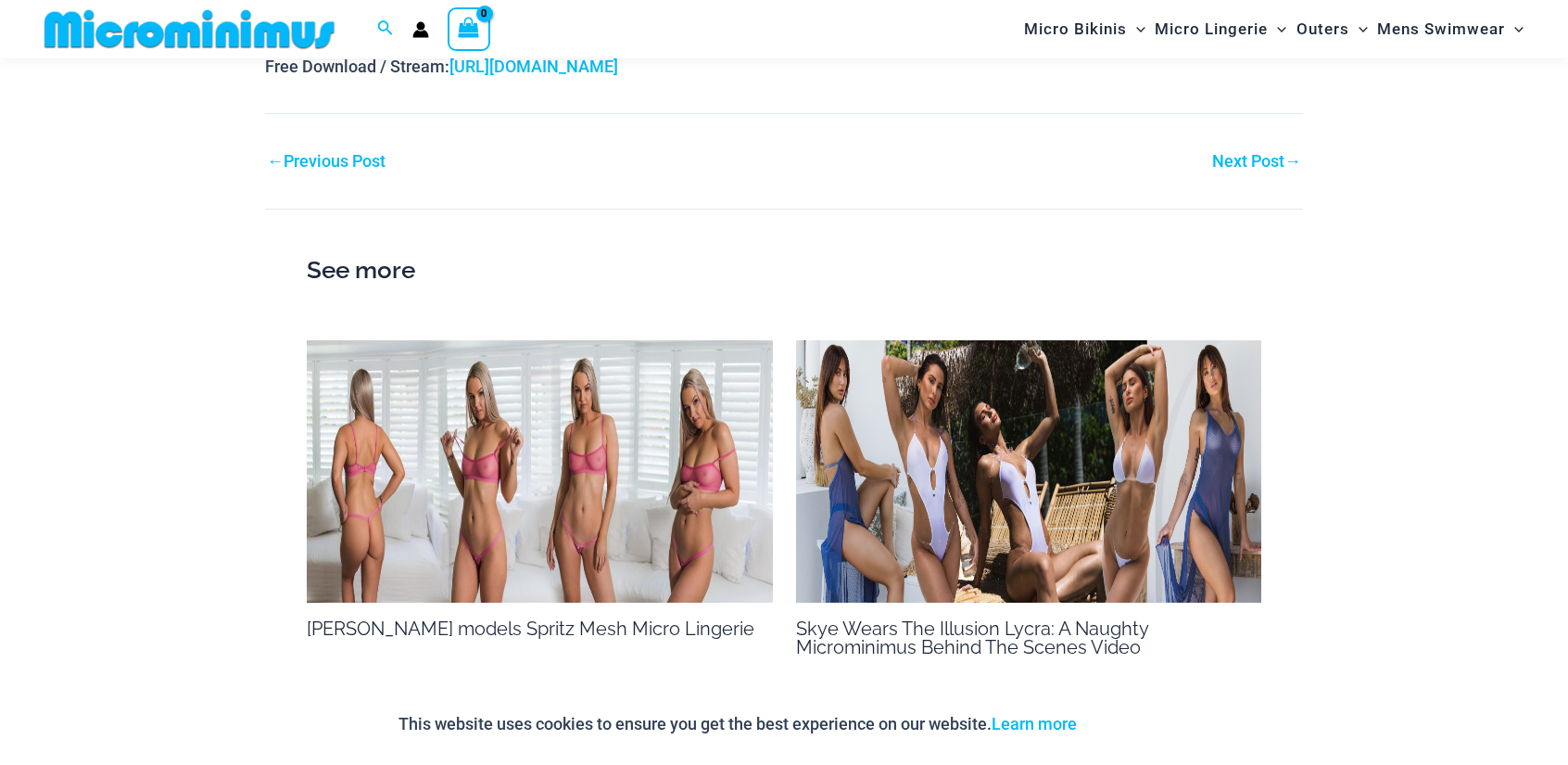
click at [1258, 153] on link "Next Post →" at bounding box center [1257, 162] width 89 height 17
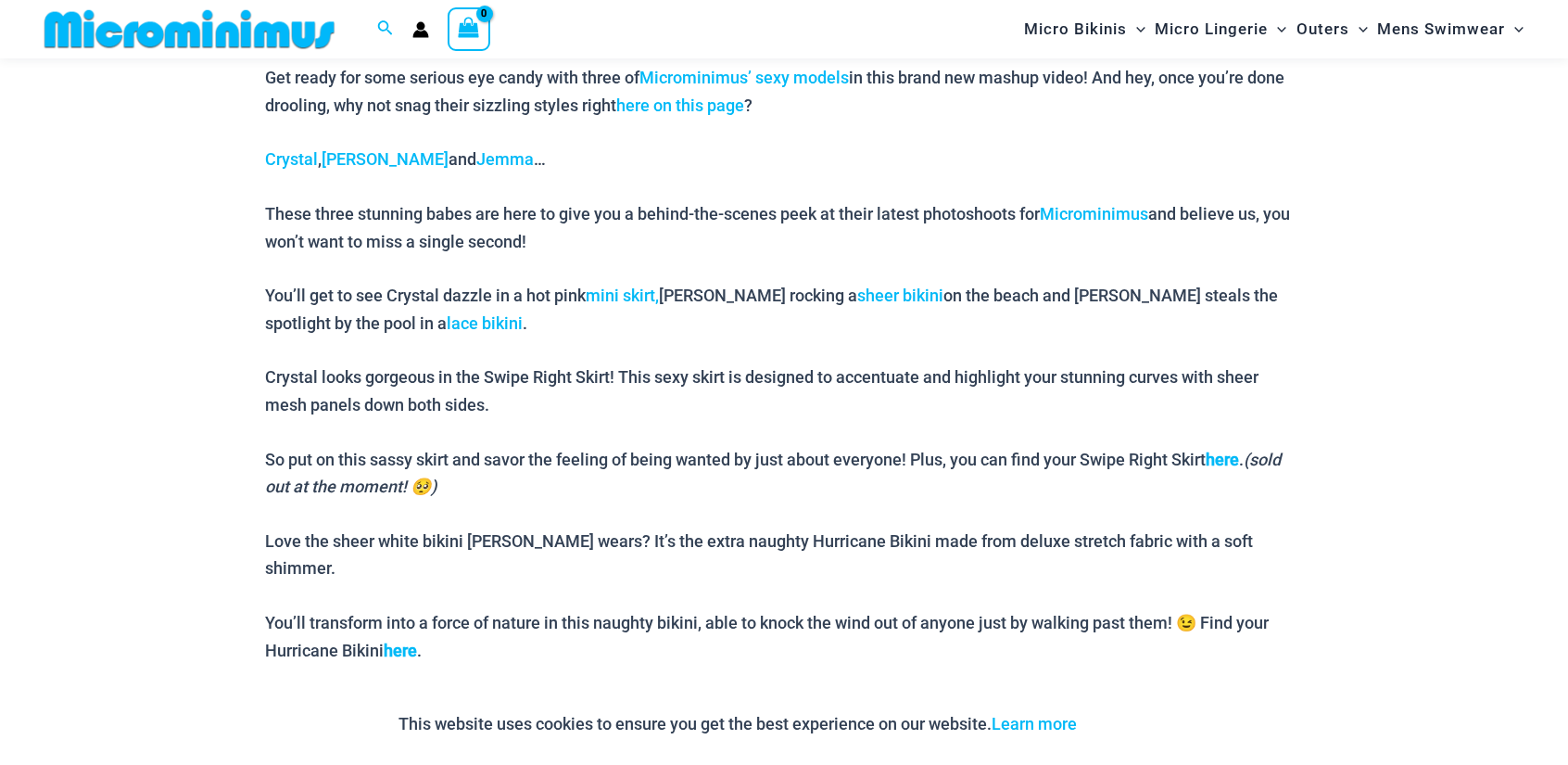
scroll to position [1528, 0]
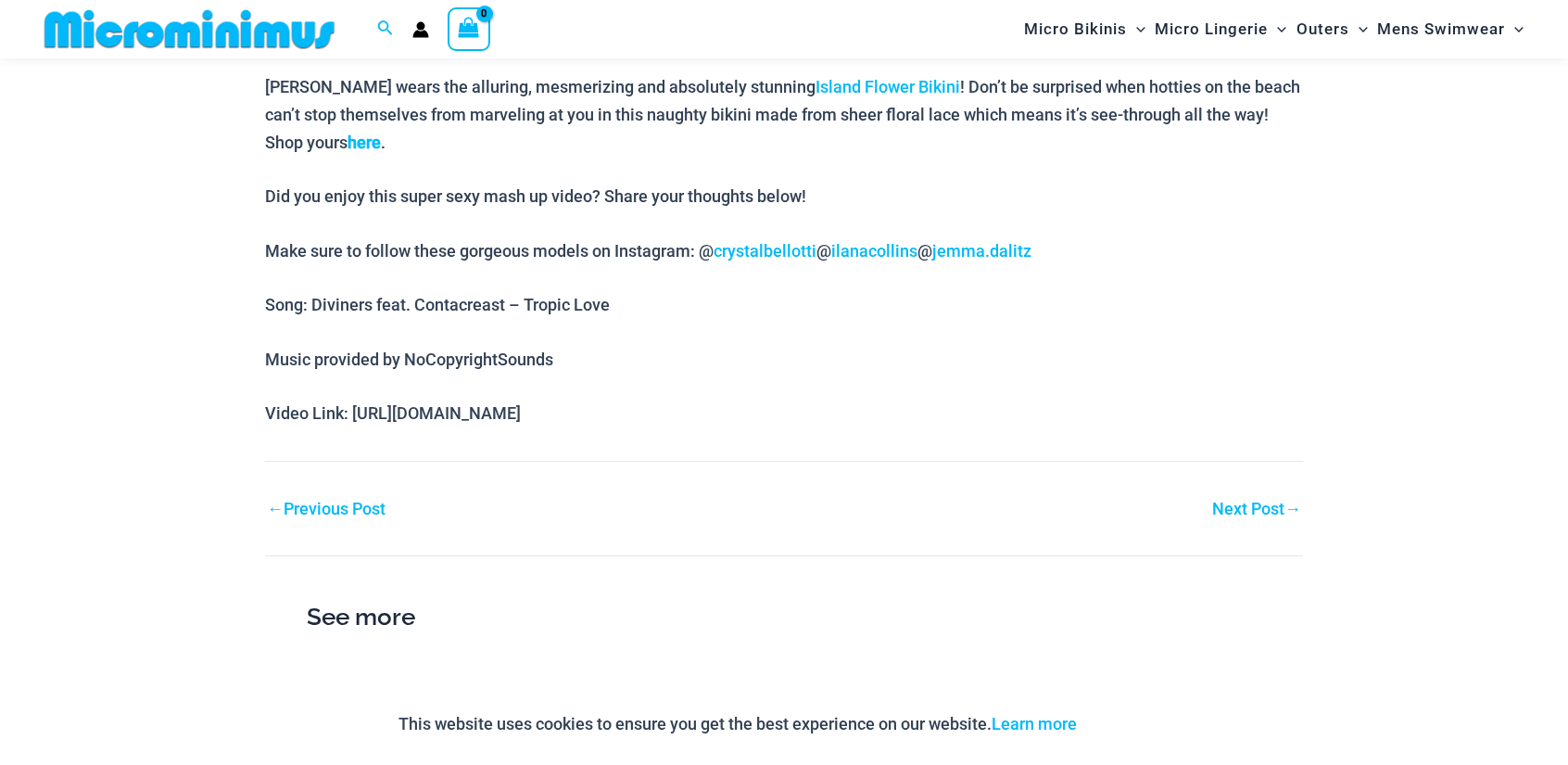
click at [1260, 500] on link "Next Post →" at bounding box center [1257, 509] width 89 height 17
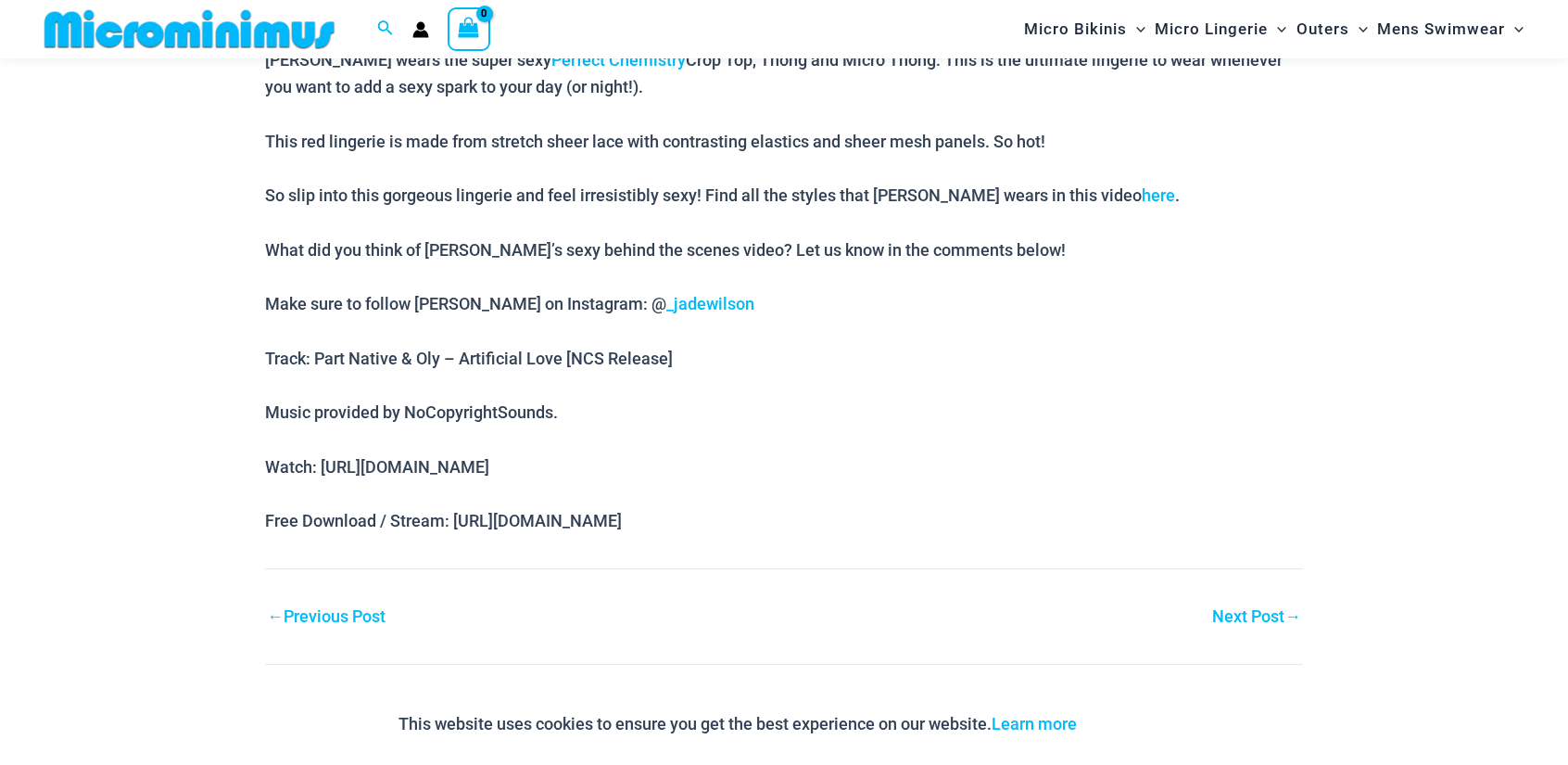
scroll to position [1528, 0]
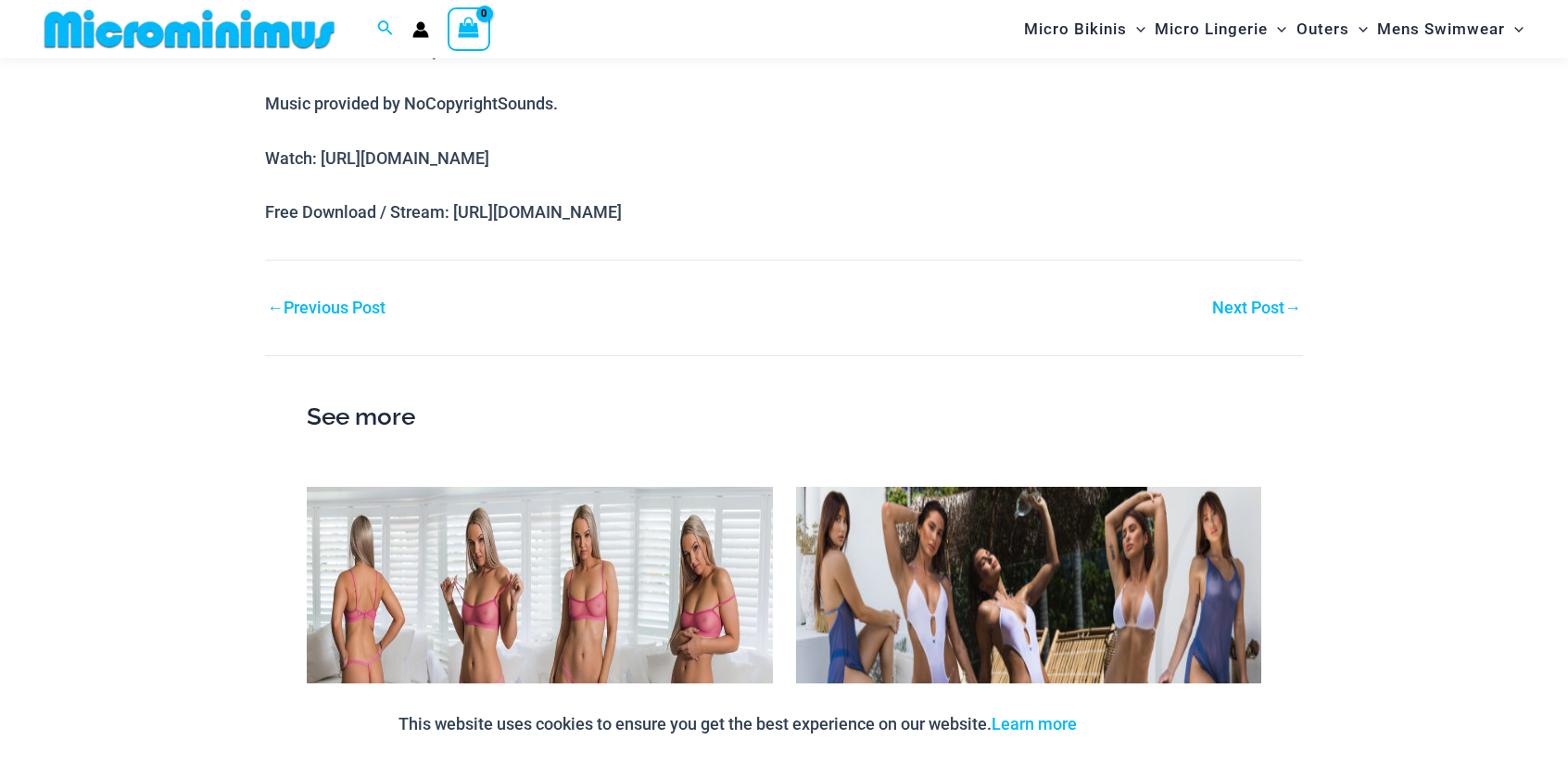
click at [1244, 300] on link "Next Post →" at bounding box center [1257, 308] width 89 height 17
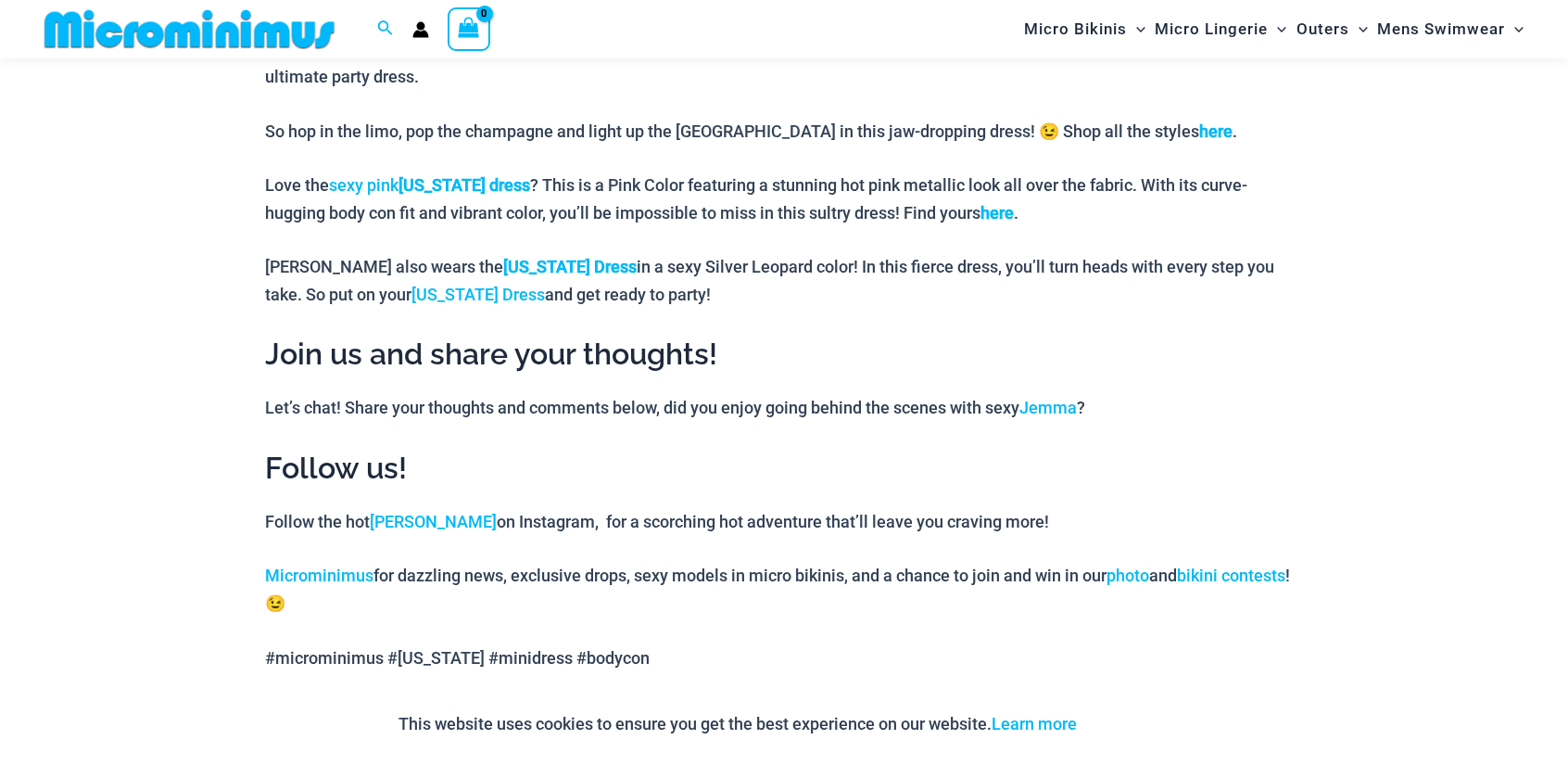
scroll to position [1529, 0]
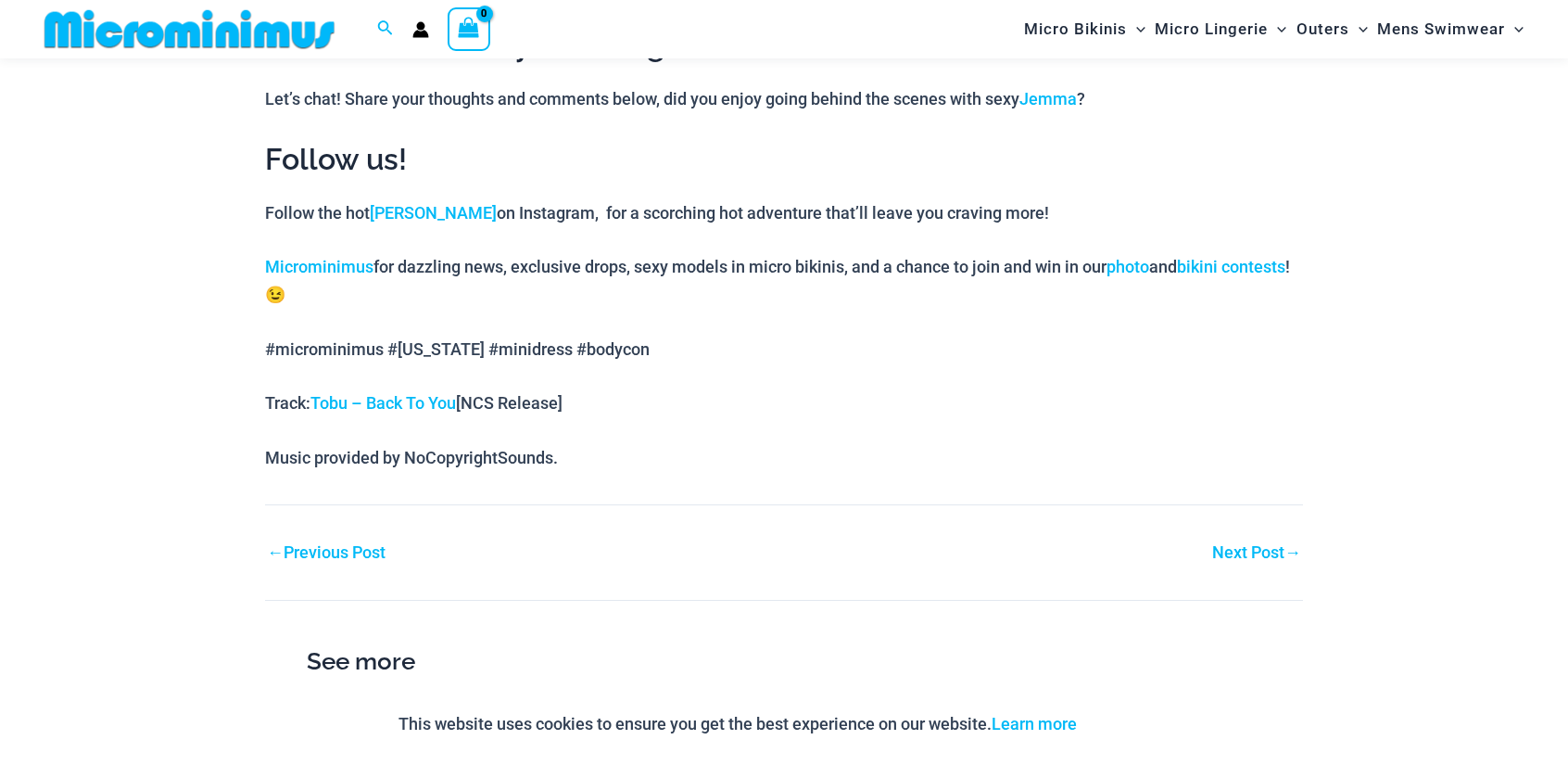
click at [1232, 546] on link "Next Post →" at bounding box center [1257, 553] width 89 height 17
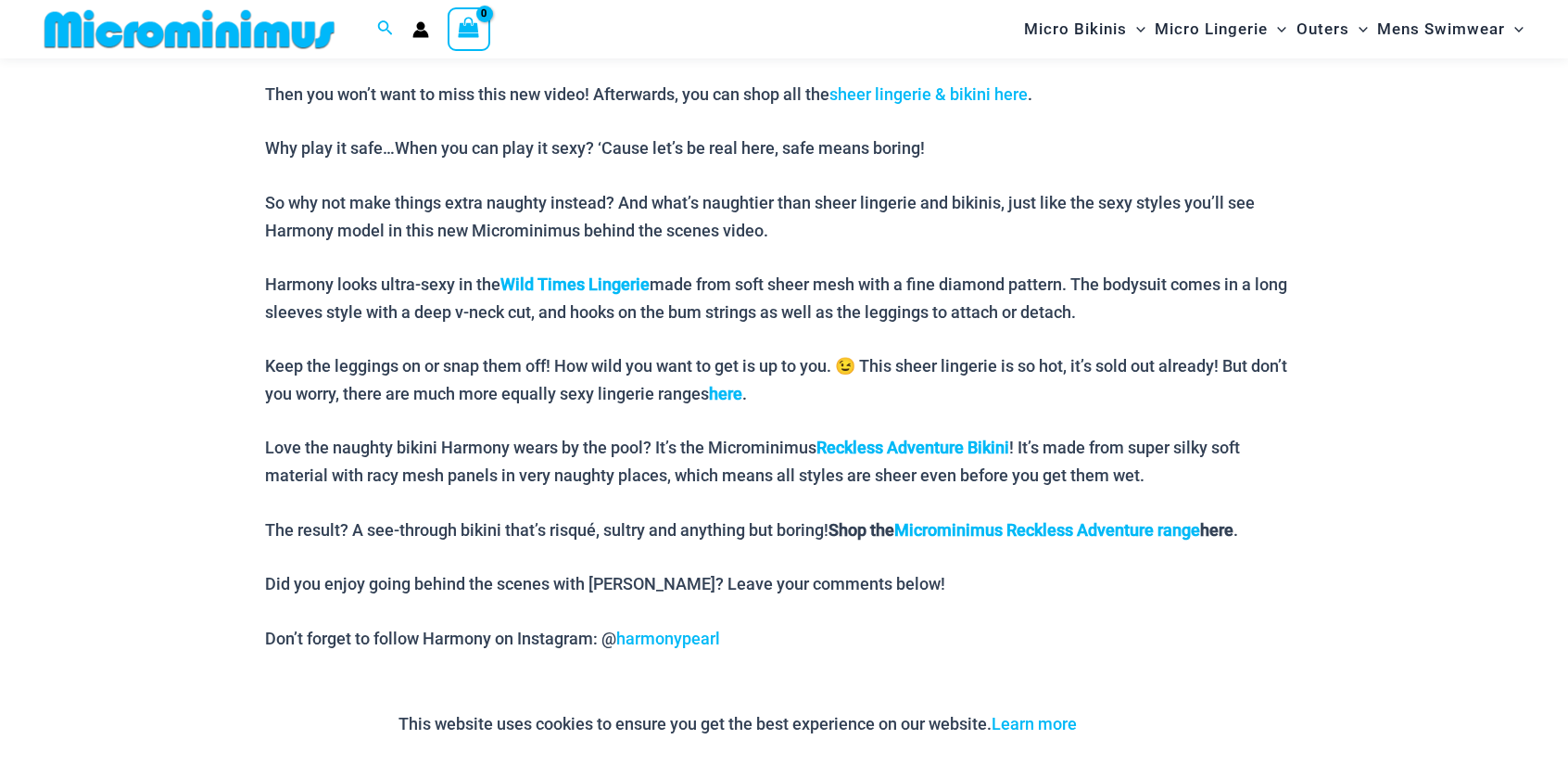
scroll to position [1220, 0]
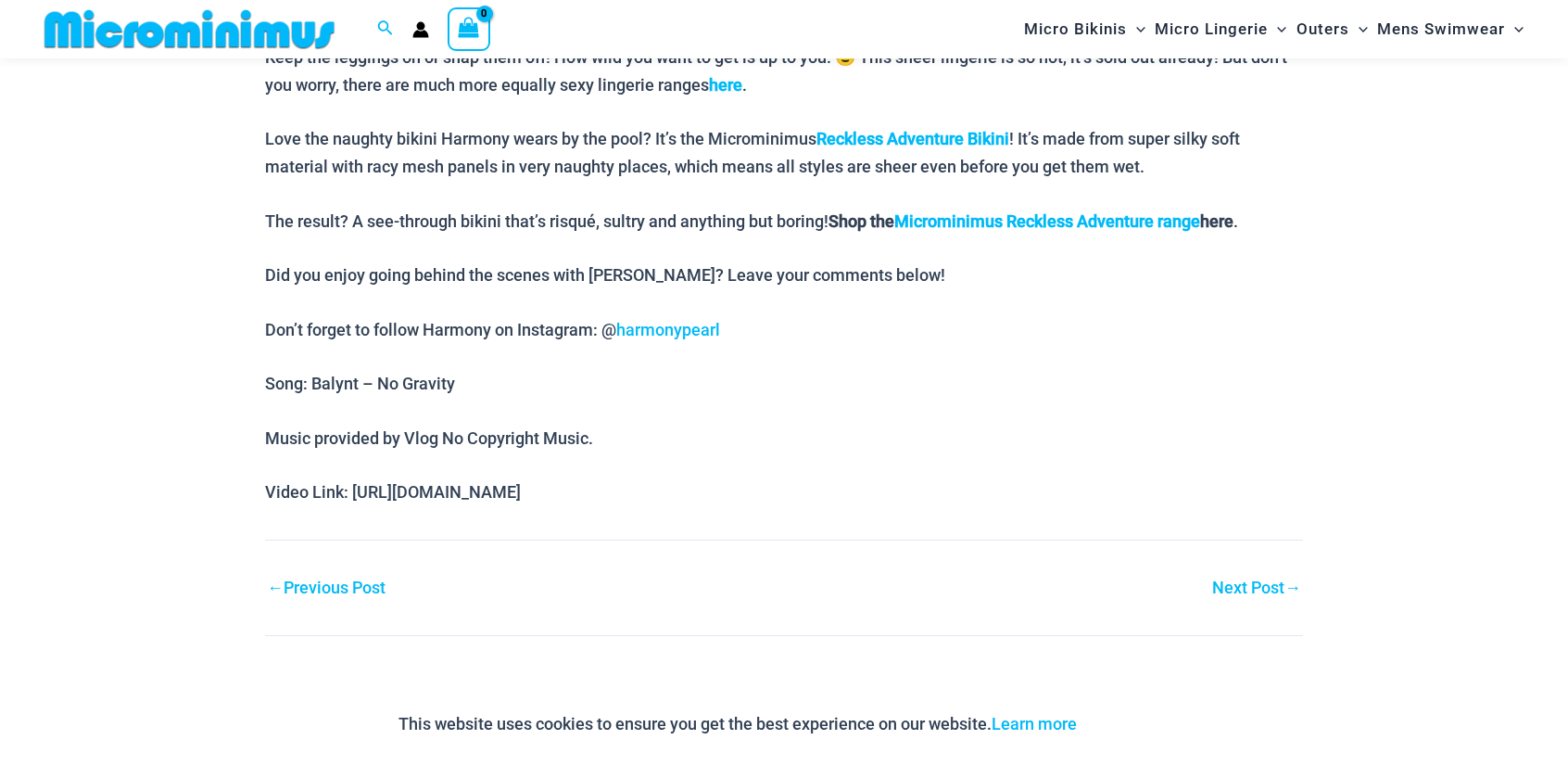
click at [1240, 587] on link "Next Post →" at bounding box center [1257, 588] width 89 height 17
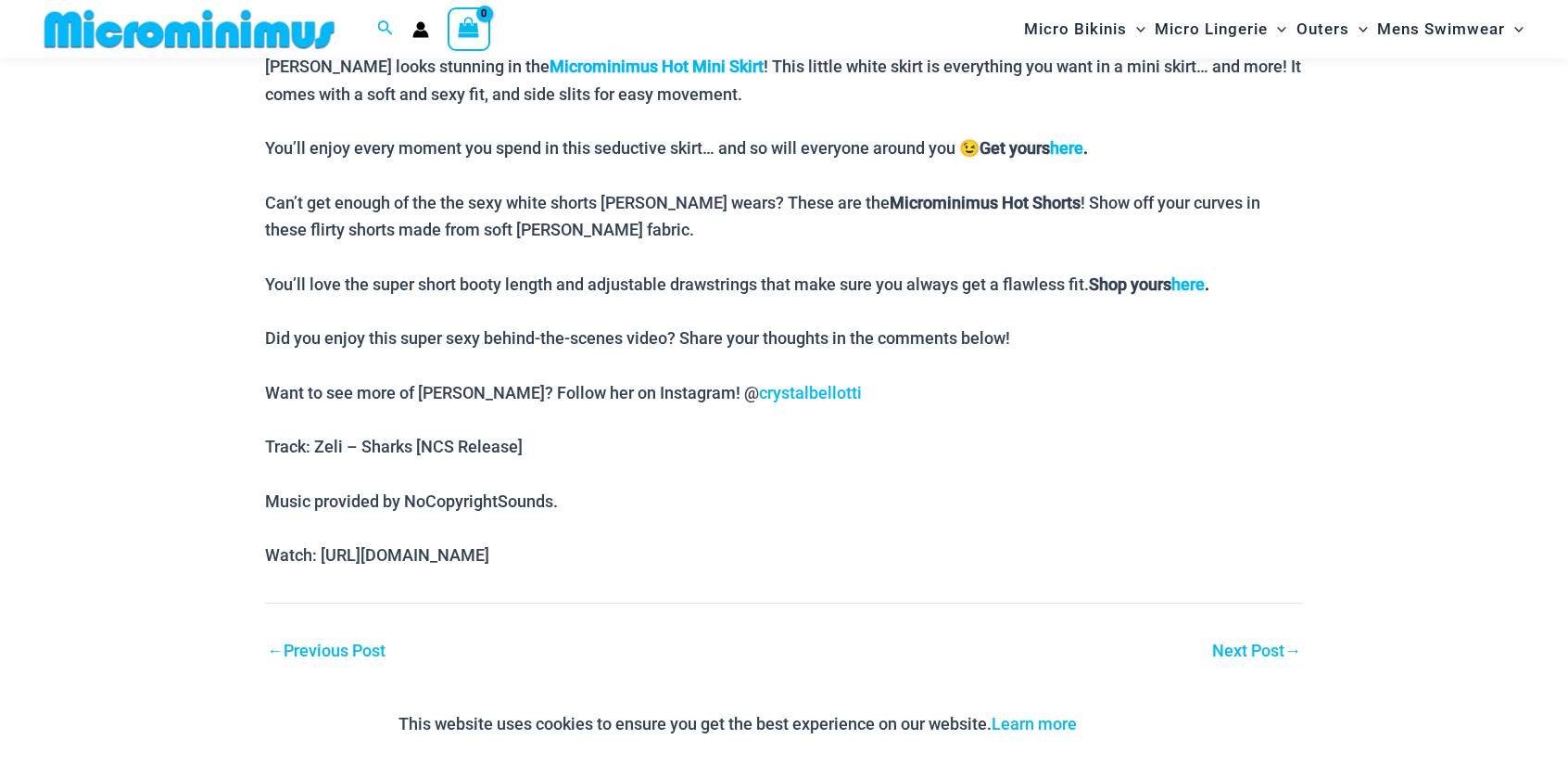
scroll to position [1528, 0]
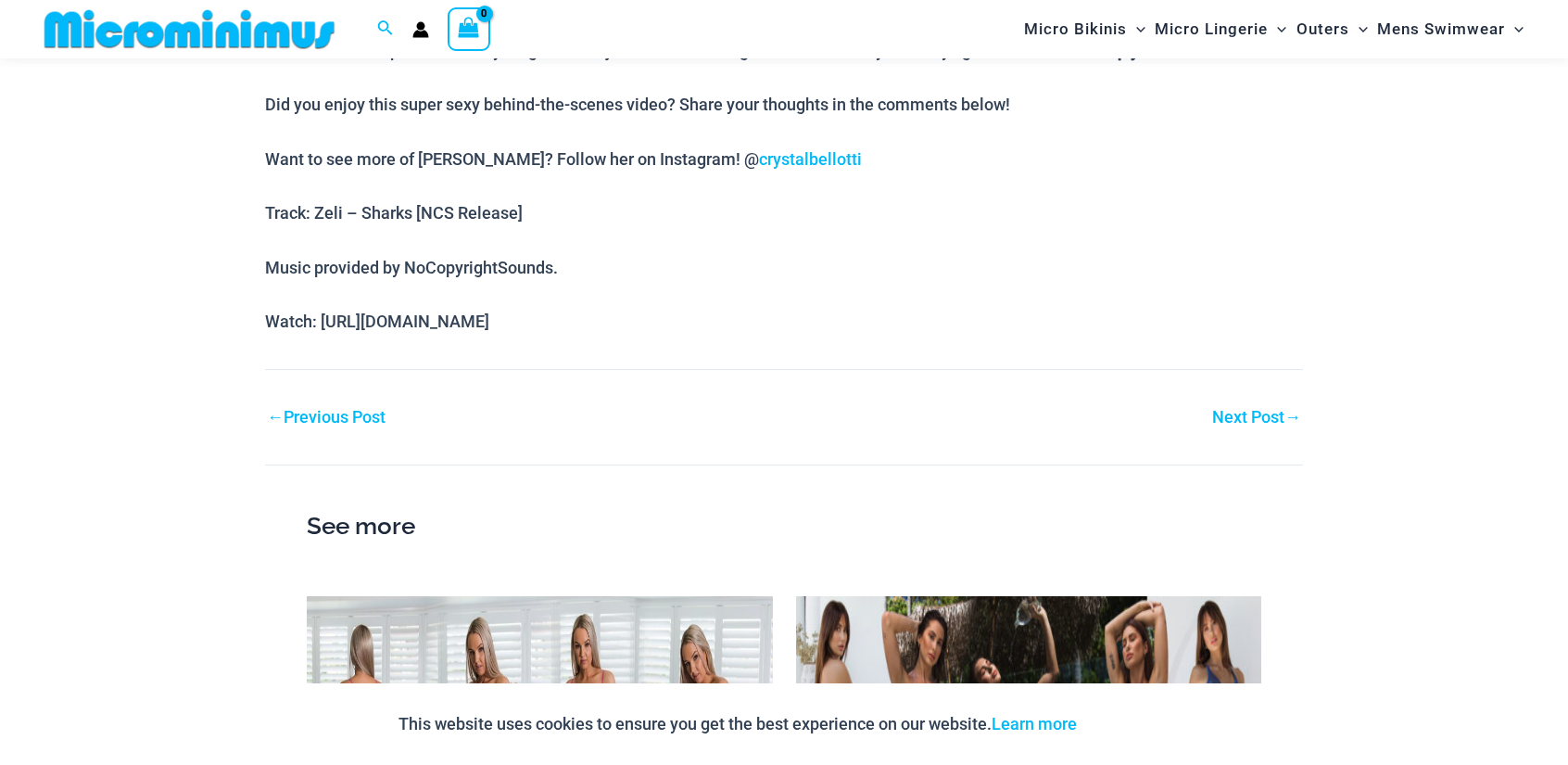
click at [1249, 409] on link "Next Post →" at bounding box center [1257, 418] width 89 height 17
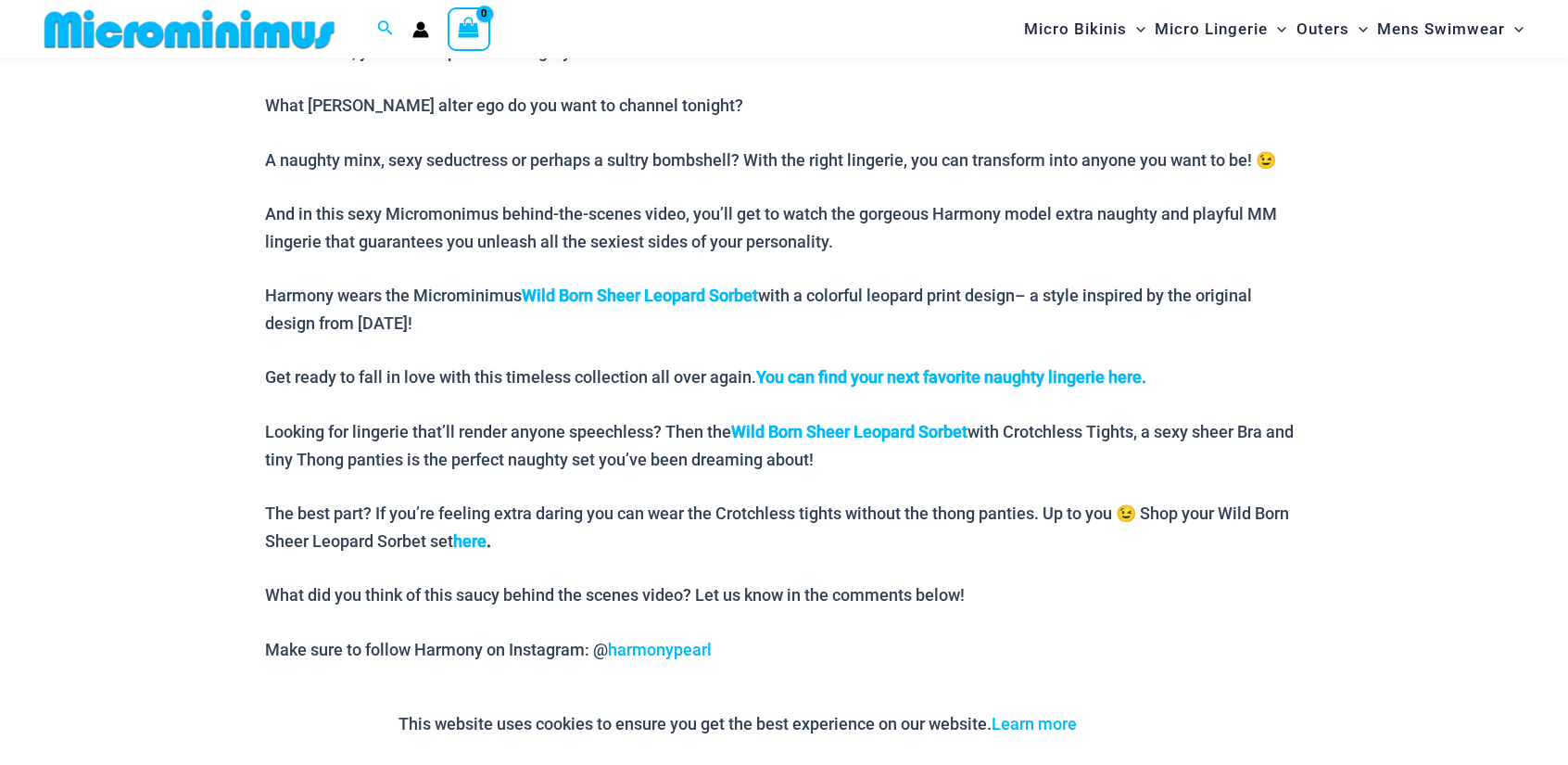
scroll to position [1220, 0]
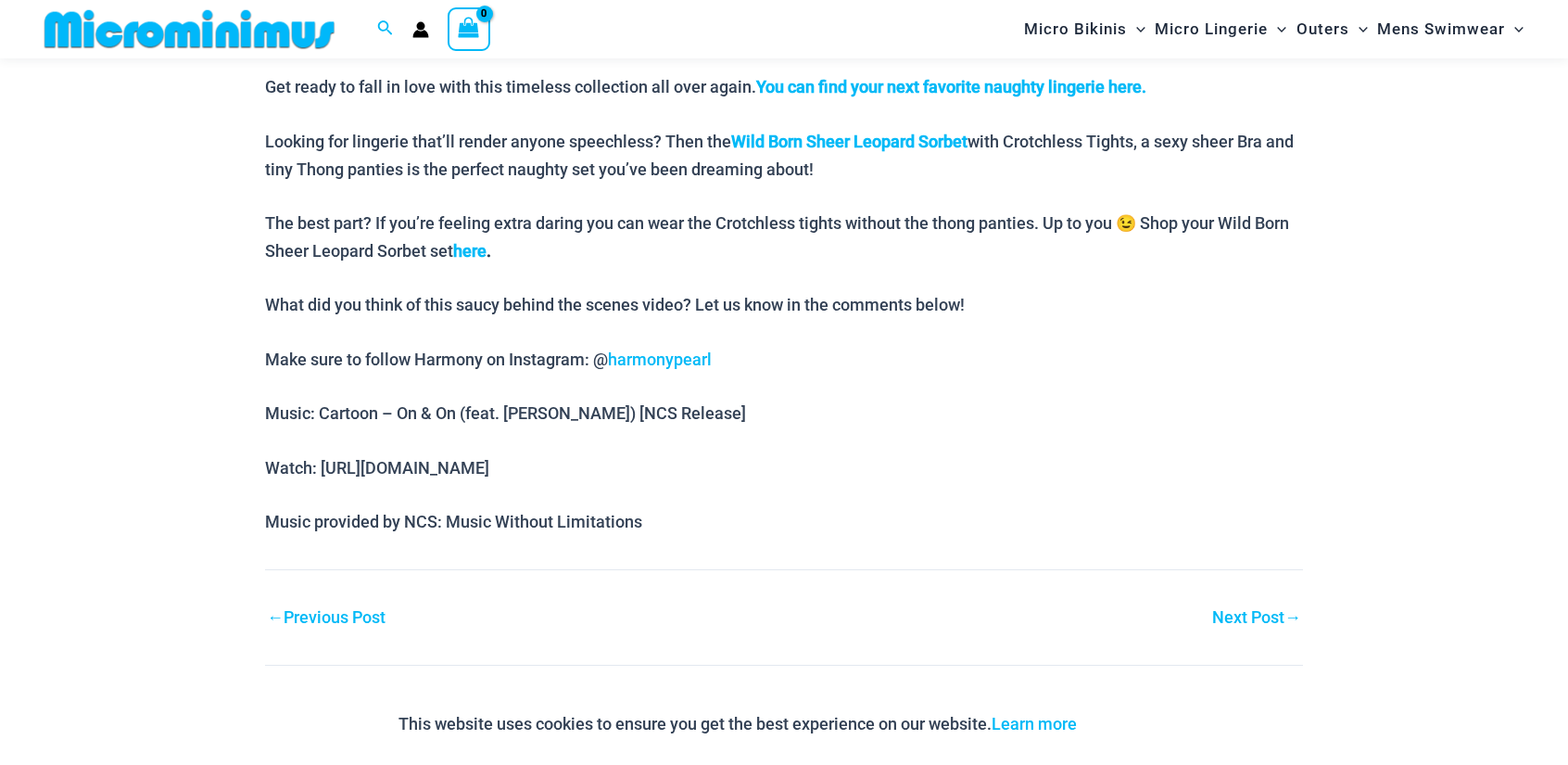
click at [1253, 620] on link "Next Post →" at bounding box center [1257, 618] width 89 height 17
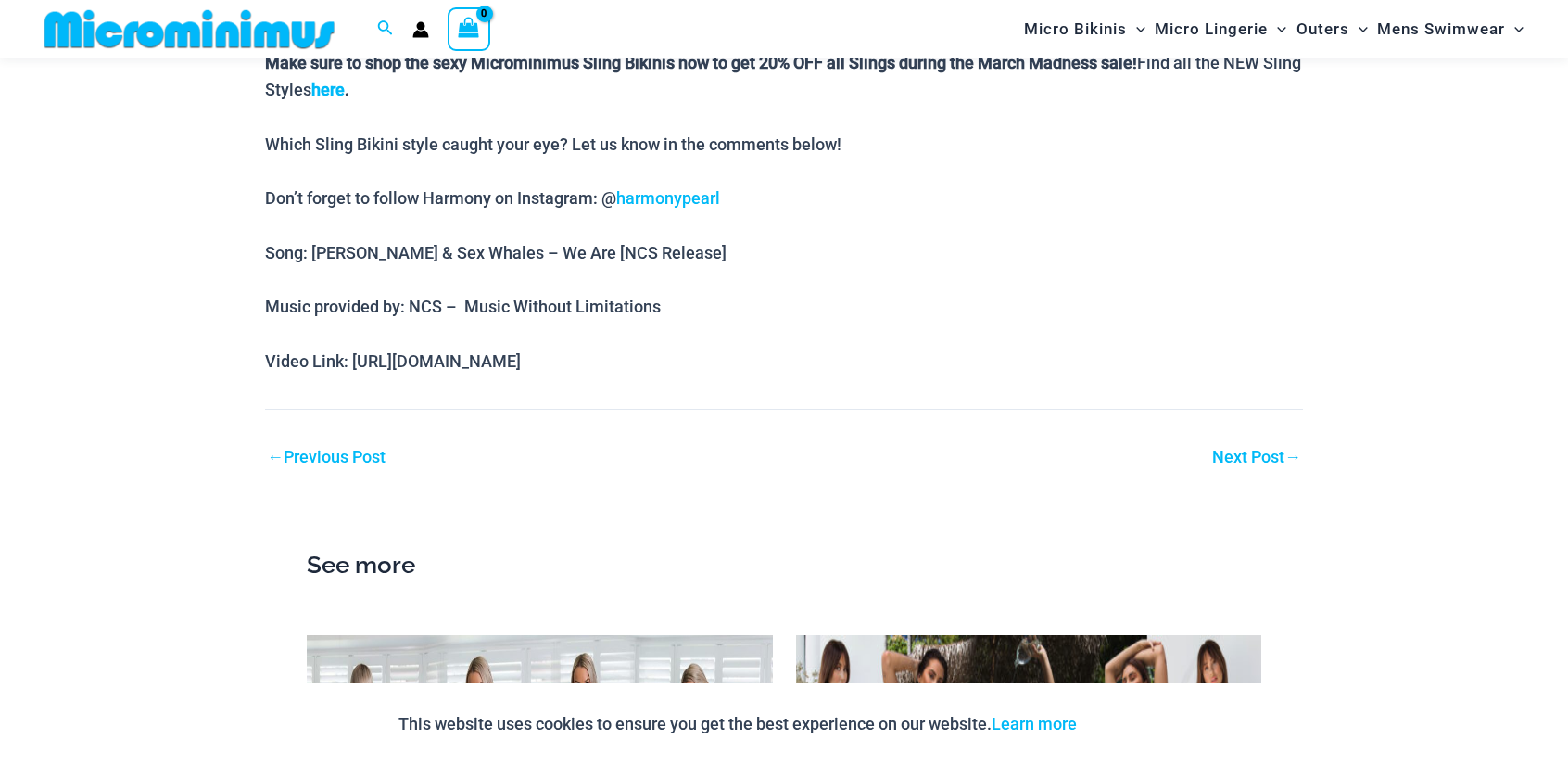
scroll to position [2147, 0]
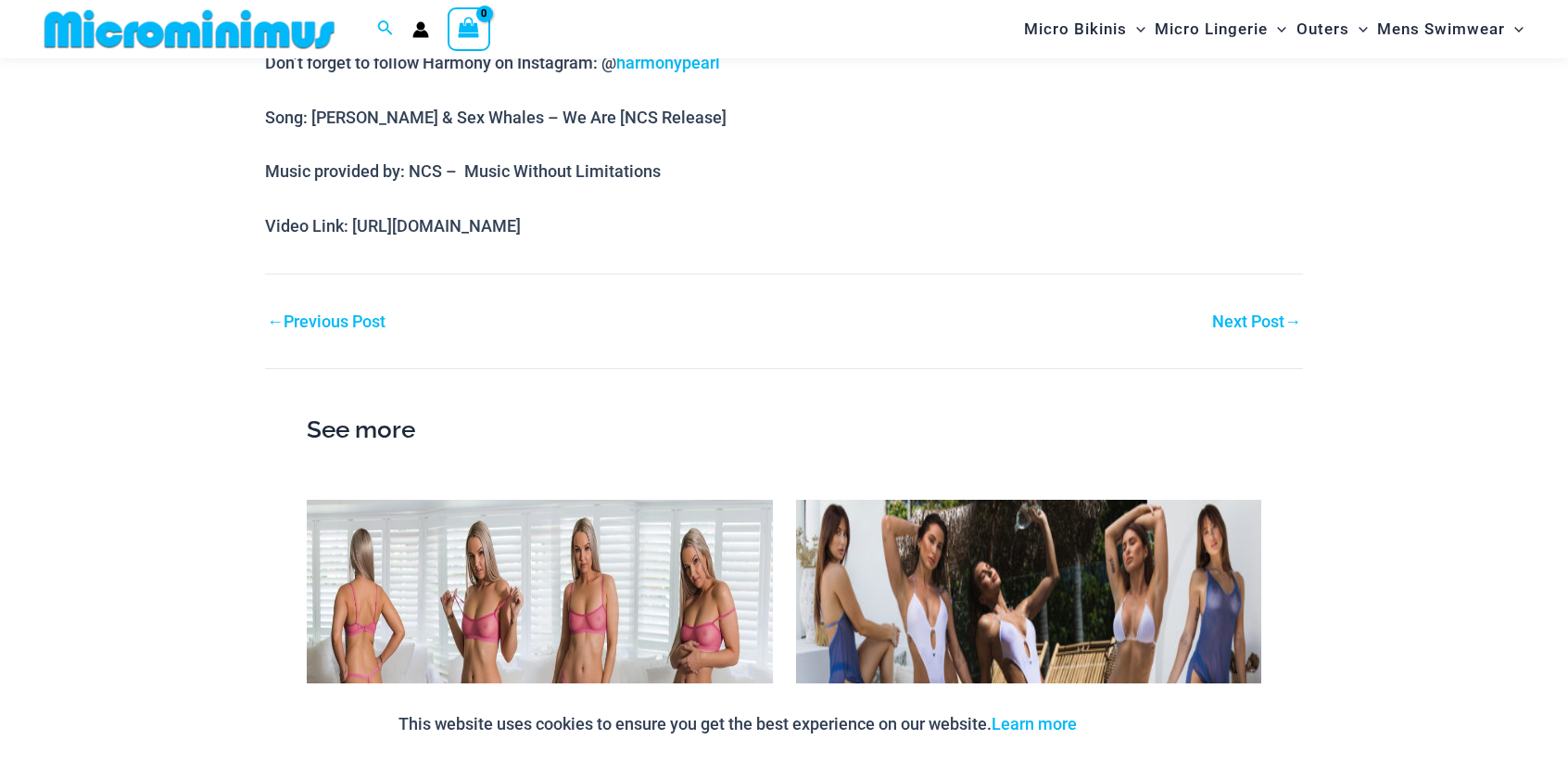
click at [1259, 319] on link "Next Post →" at bounding box center [1257, 322] width 89 height 17
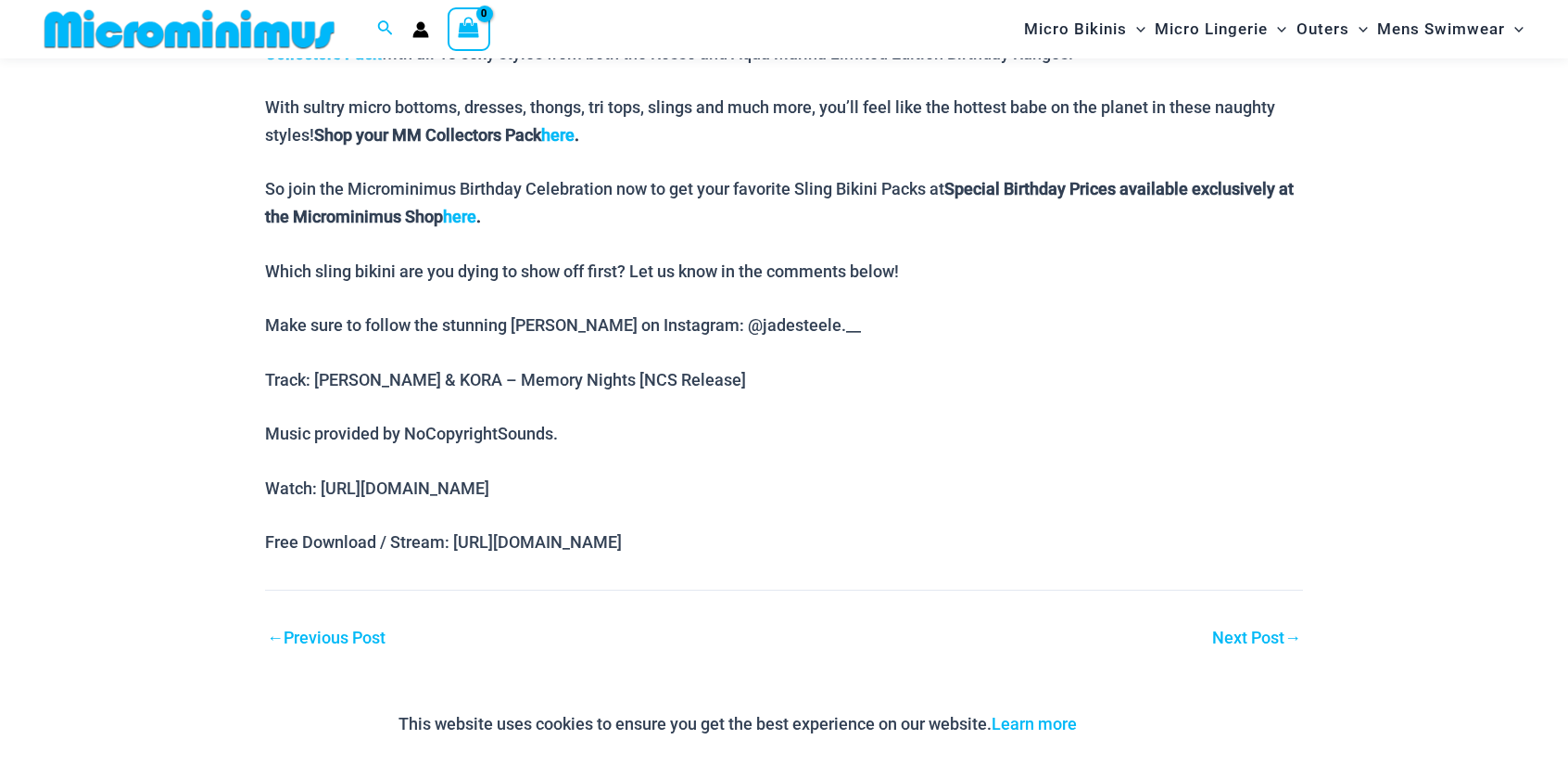
scroll to position [1838, 0]
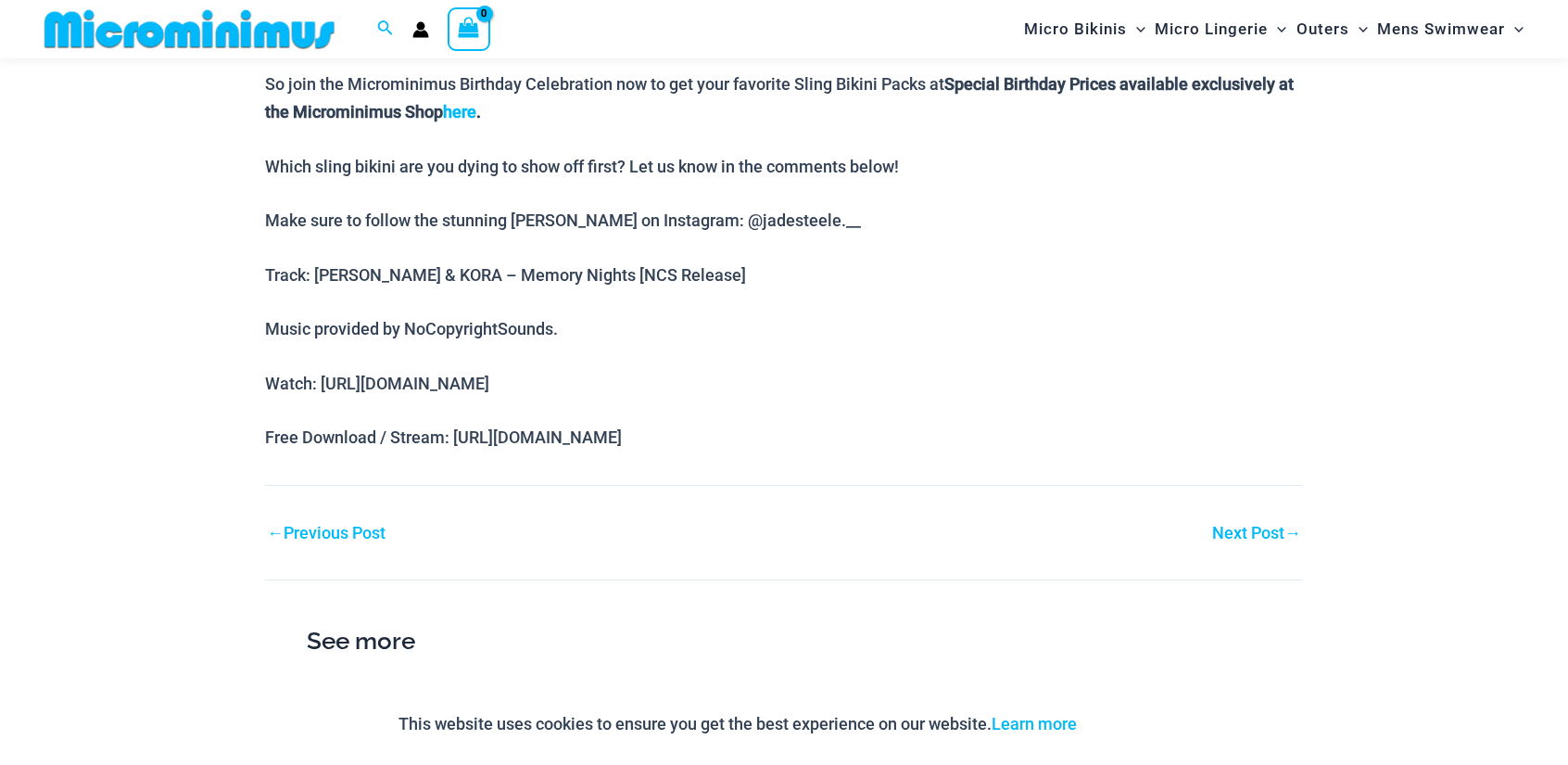
click at [1254, 530] on link "Next Post →" at bounding box center [1257, 534] width 89 height 17
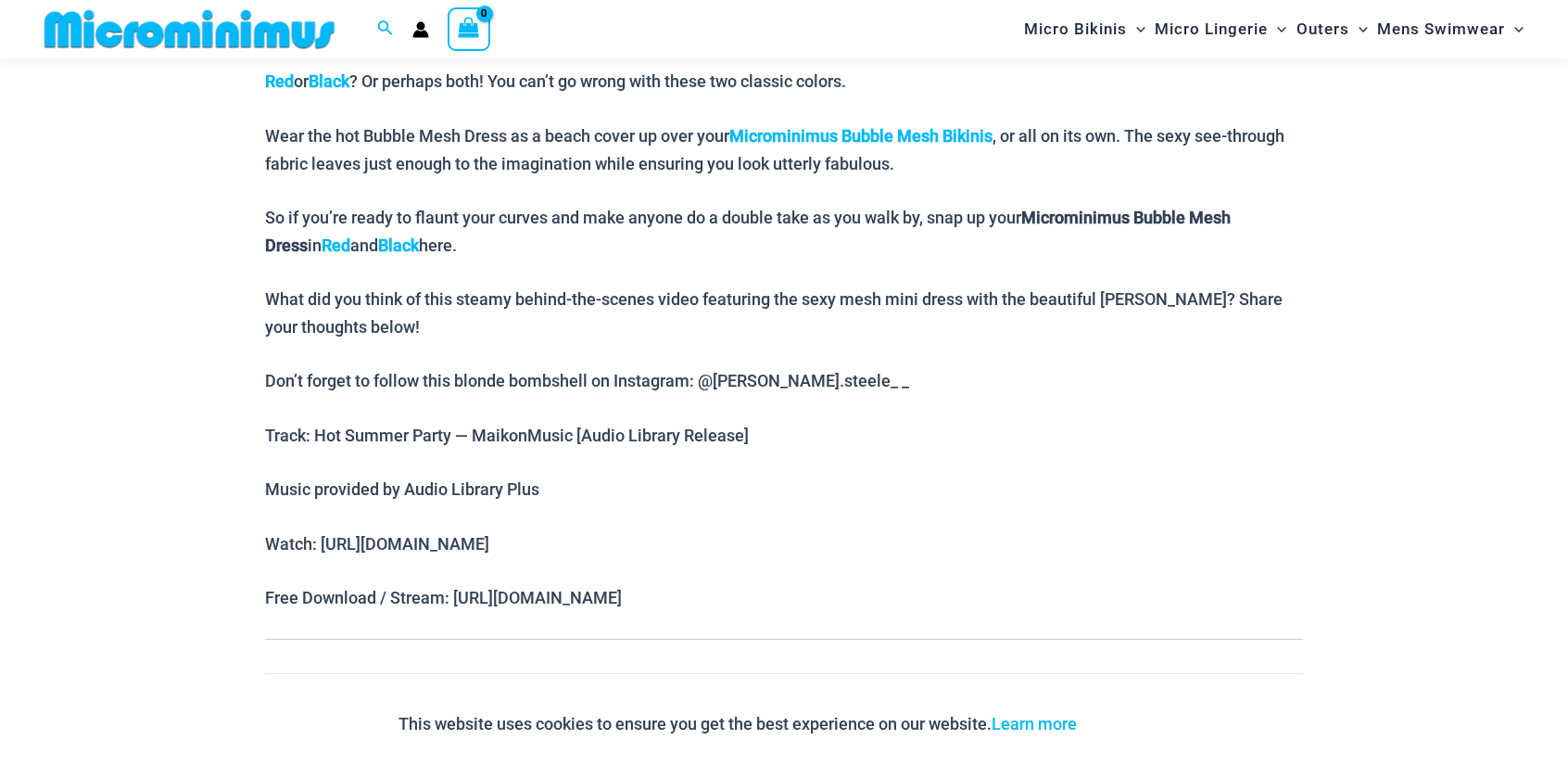
scroll to position [1528, 0]
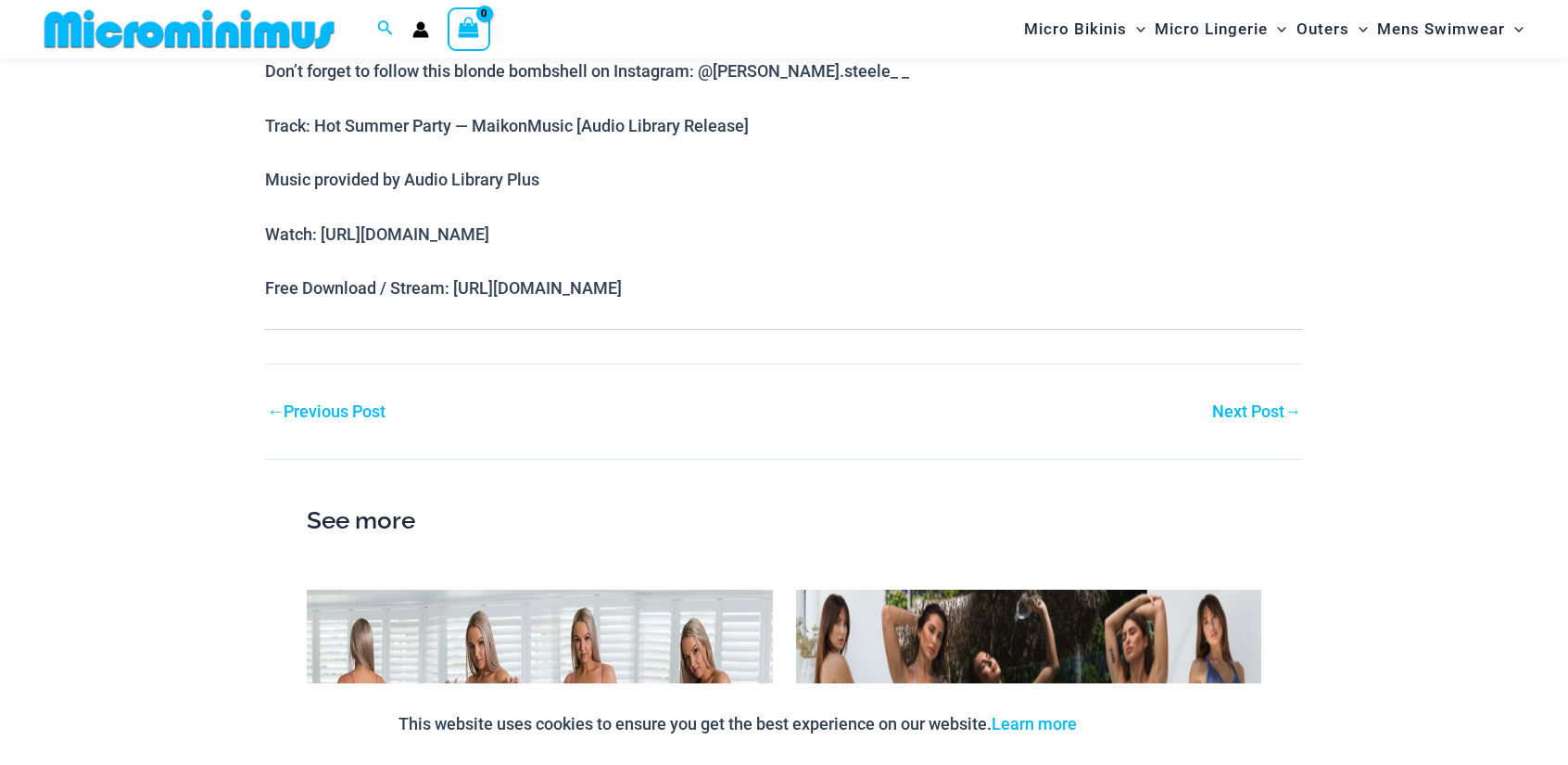
click at [1253, 403] on link "Next Post →" at bounding box center [1257, 412] width 89 height 17
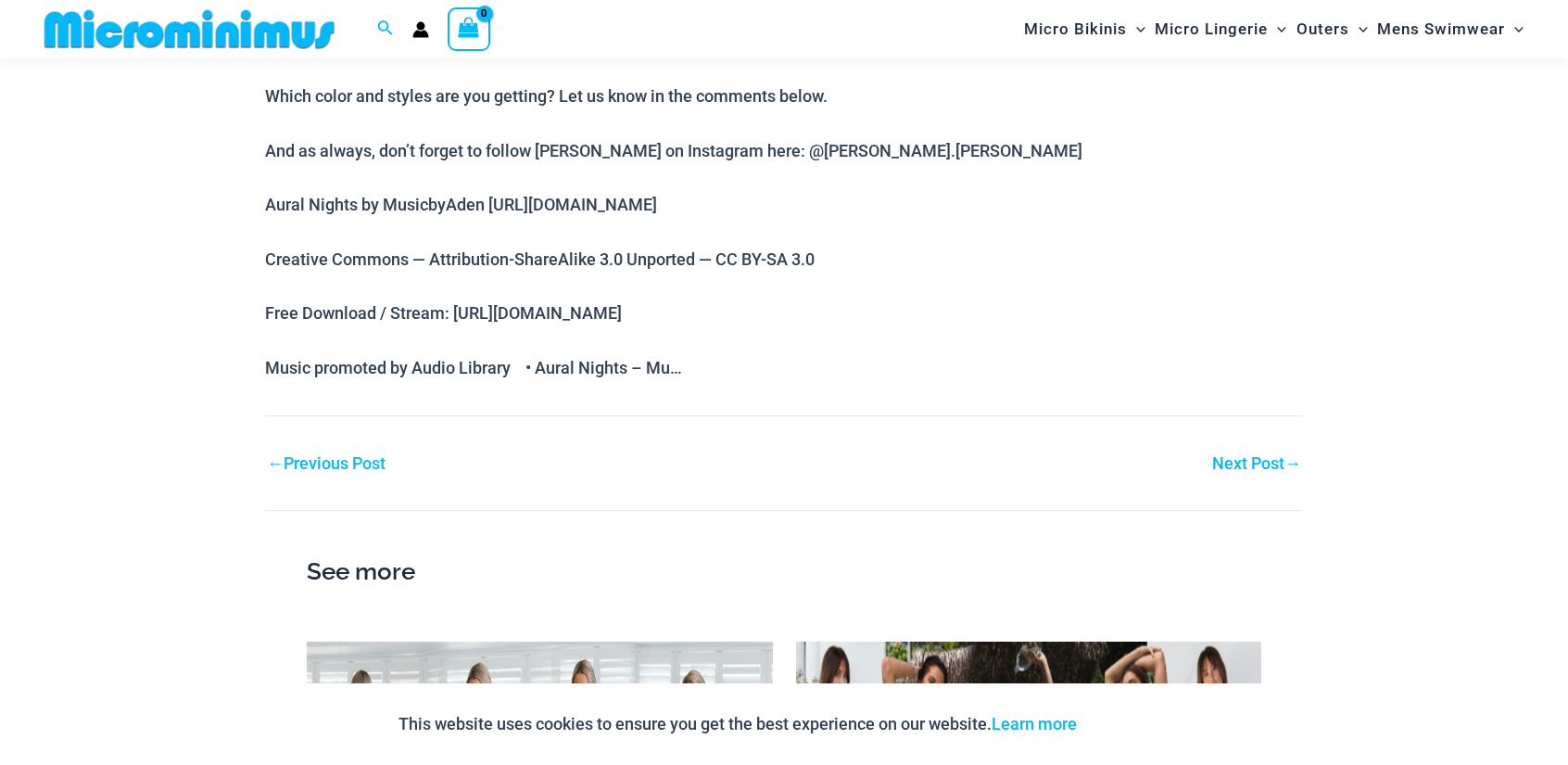
scroll to position [1528, 0]
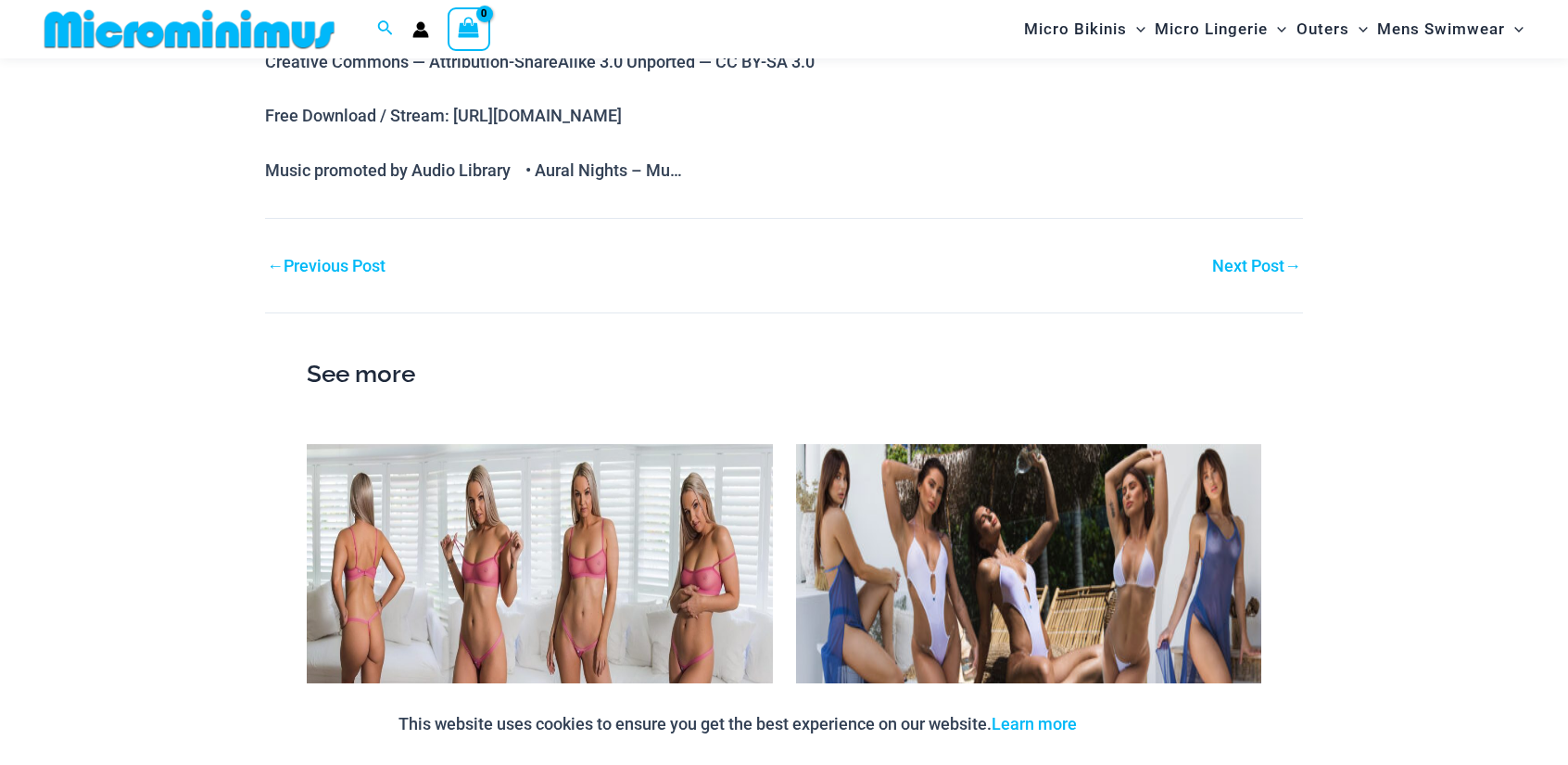
click at [1234, 258] on link "Next Post →" at bounding box center [1257, 266] width 89 height 17
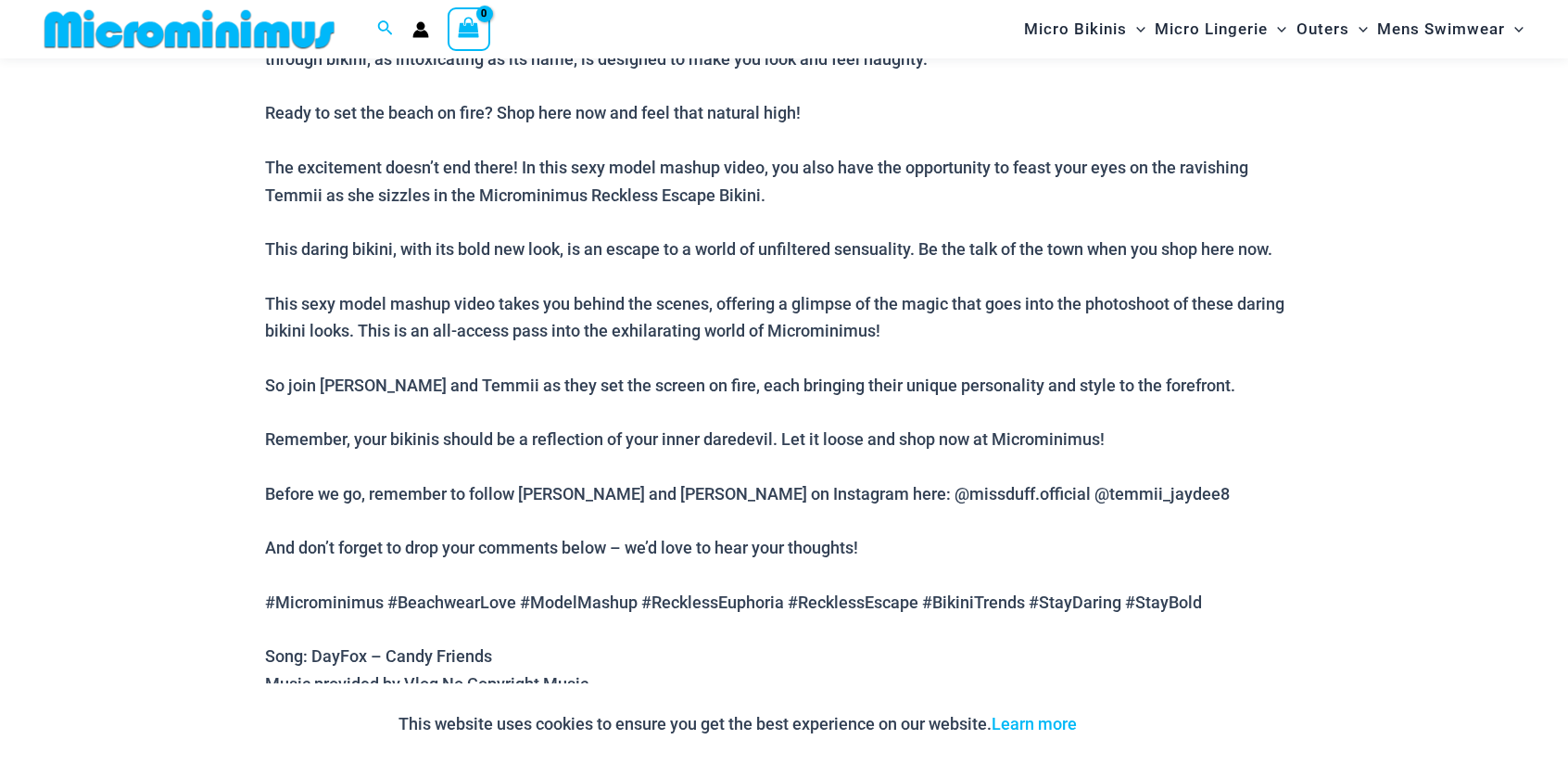
scroll to position [1221, 0]
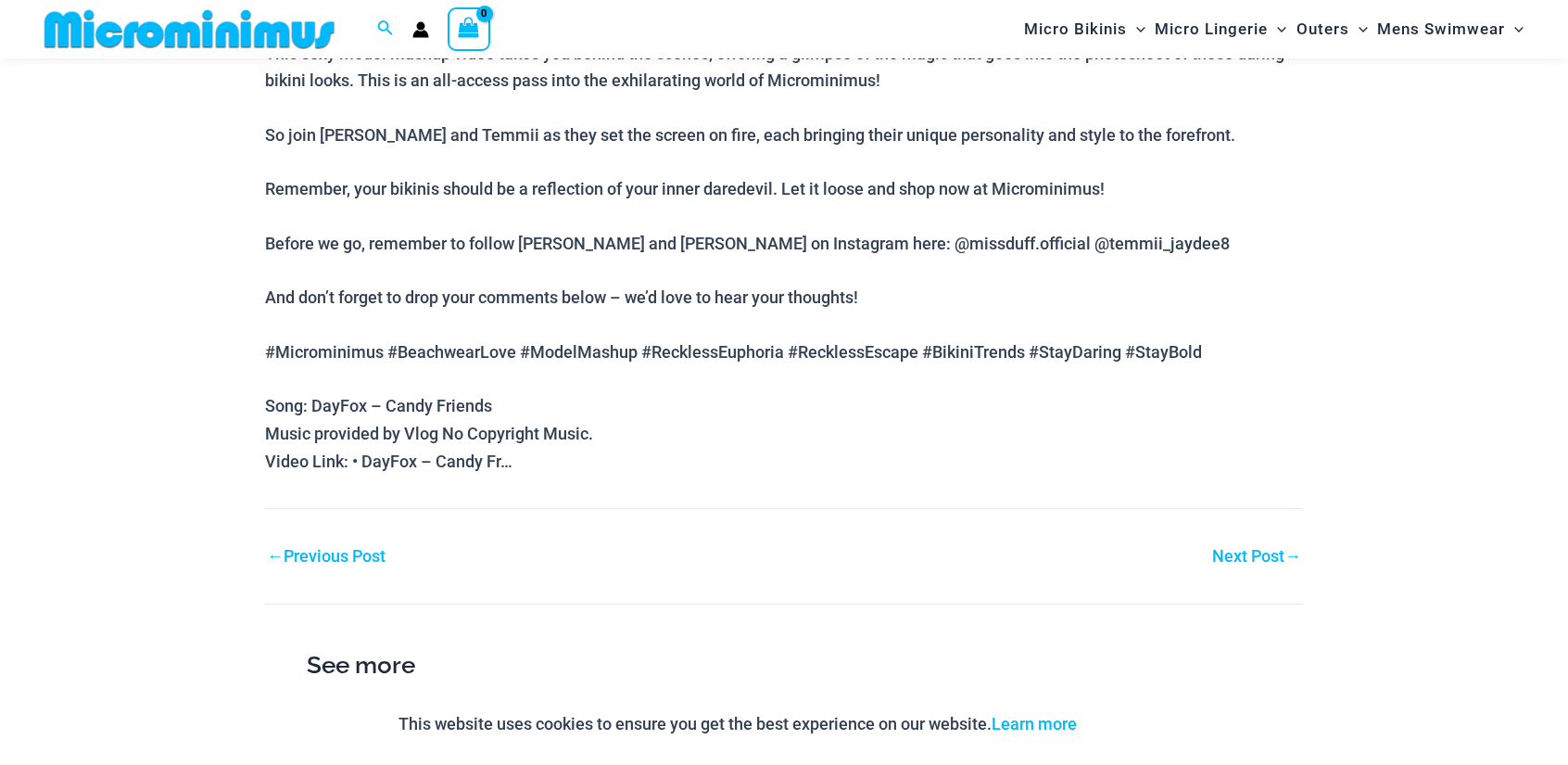
click at [1255, 559] on link "Next Post →" at bounding box center [1257, 557] width 89 height 17
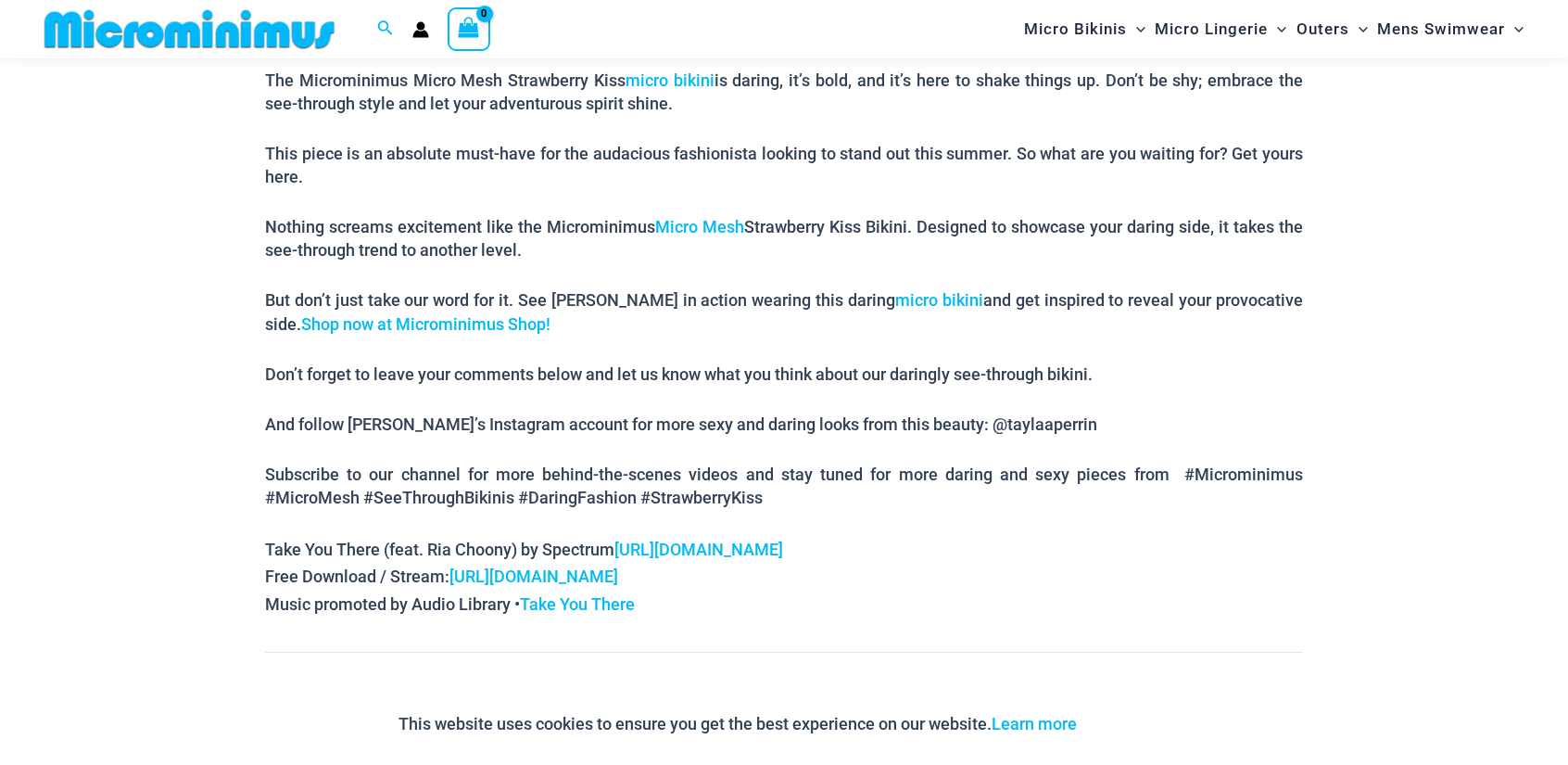
scroll to position [1220, 0]
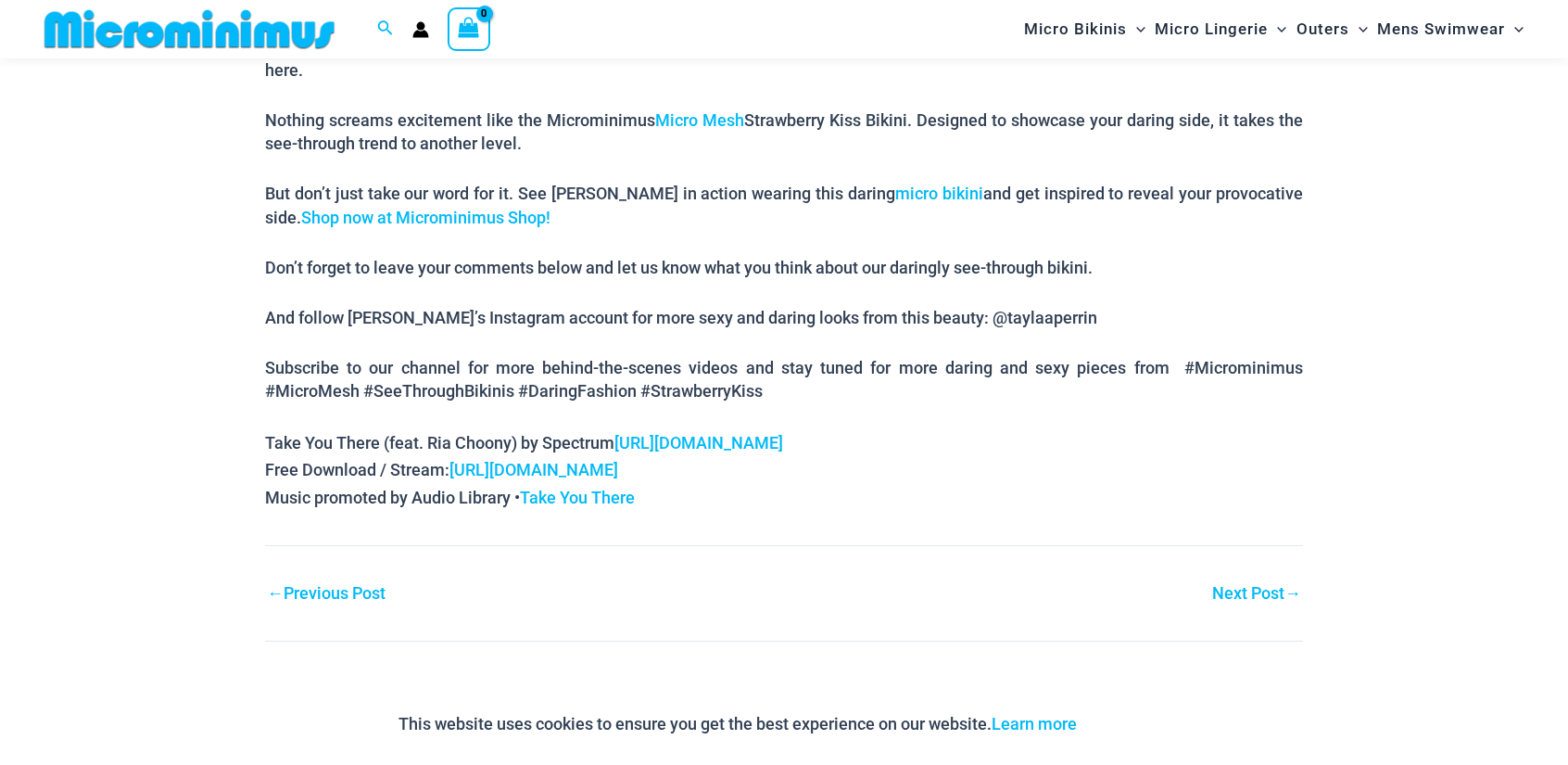
click at [1244, 585] on link "Next Post →" at bounding box center [1257, 594] width 89 height 17
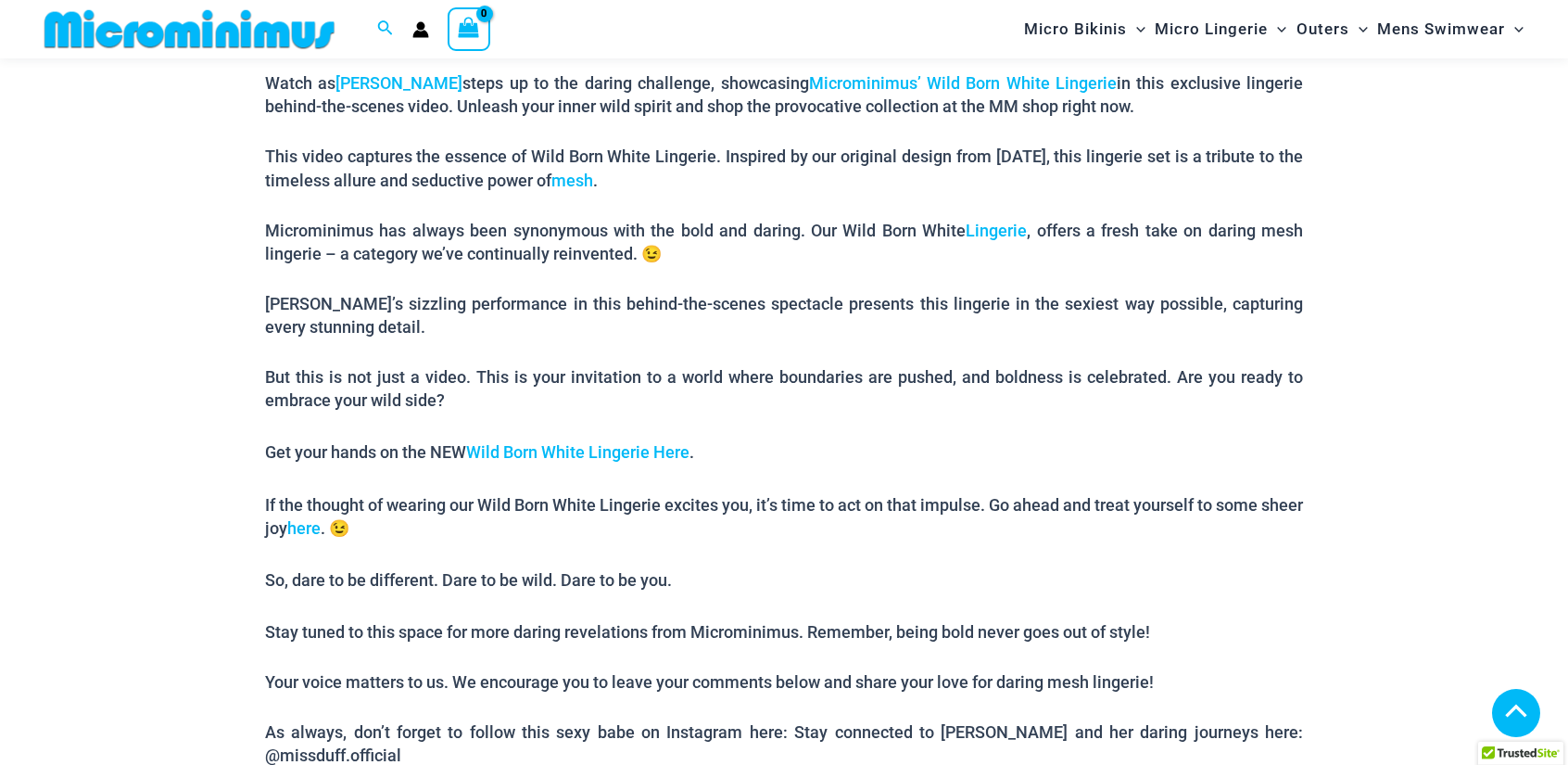
scroll to position [1220, 0]
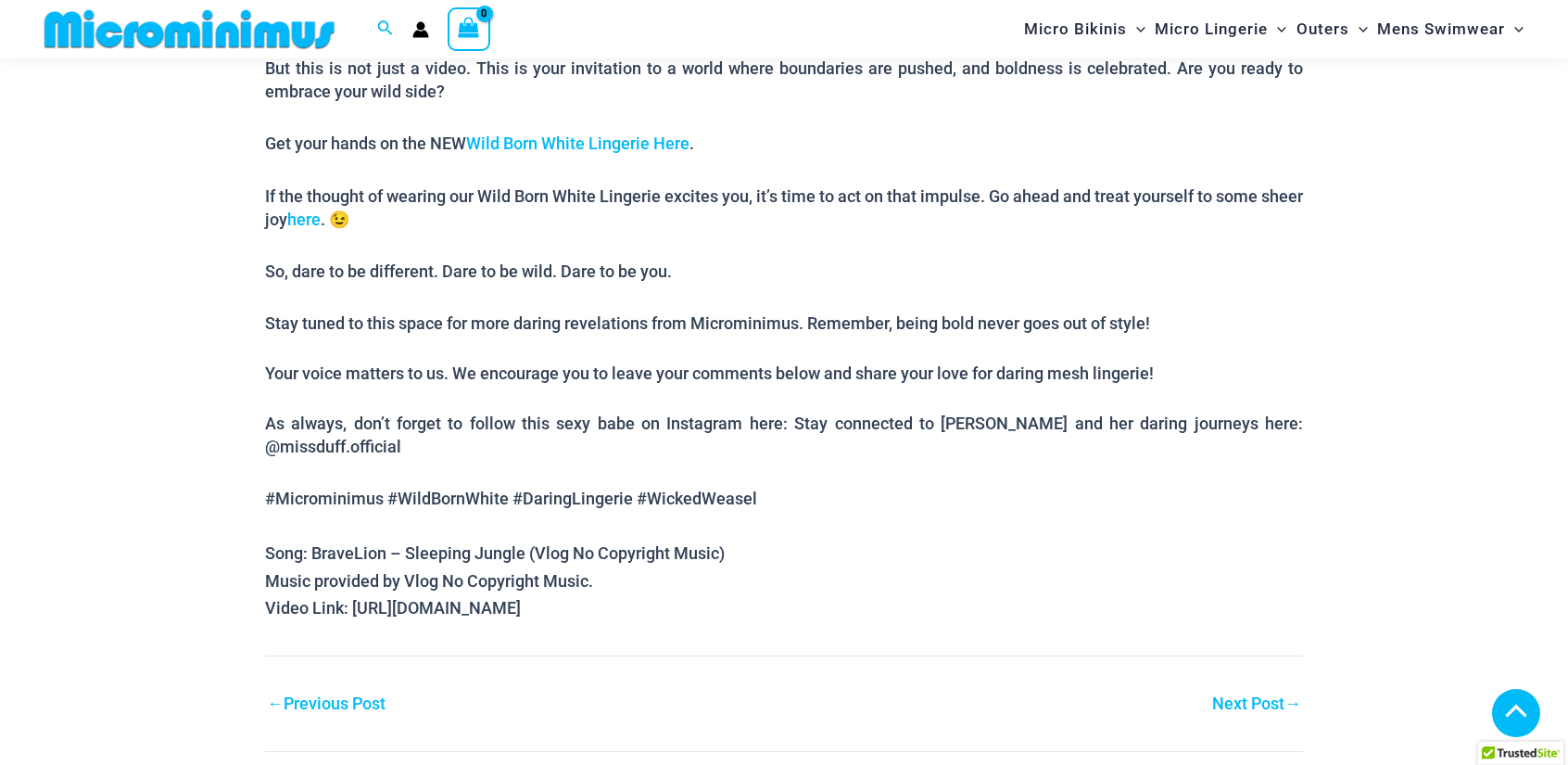
click at [1270, 696] on link "Next Post →" at bounding box center [1257, 704] width 89 height 17
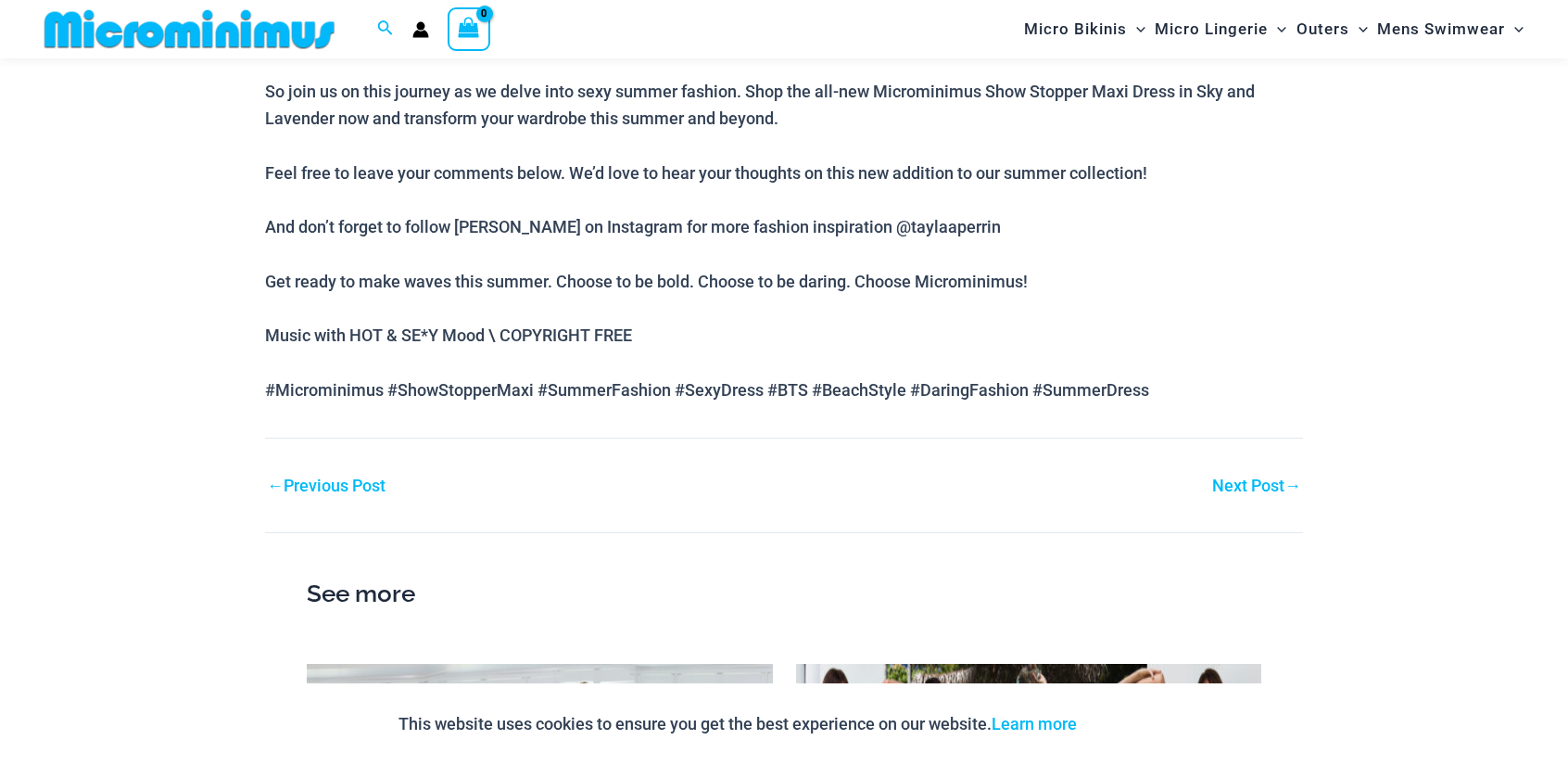
scroll to position [1528, 0]
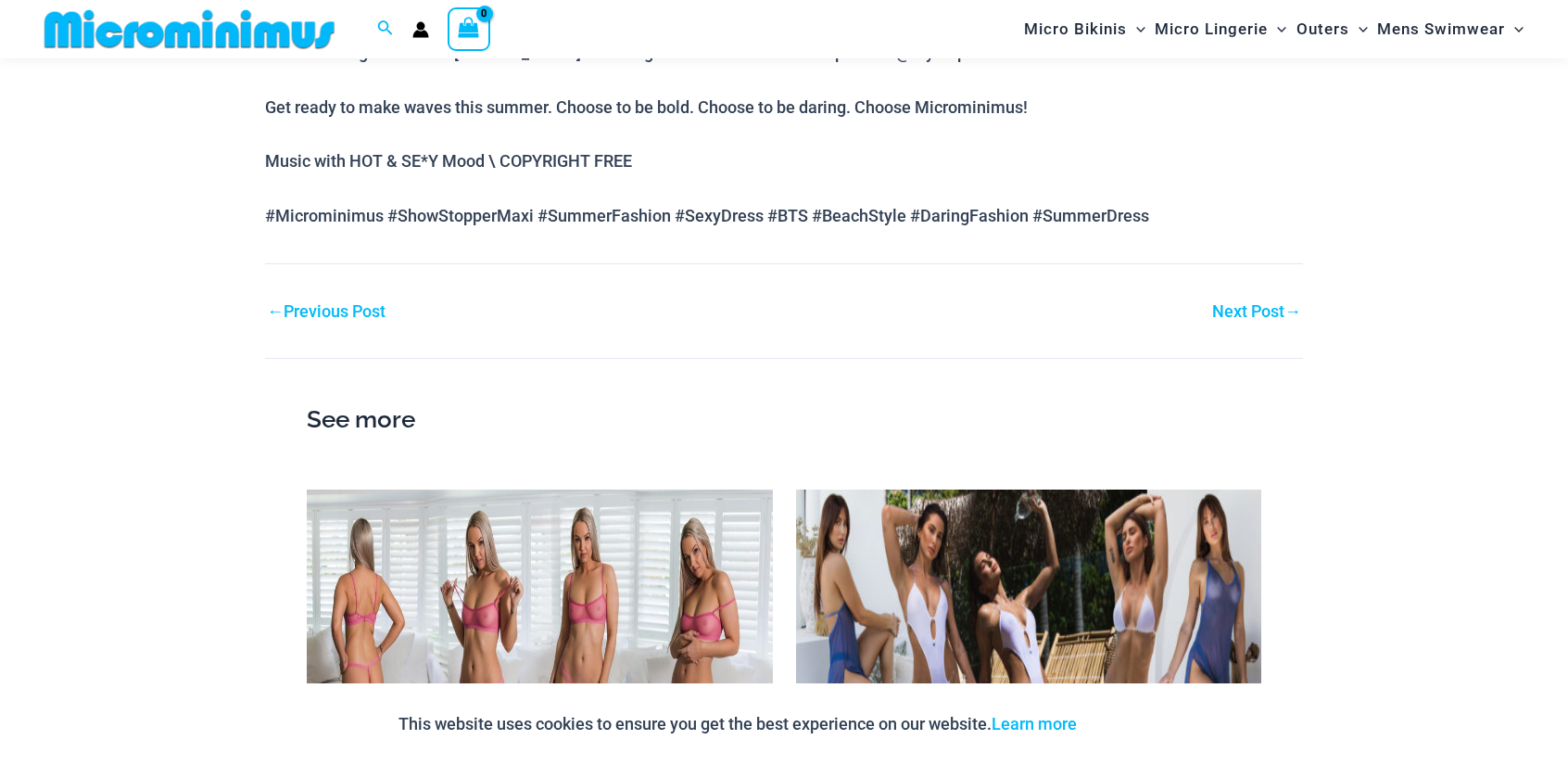
click at [1273, 304] on link "Next Post →" at bounding box center [1257, 312] width 89 height 17
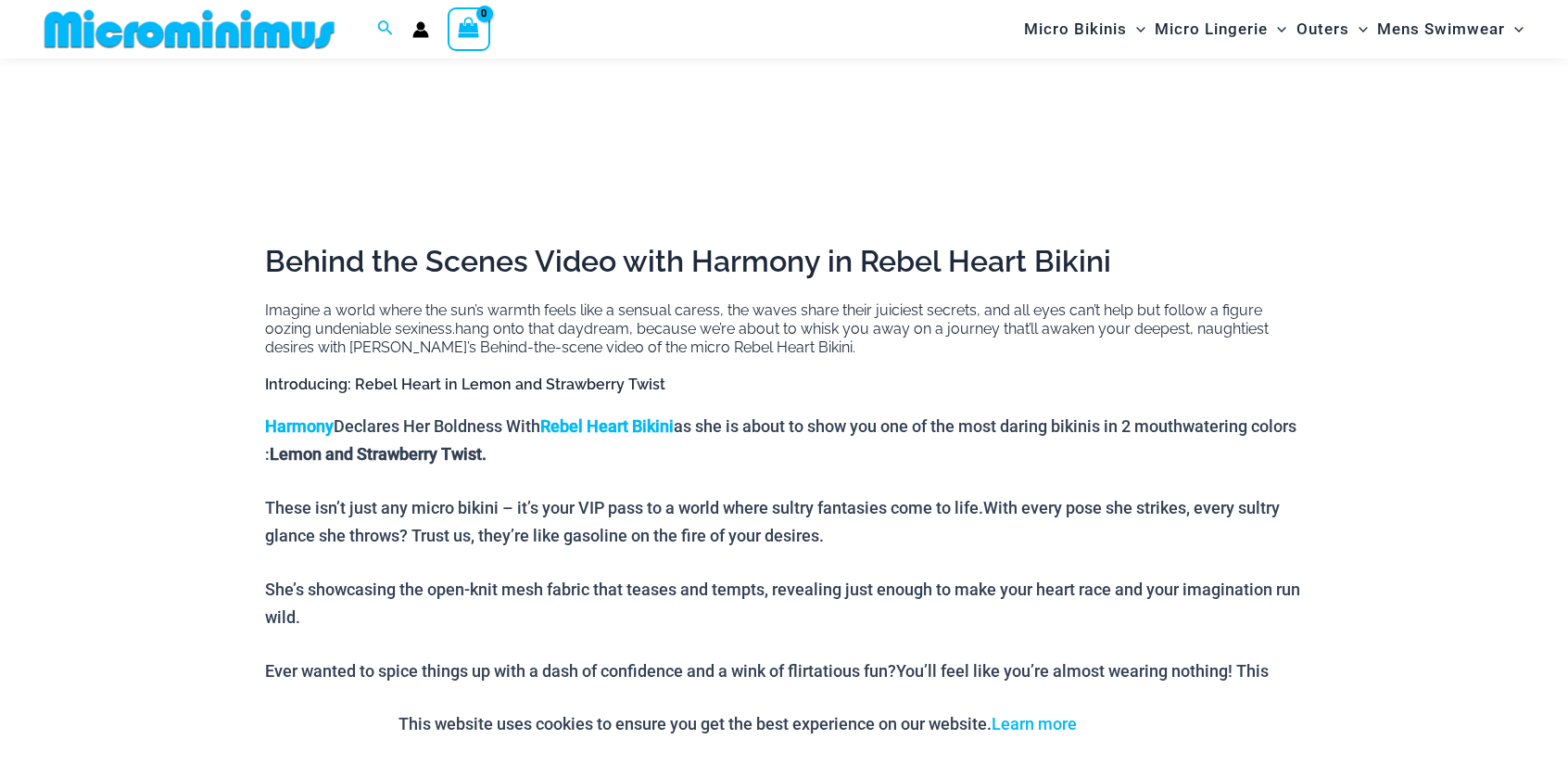
scroll to position [1220, 0]
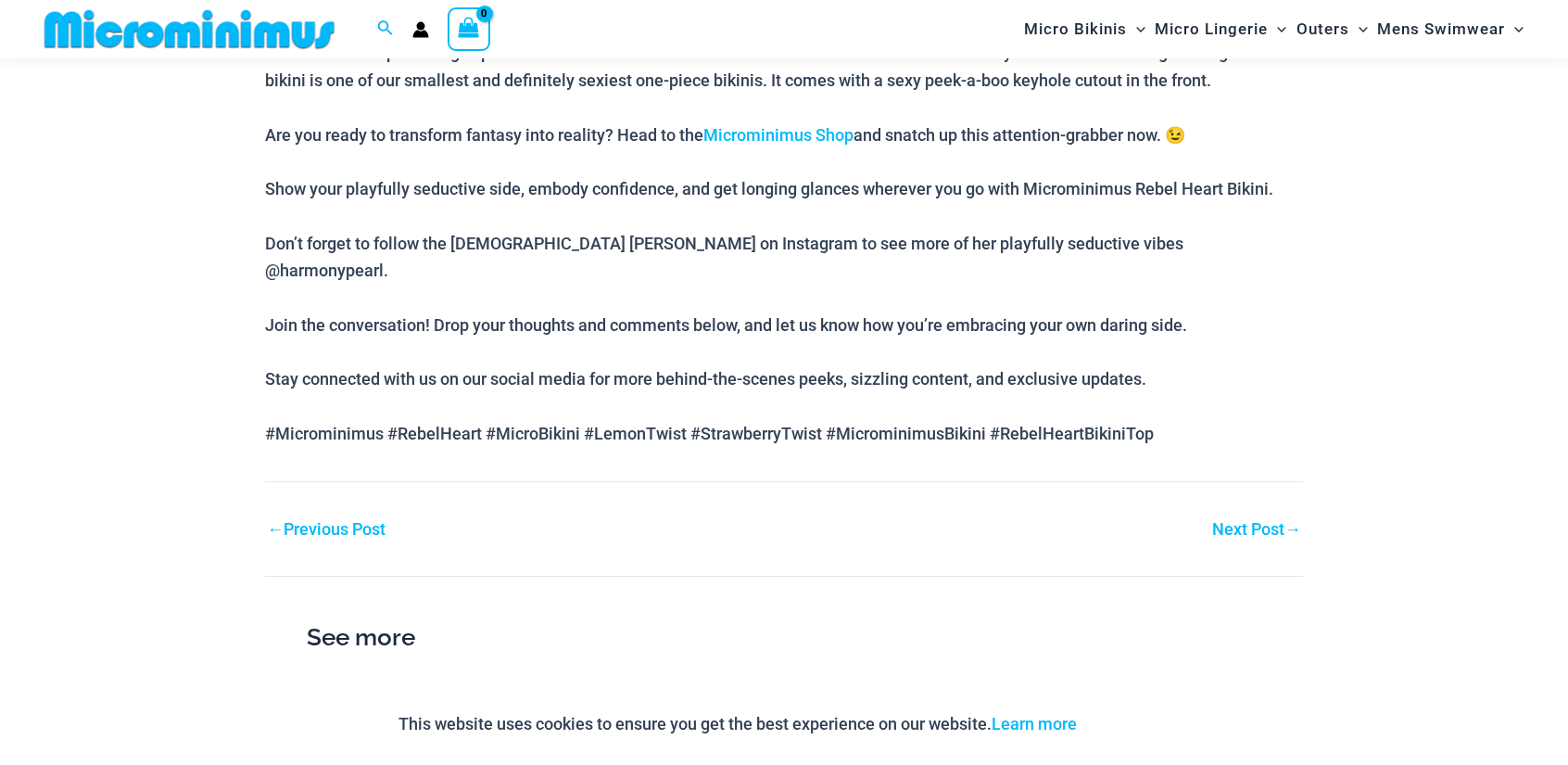
click at [1259, 521] on link "Next Post →" at bounding box center [1257, 530] width 89 height 17
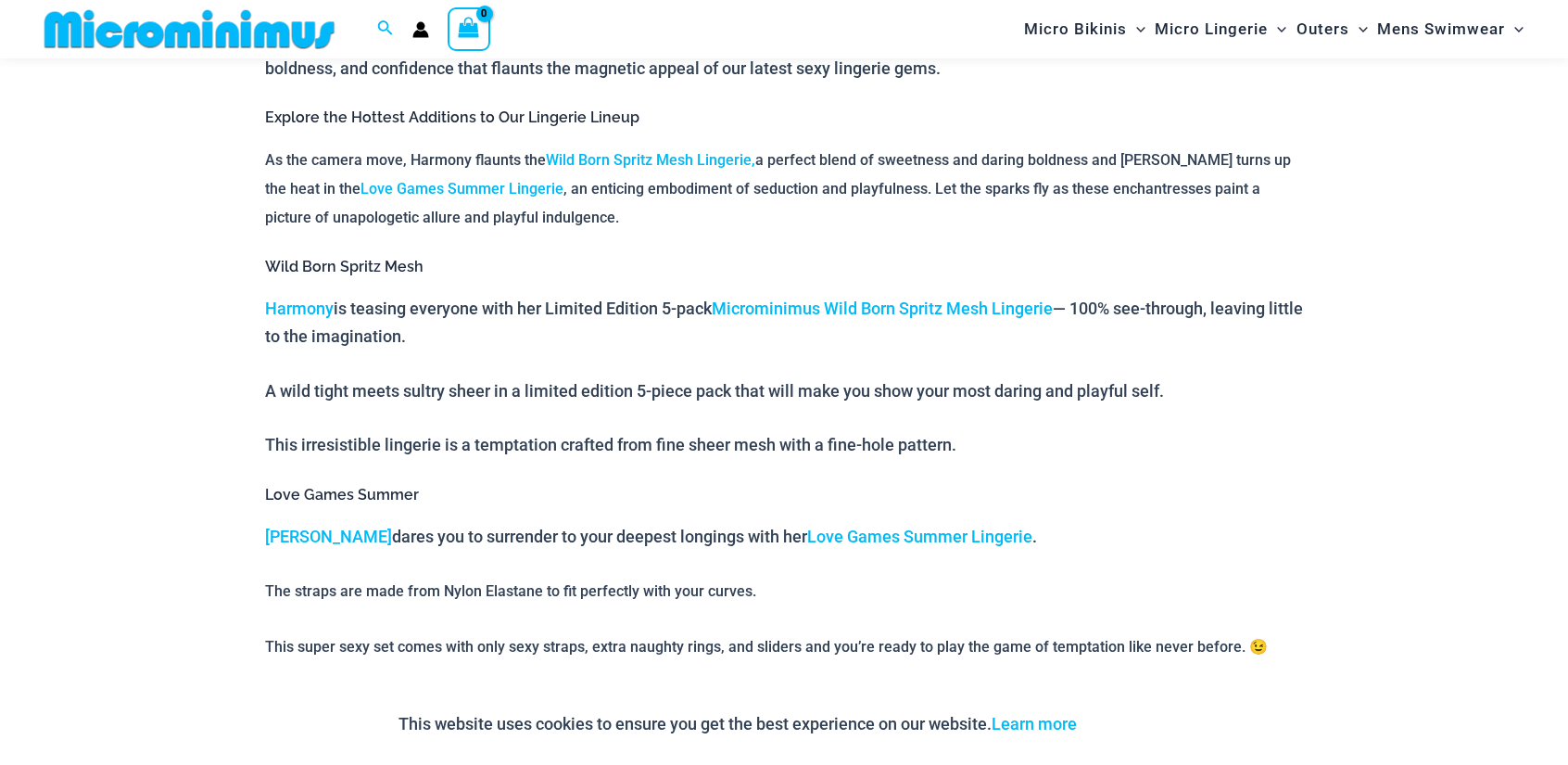
scroll to position [1220, 0]
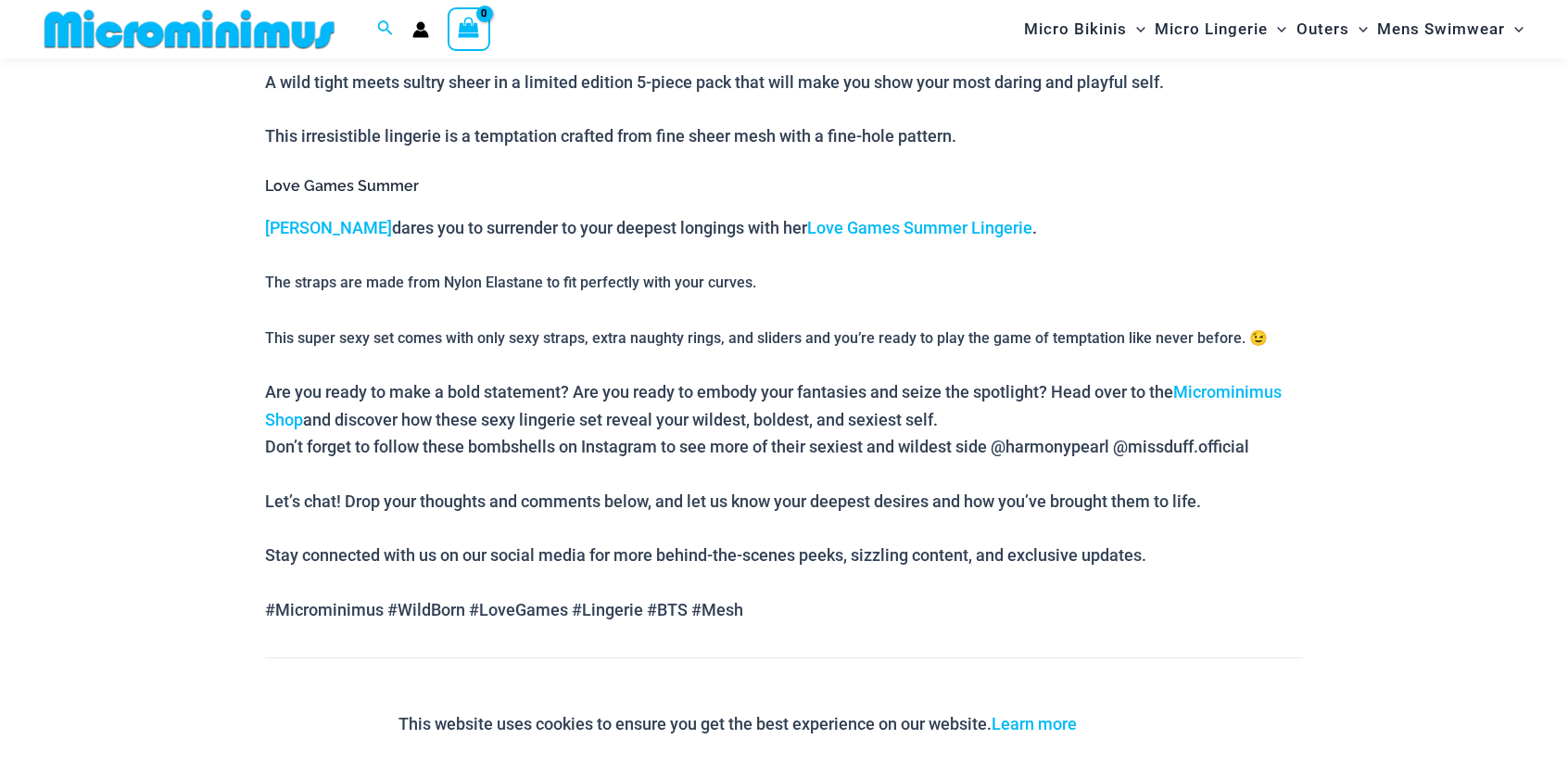
click at [1242, 697] on link "Next Post →" at bounding box center [1257, 706] width 89 height 17
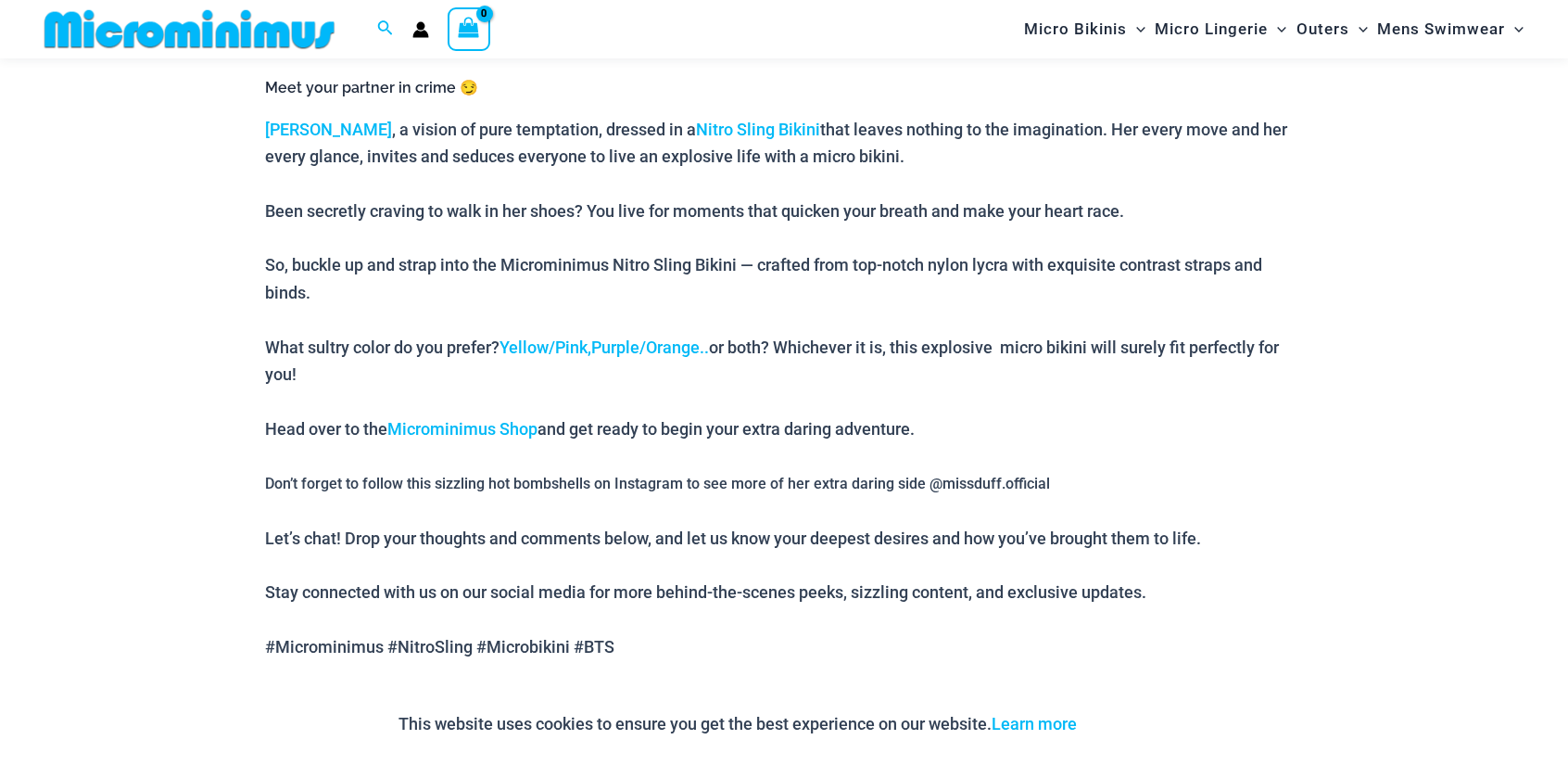
scroll to position [1528, 0]
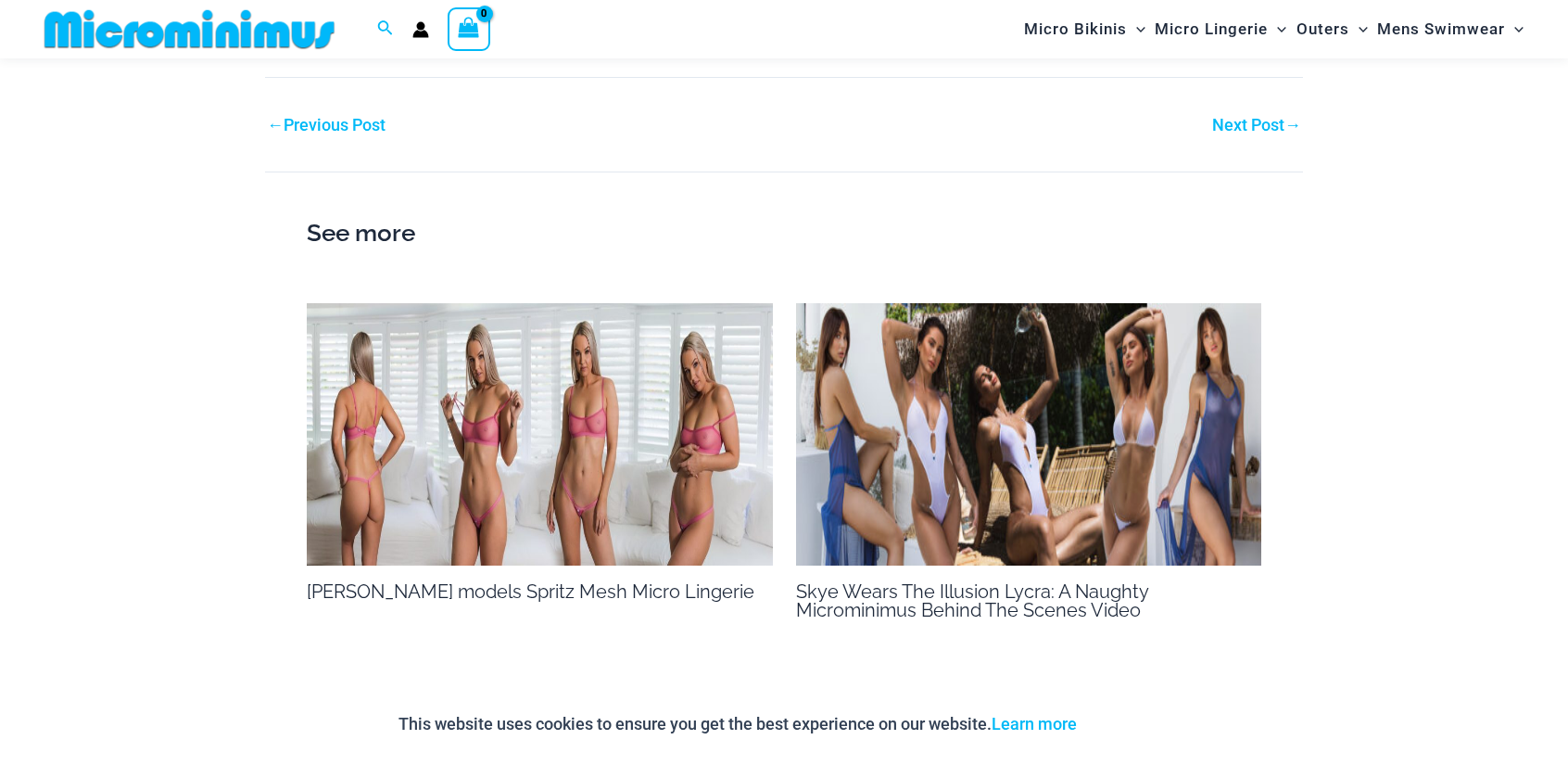
click at [1237, 117] on link "Next Post →" at bounding box center [1257, 126] width 89 height 17
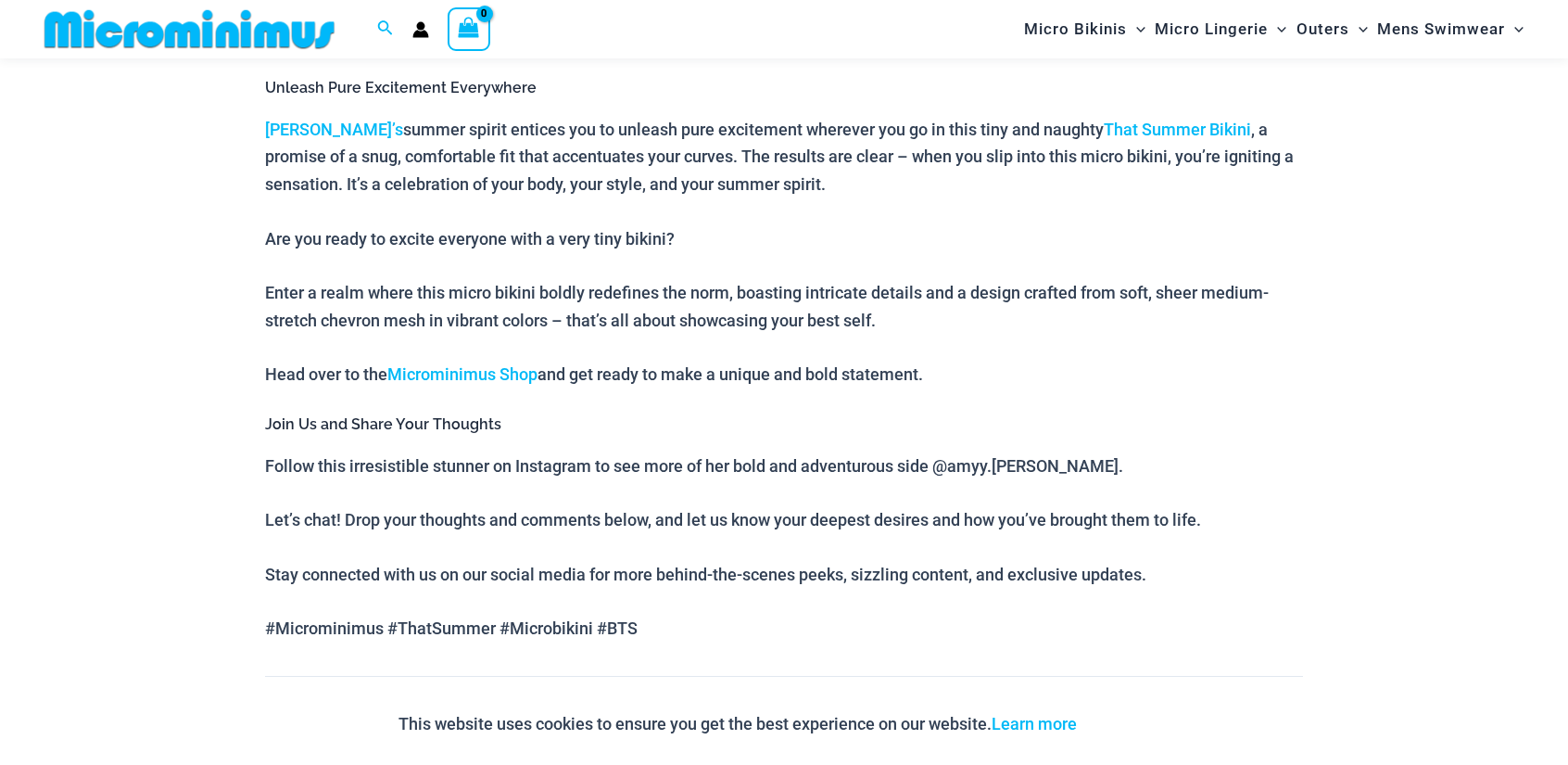
scroll to position [1220, 0]
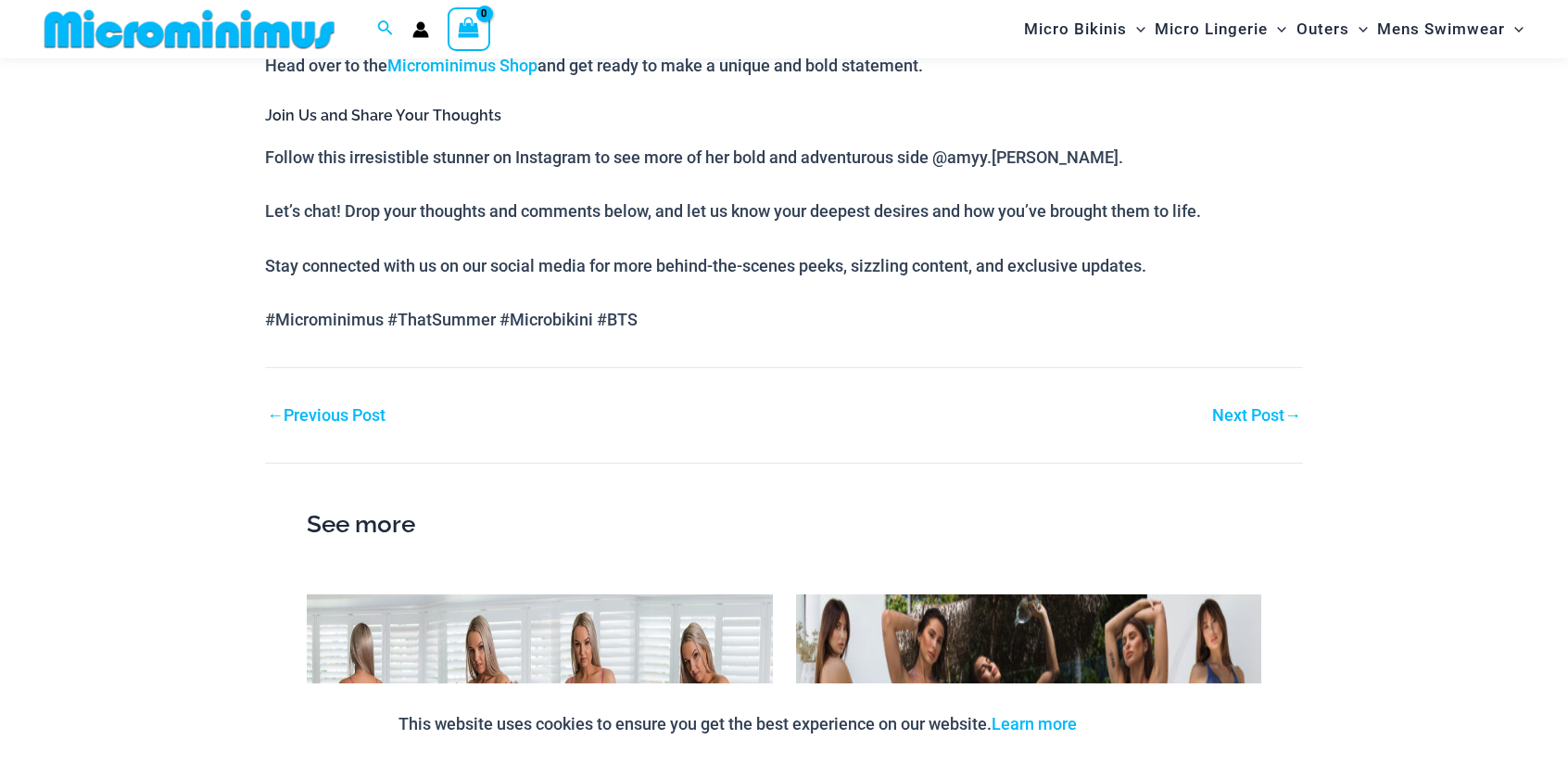
click at [1260, 411] on link "Next Post →" at bounding box center [1257, 416] width 89 height 17
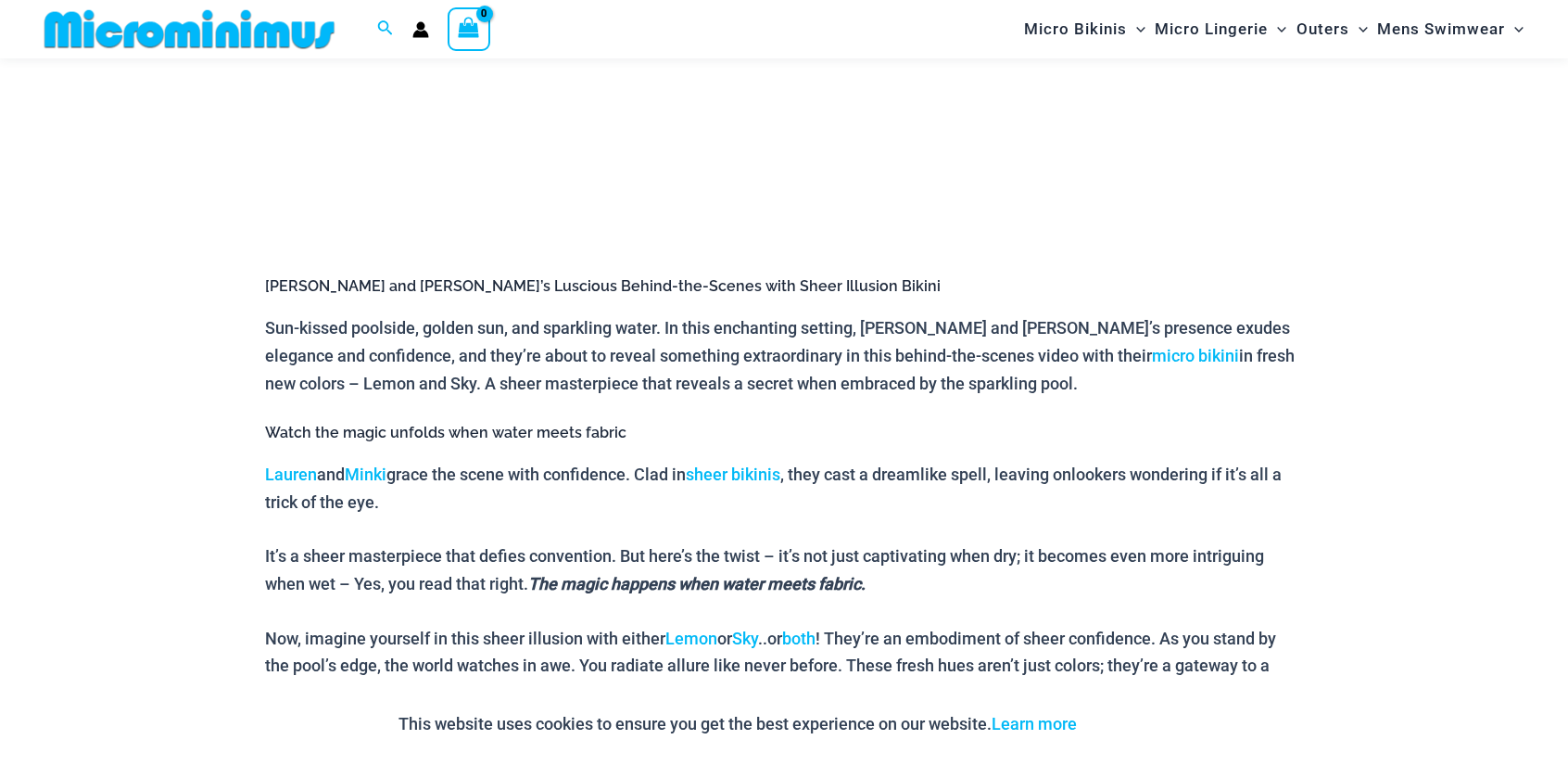
scroll to position [911, 0]
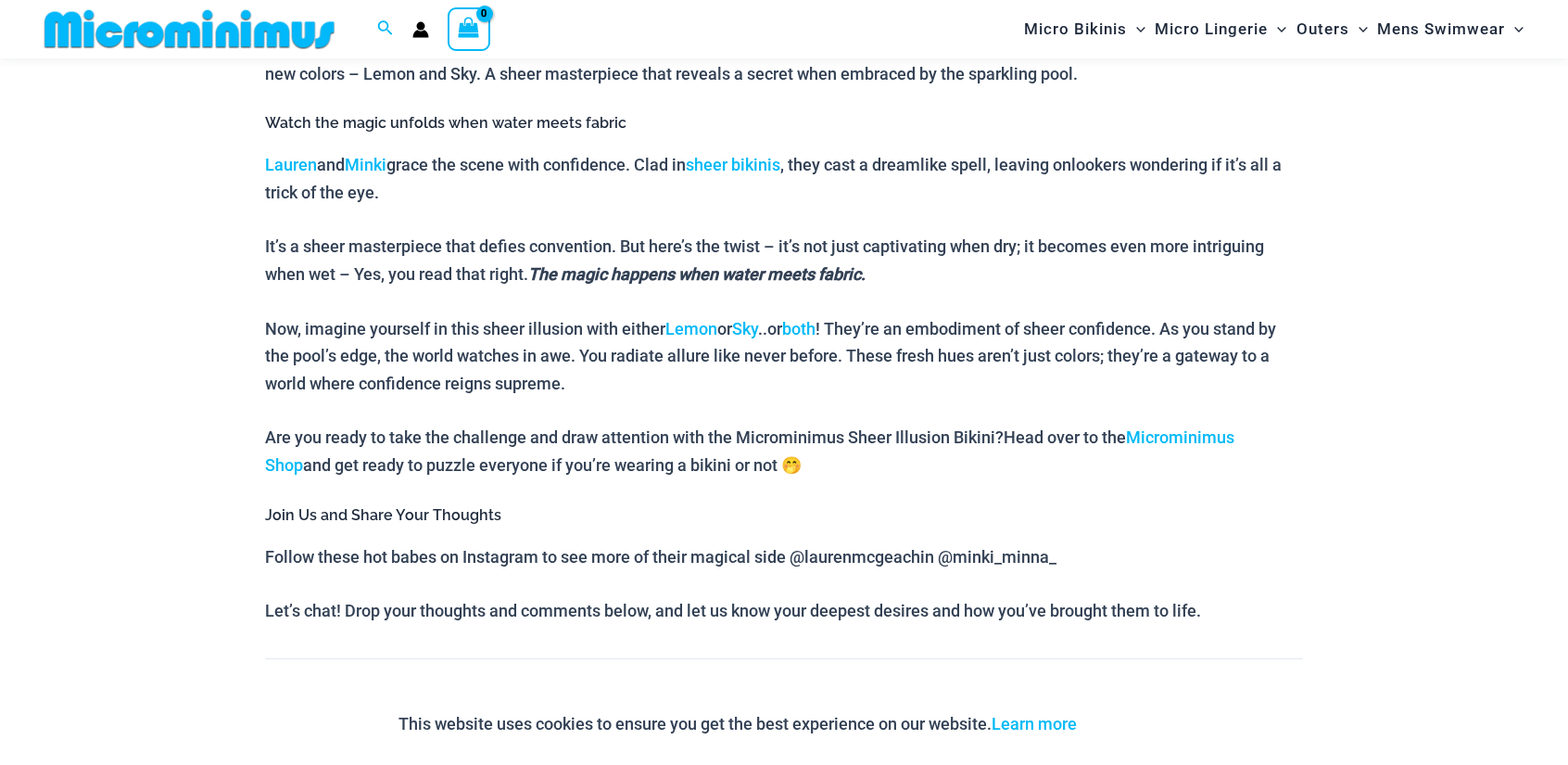
click at [1273, 698] on link "Next Post →" at bounding box center [1257, 707] width 89 height 17
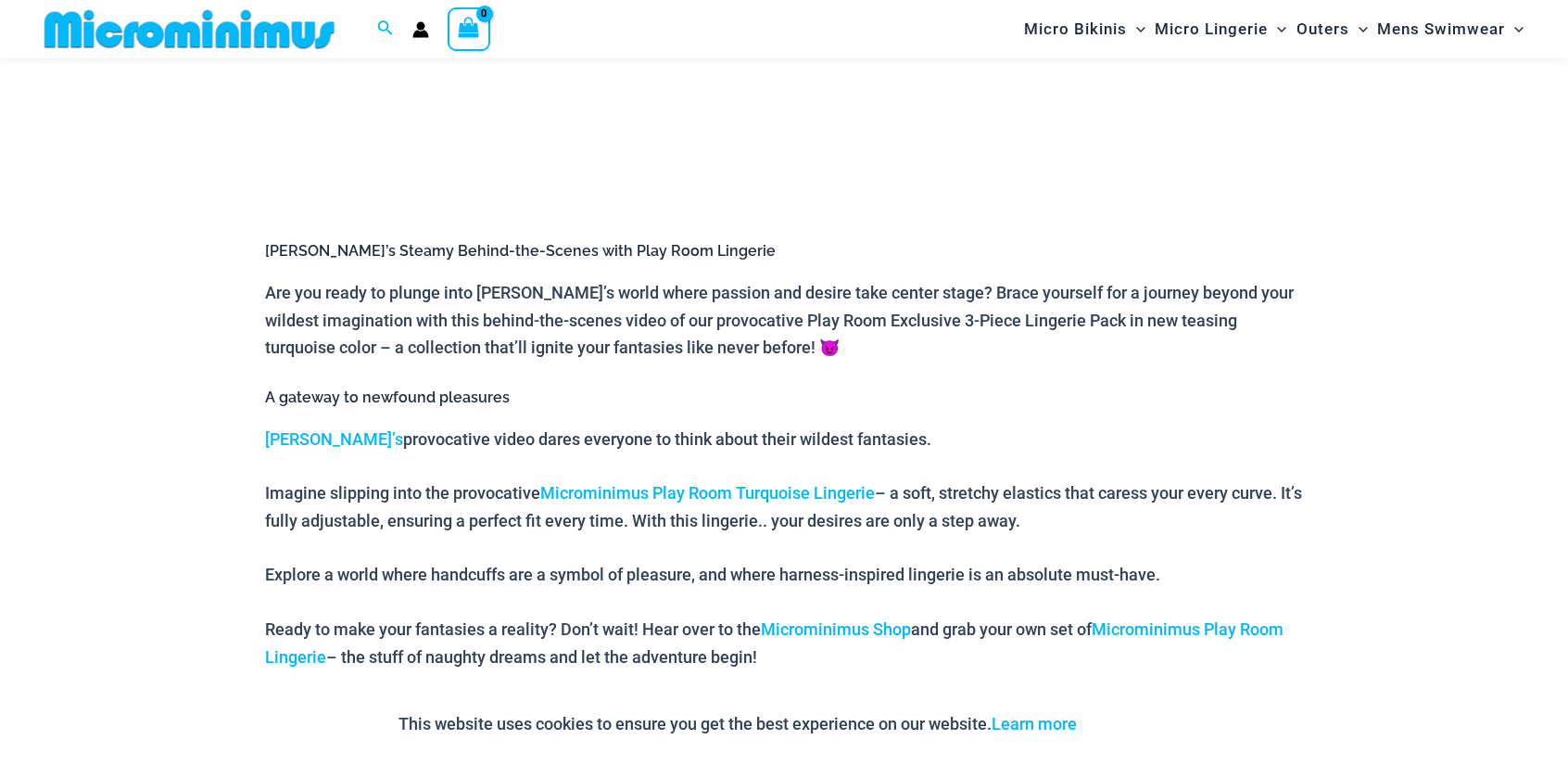
scroll to position [911, 0]
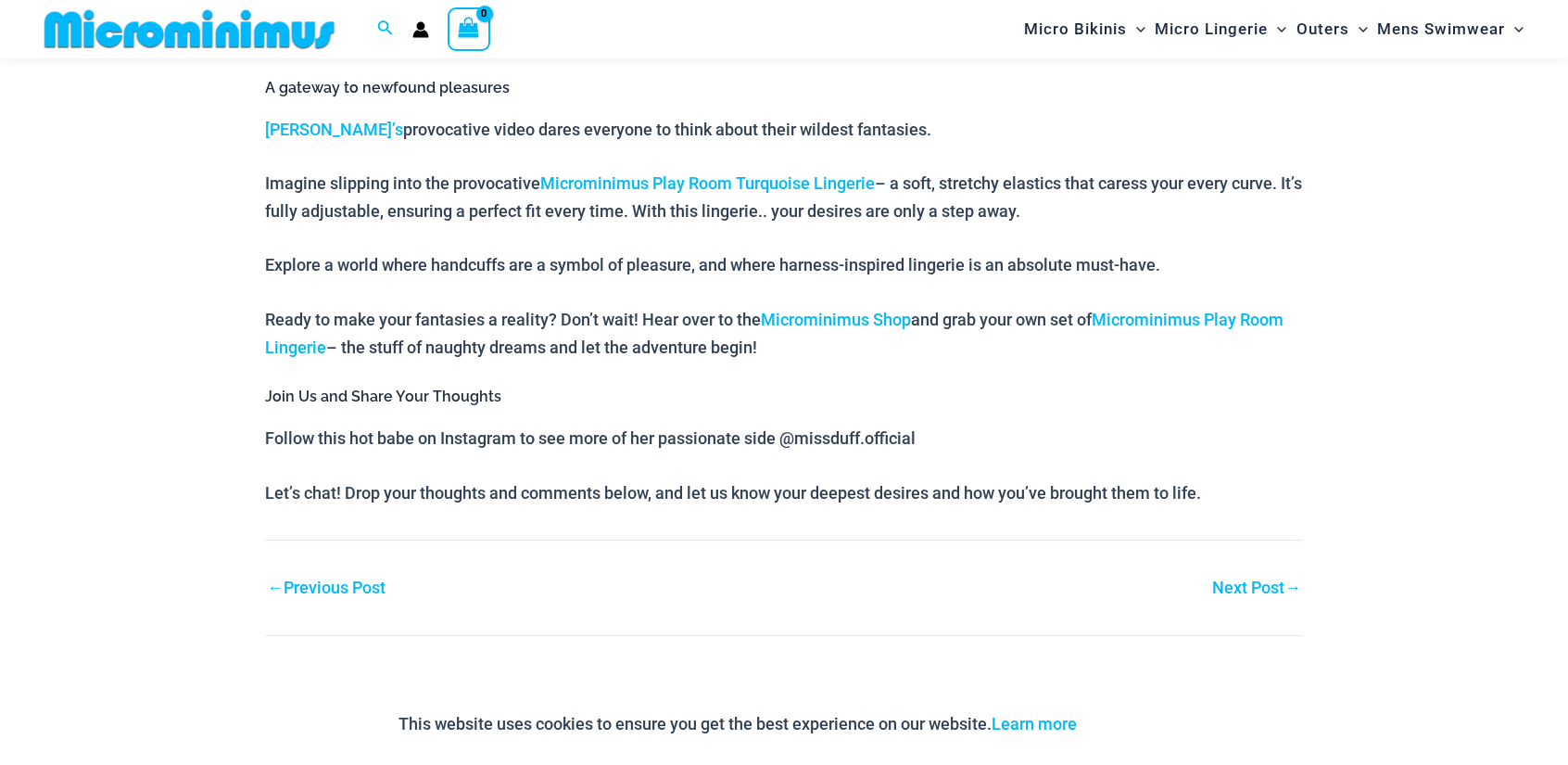
click at [1277, 585] on link "Next Post →" at bounding box center [1257, 588] width 89 height 17
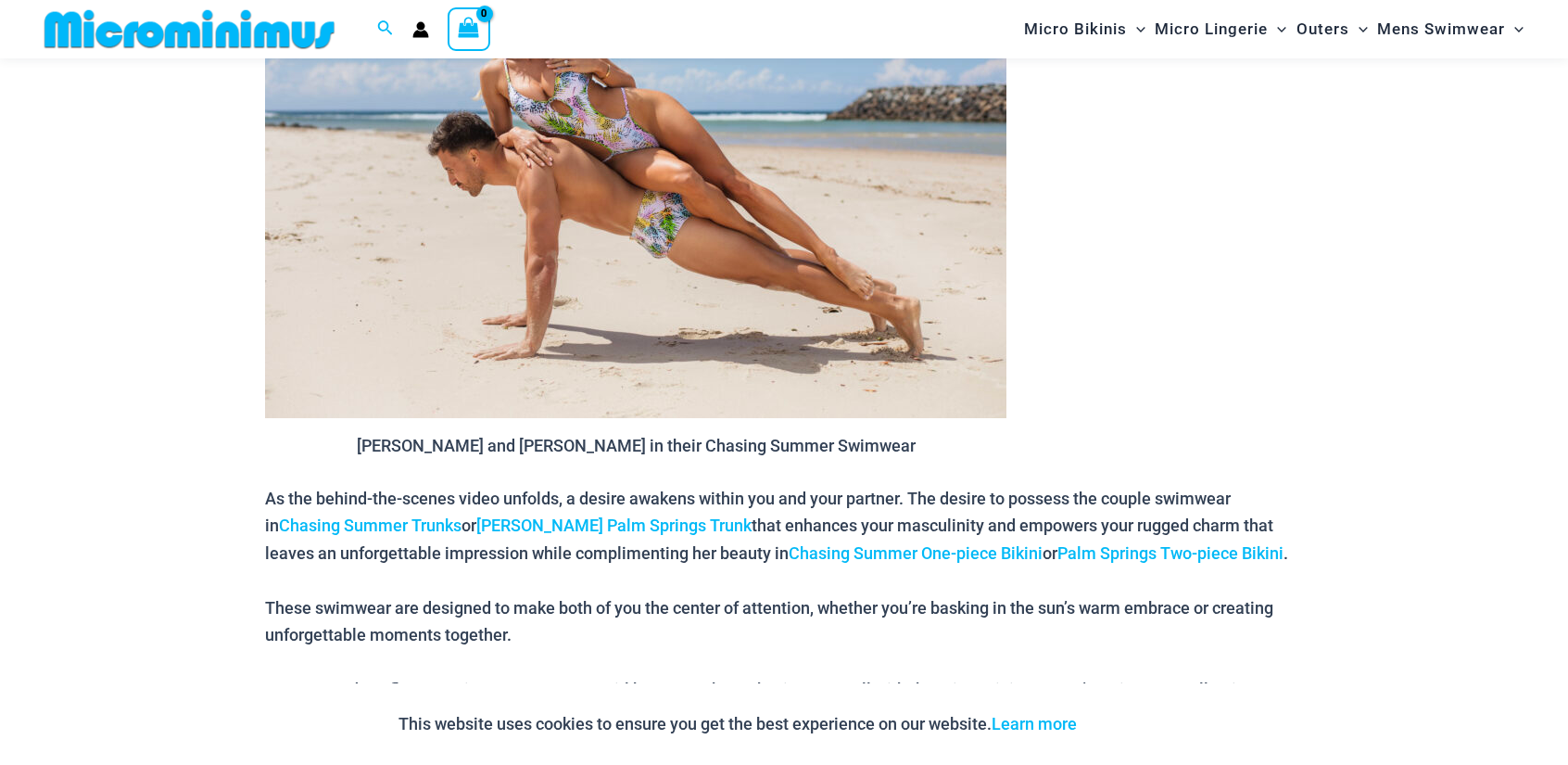
scroll to position [1838, 0]
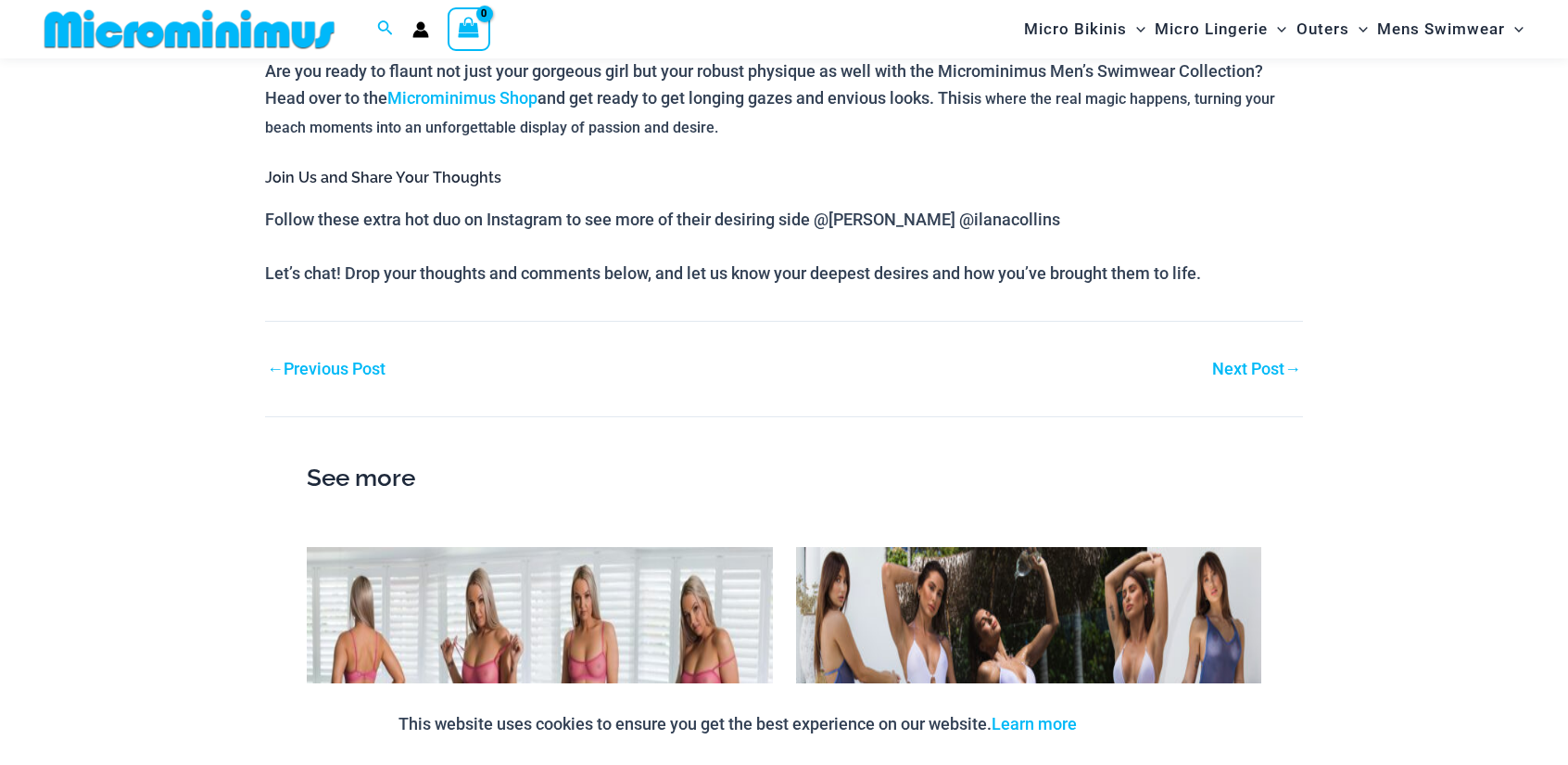
click at [1226, 361] on link "Next Post →" at bounding box center [1257, 369] width 89 height 17
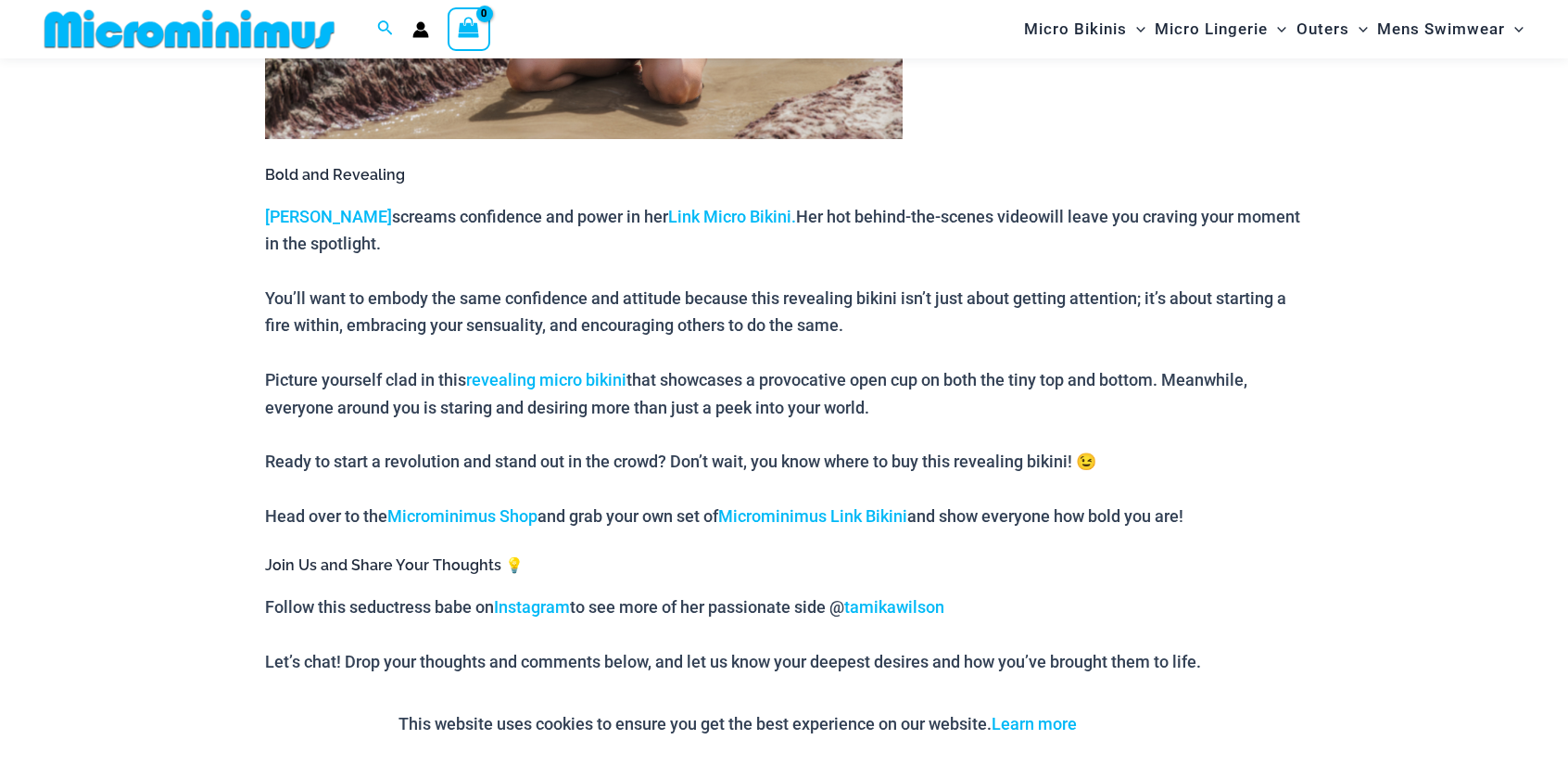
scroll to position [1528, 0]
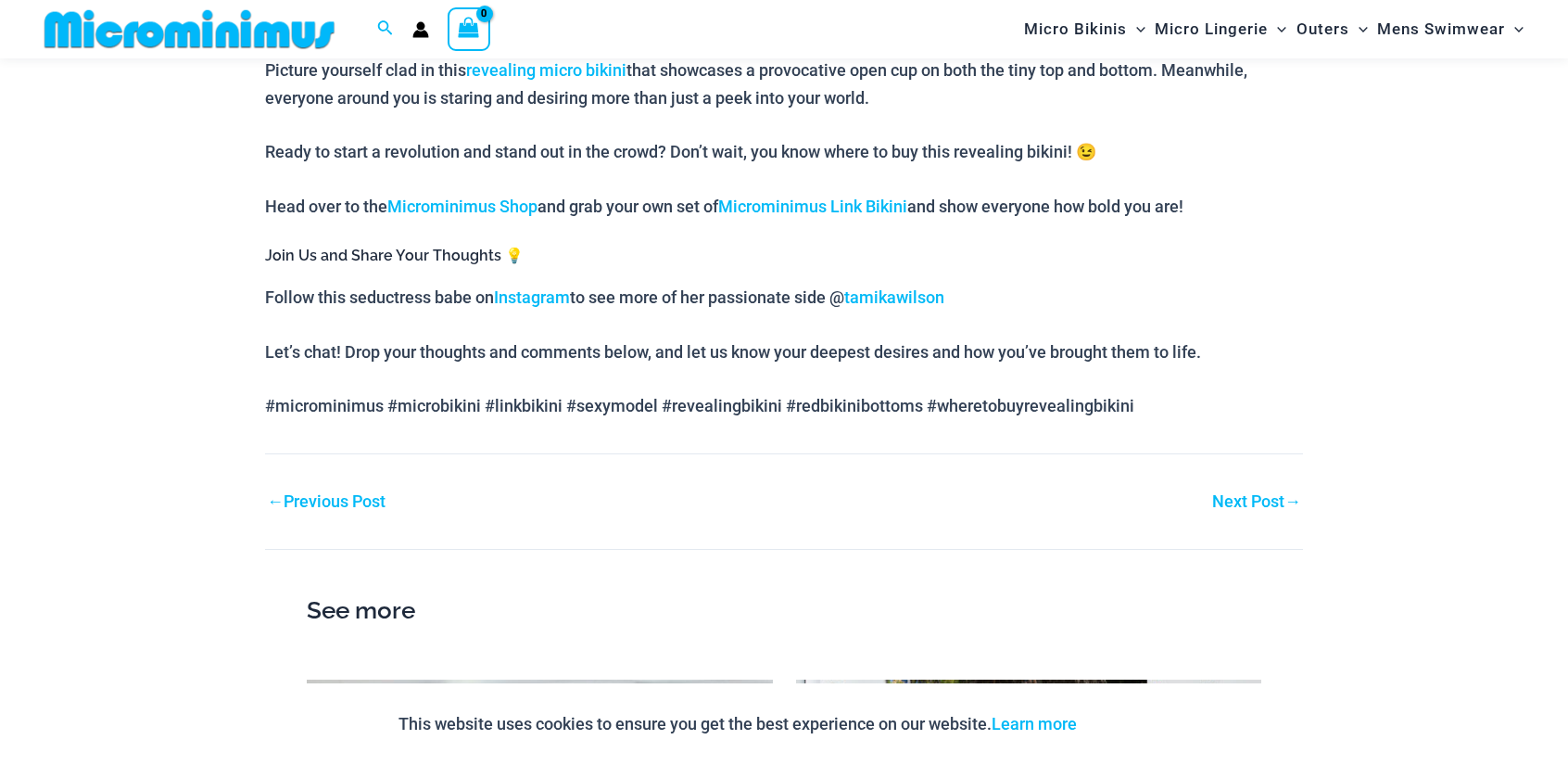
click at [1254, 498] on link "Next Post →" at bounding box center [1257, 502] width 89 height 17
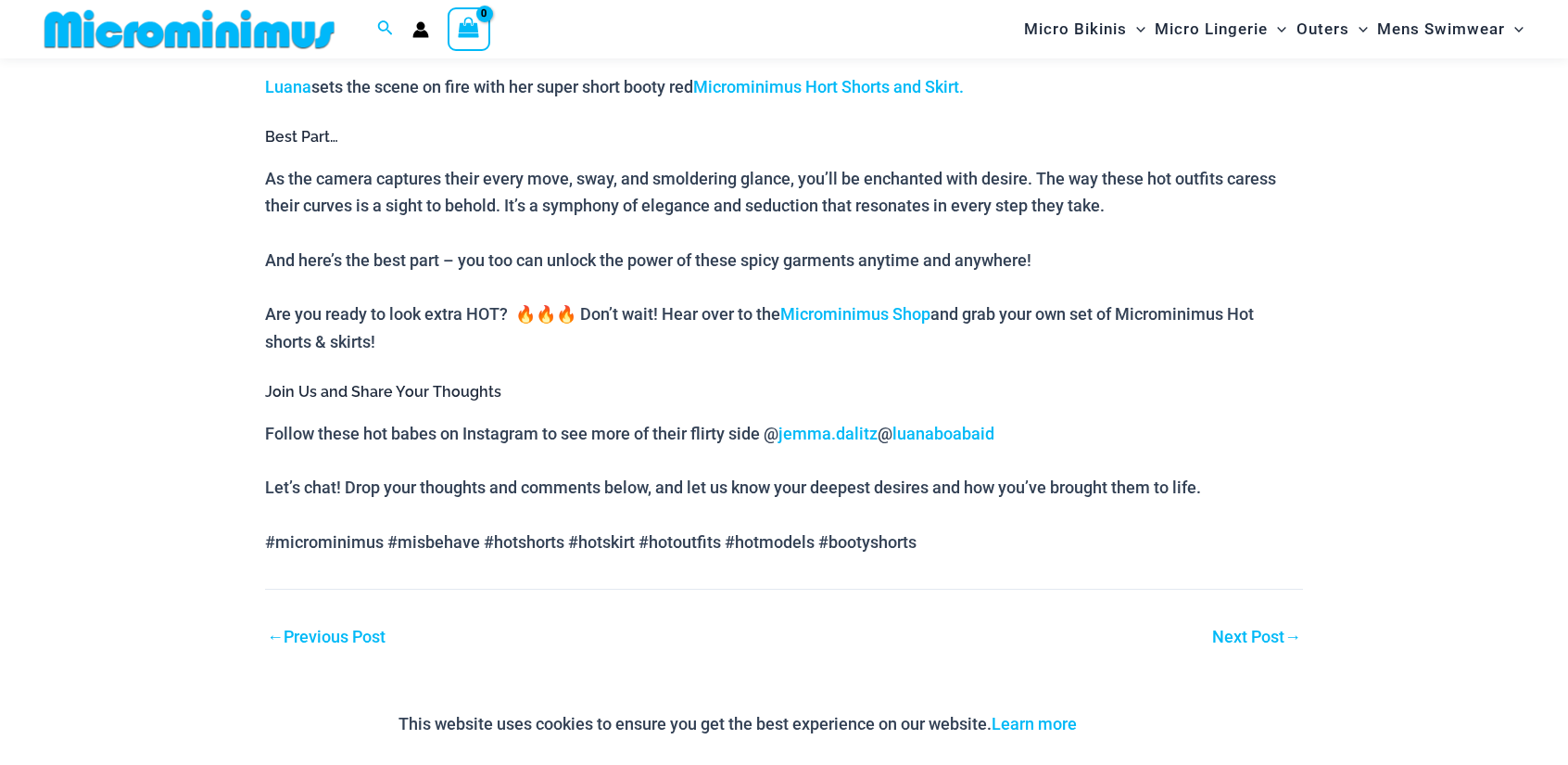
scroll to position [2456, 0]
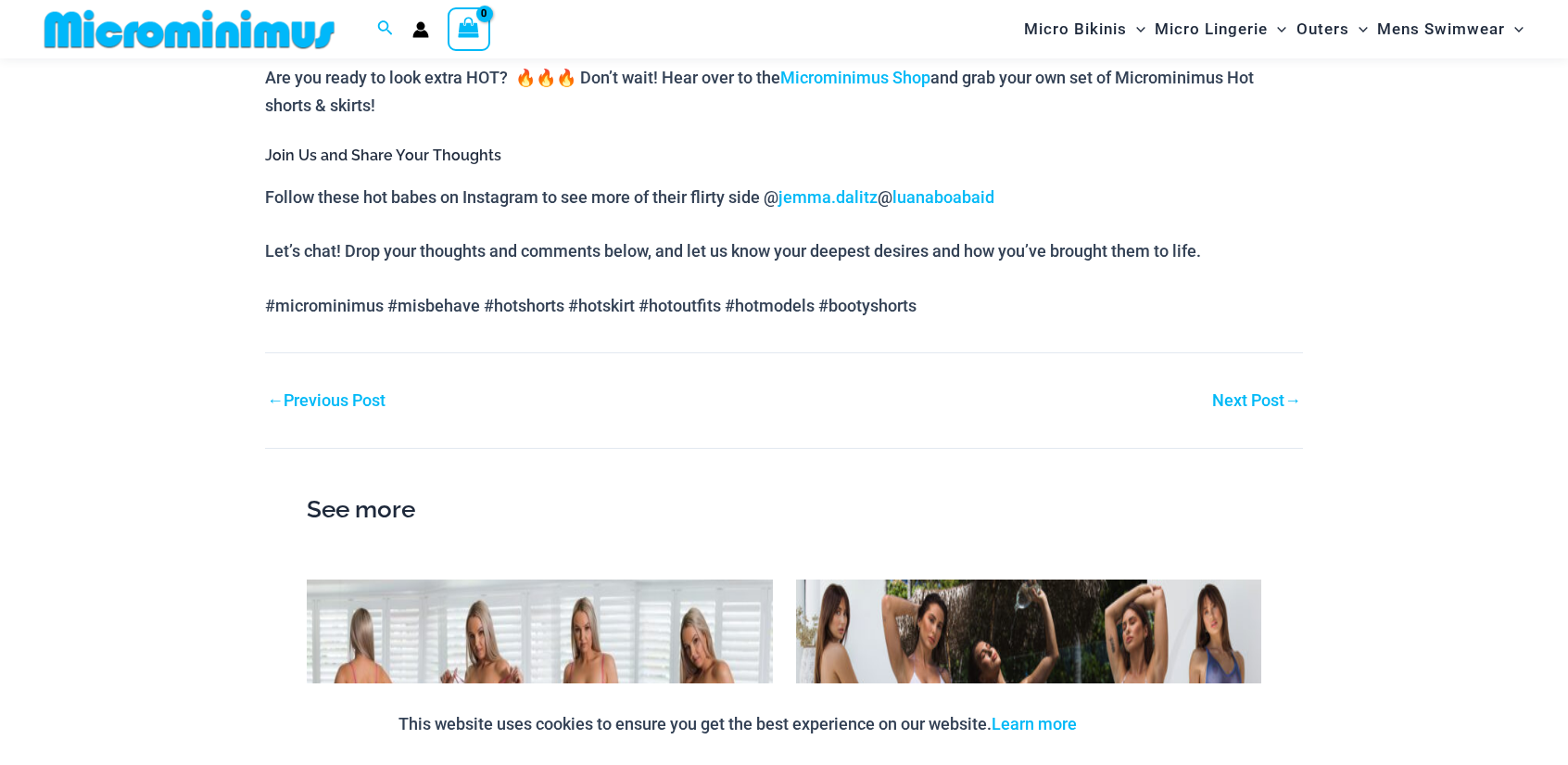
click at [1242, 401] on link "Next Post →" at bounding box center [1257, 401] width 89 height 17
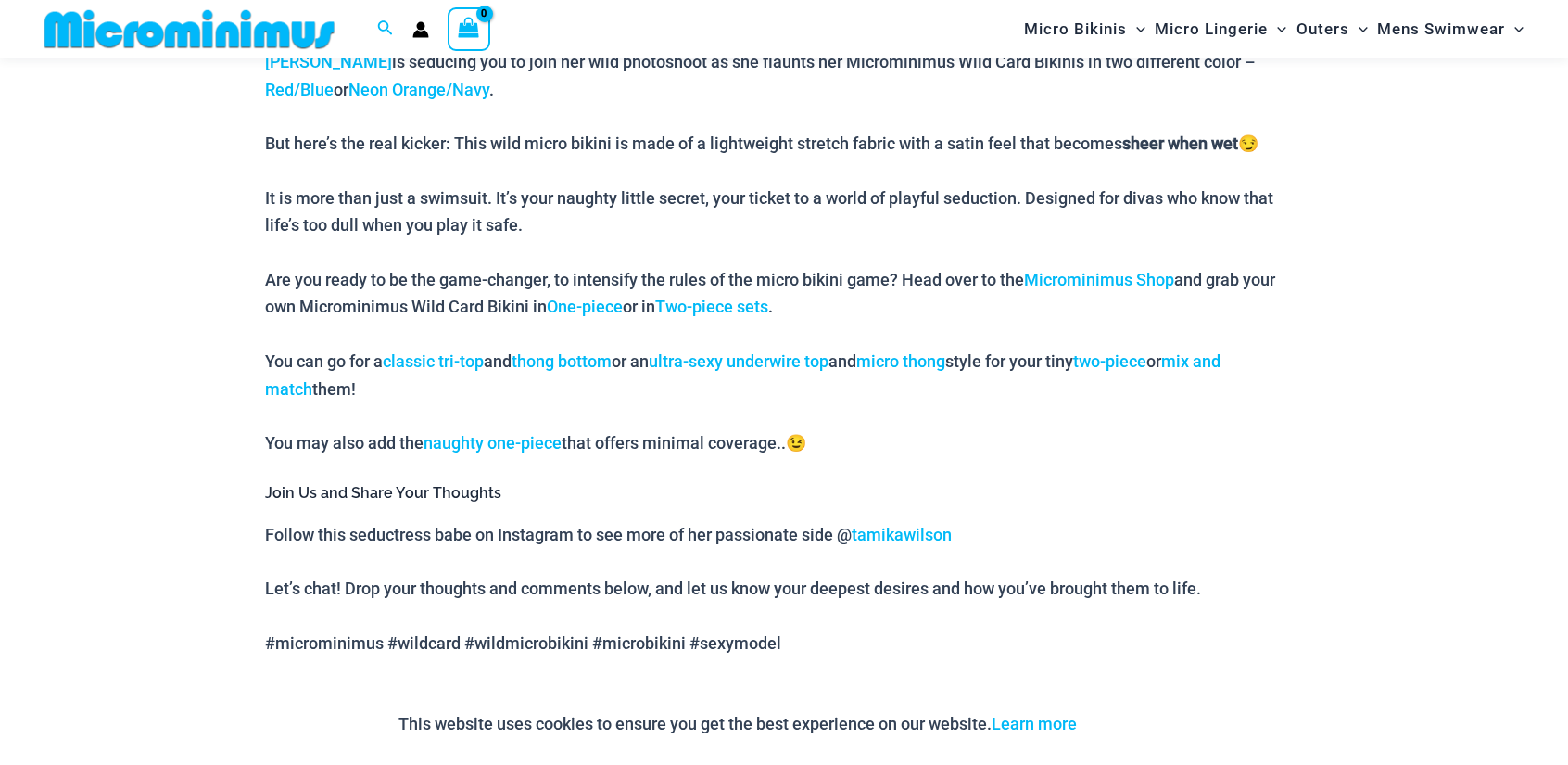
scroll to position [1838, 0]
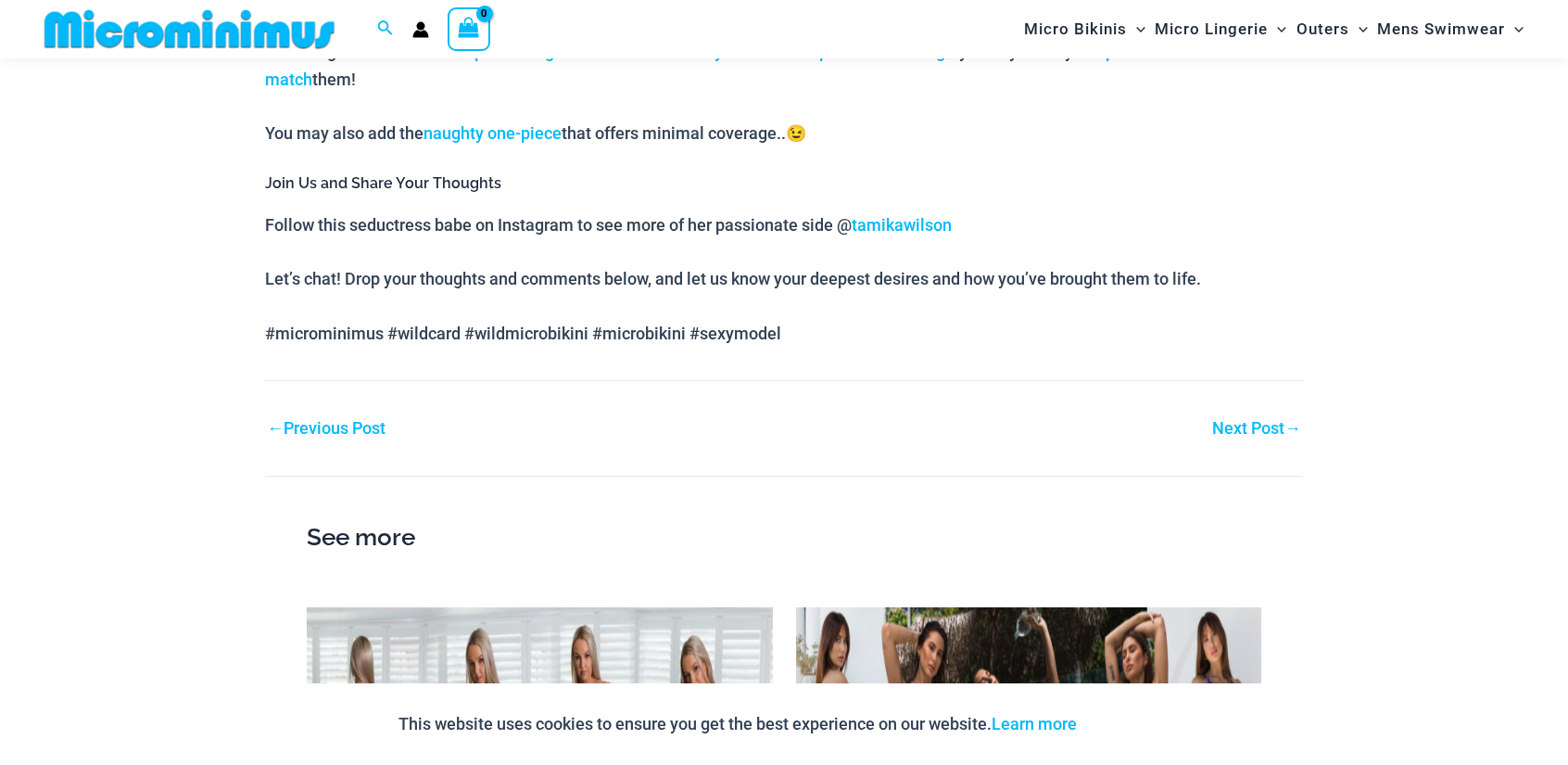
click at [1246, 427] on link "Next Post →" at bounding box center [1257, 429] width 89 height 17
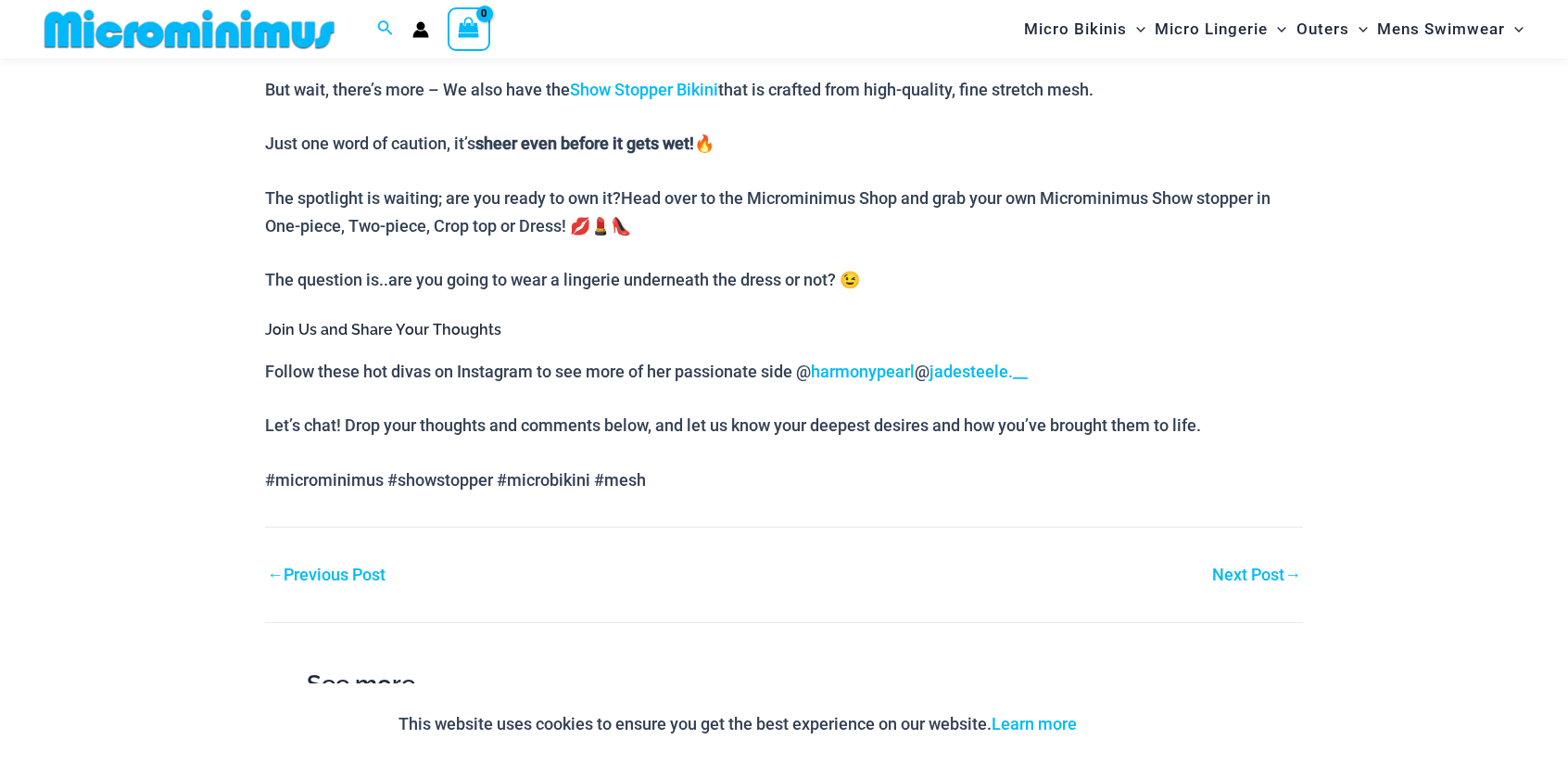
scroll to position [1838, 0]
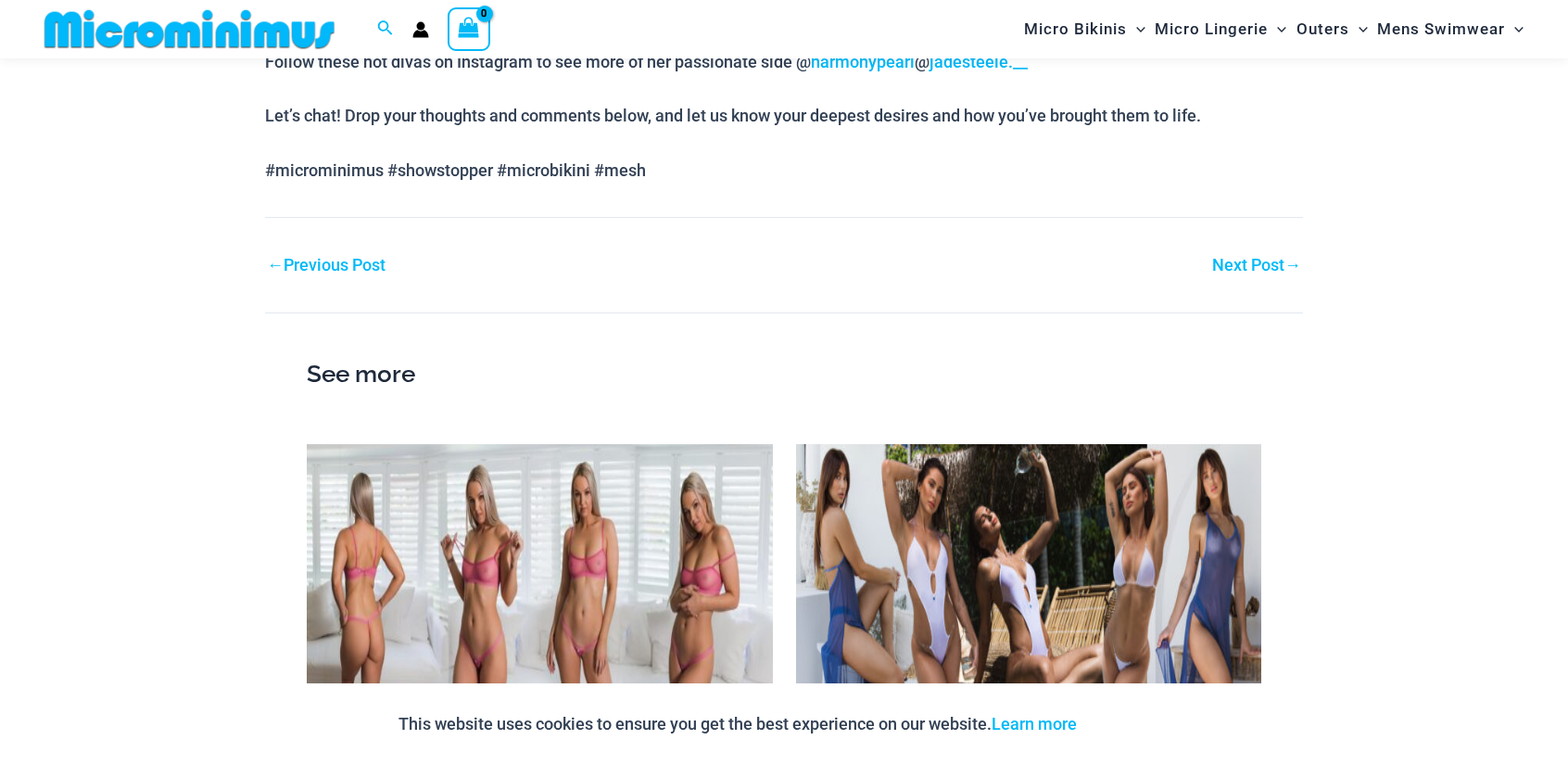
click at [1230, 270] on link "Next Post →" at bounding box center [1257, 265] width 89 height 17
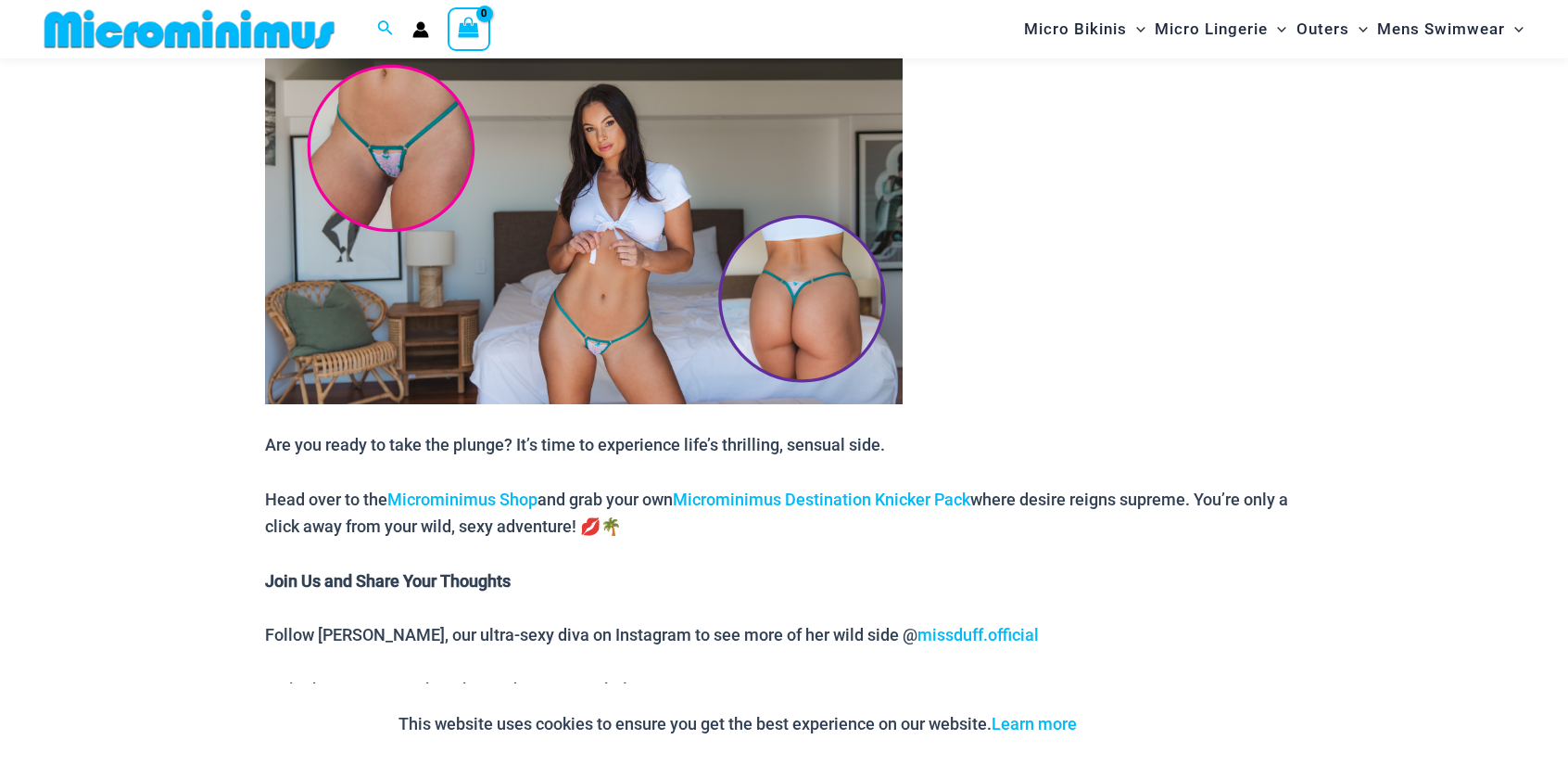
scroll to position [3693, 0]
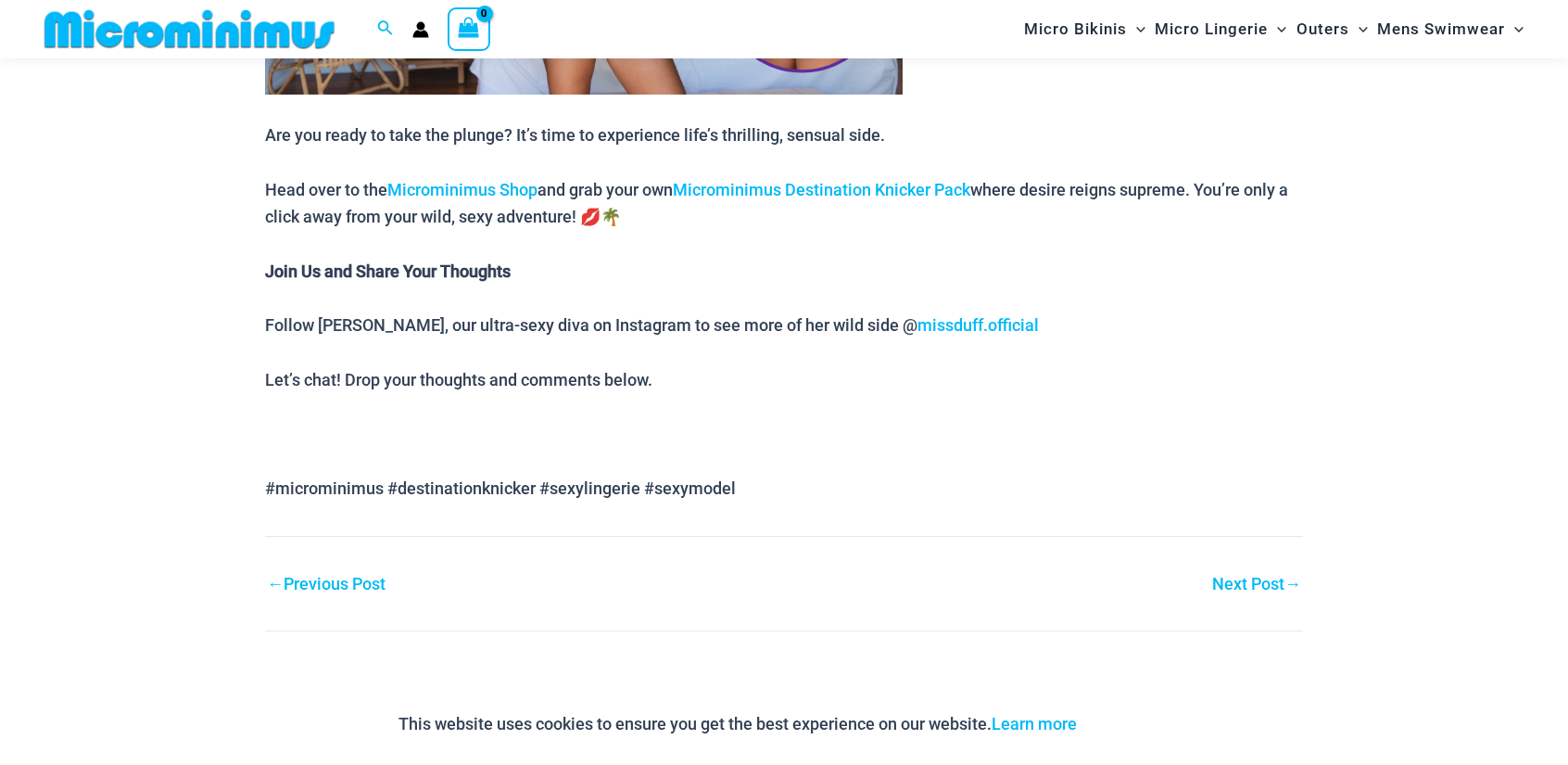
click at [1249, 576] on link "Next Post →" at bounding box center [1257, 584] width 89 height 17
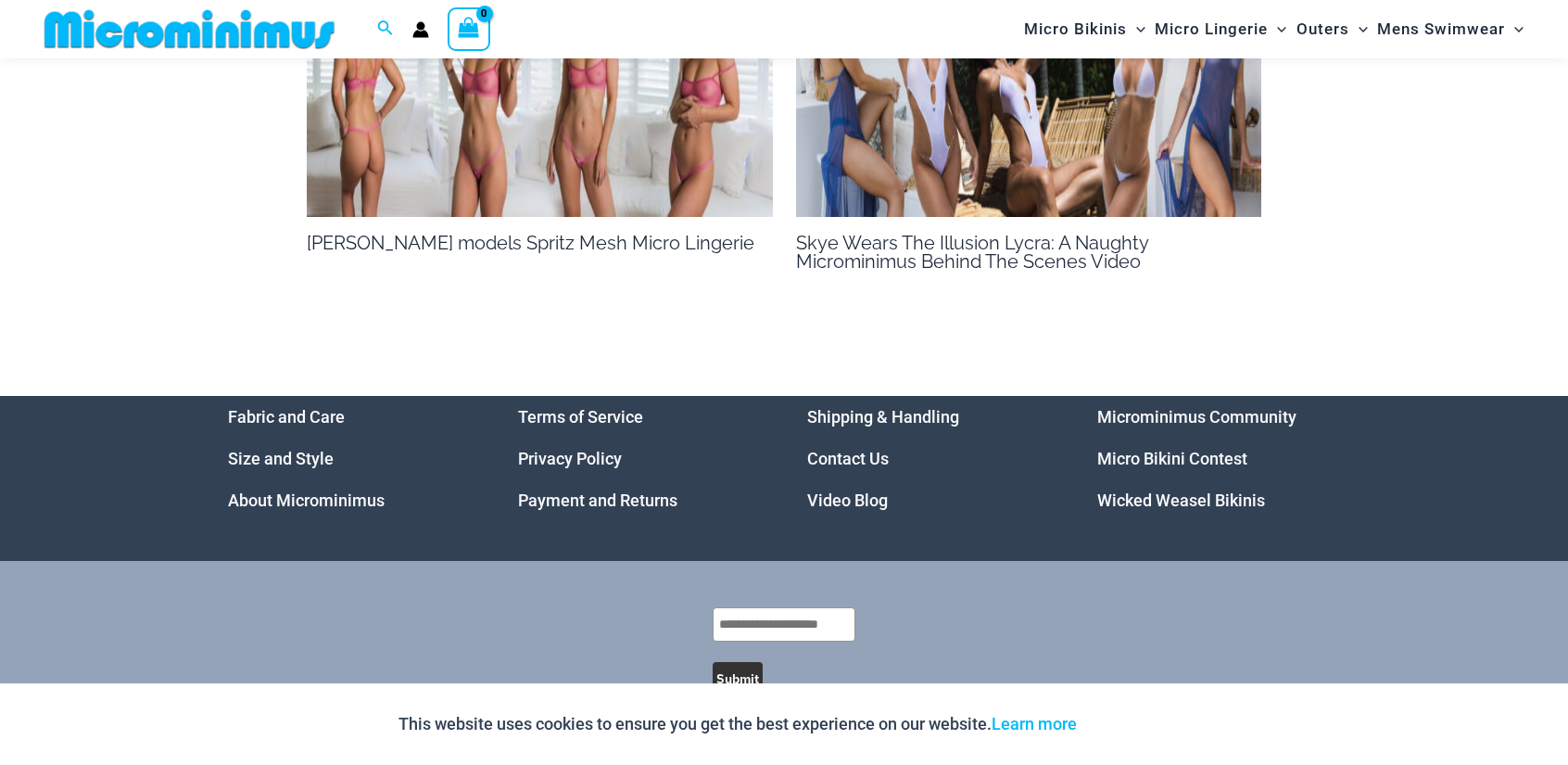
scroll to position [2456, 0]
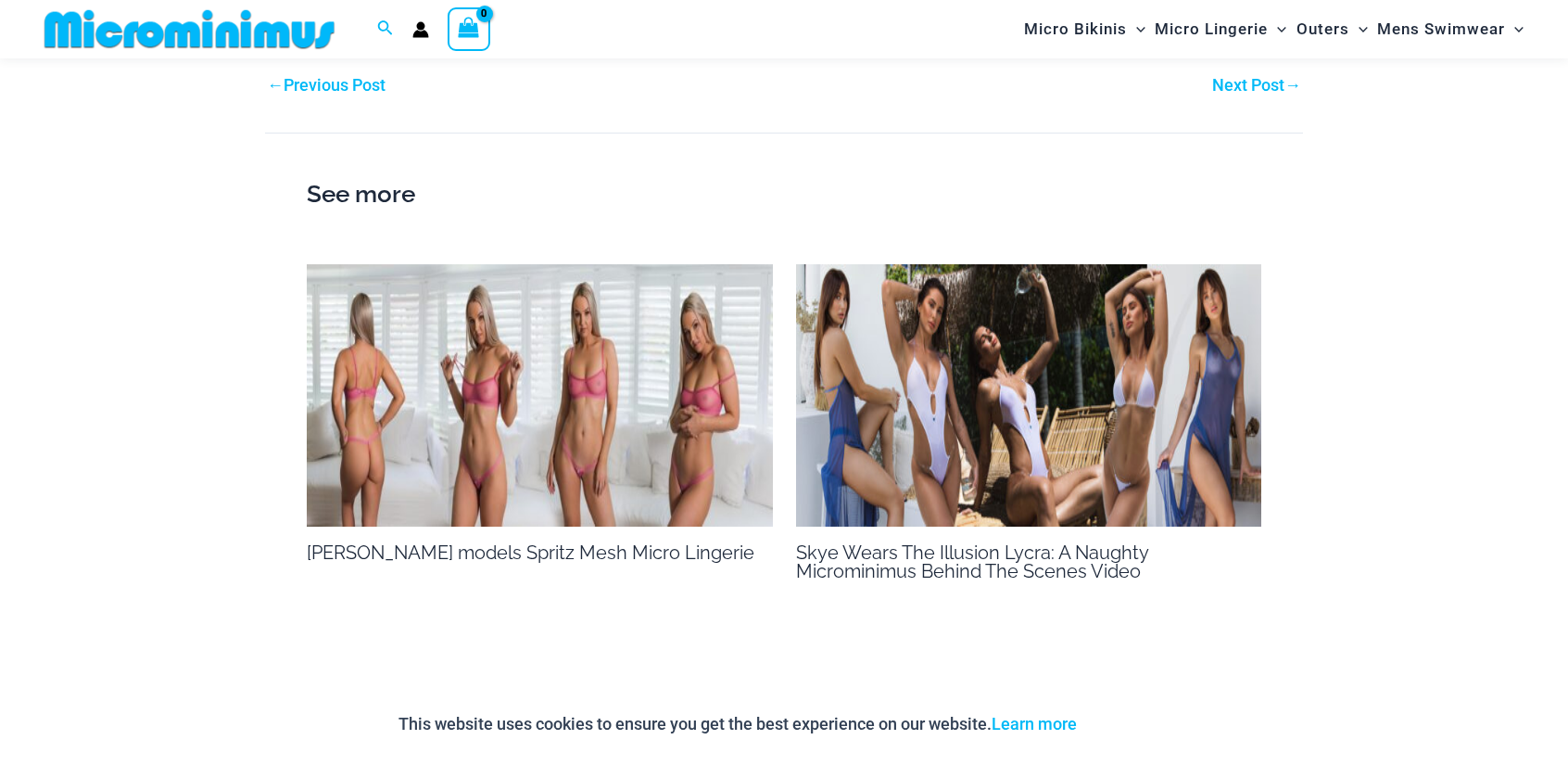
click at [1249, 71] on div "Next Post →" at bounding box center [1044, 85] width 519 height 28
click at [1248, 80] on link "Next Post →" at bounding box center [1257, 86] width 89 height 17
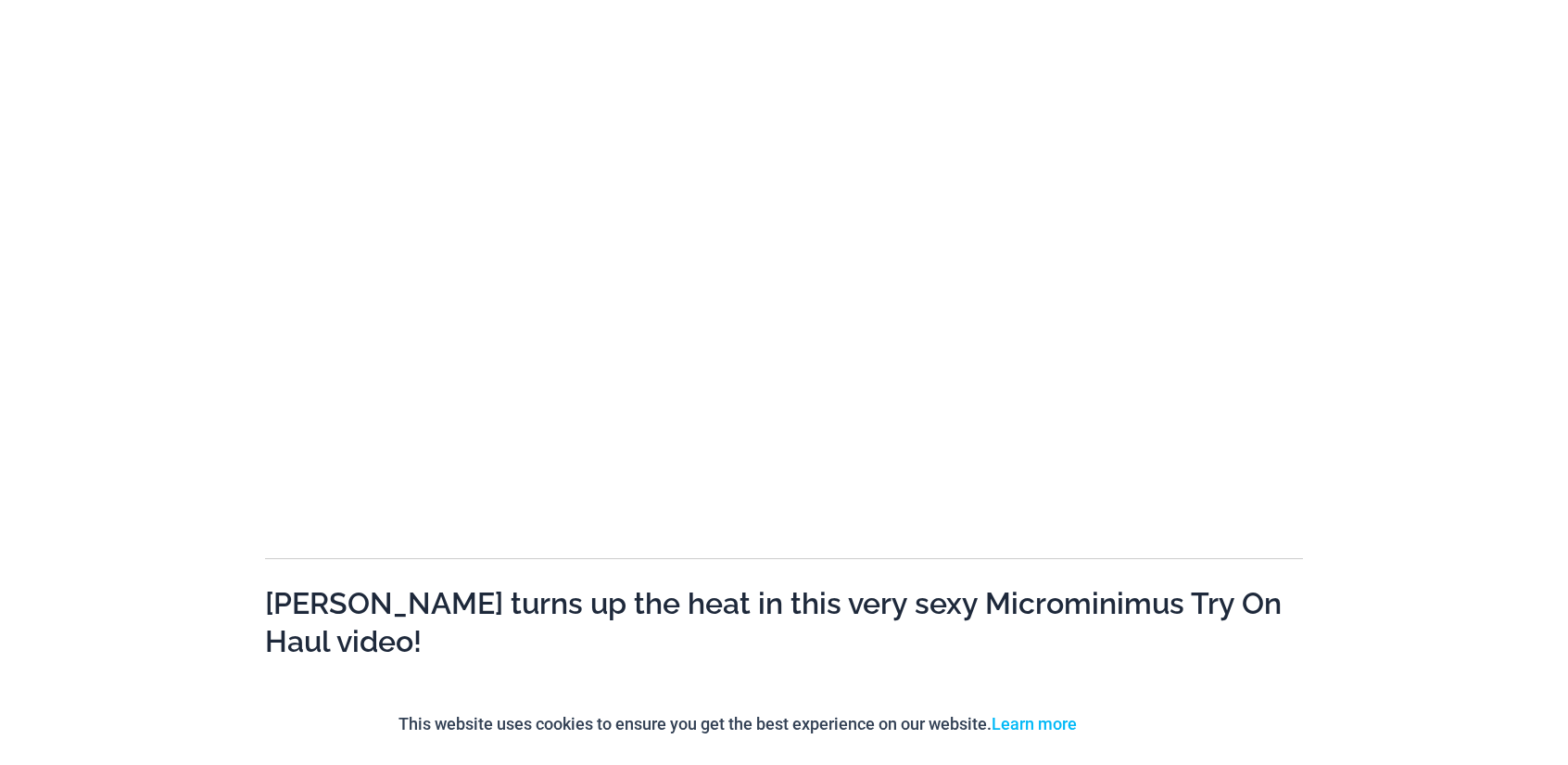
scroll to position [291, 0]
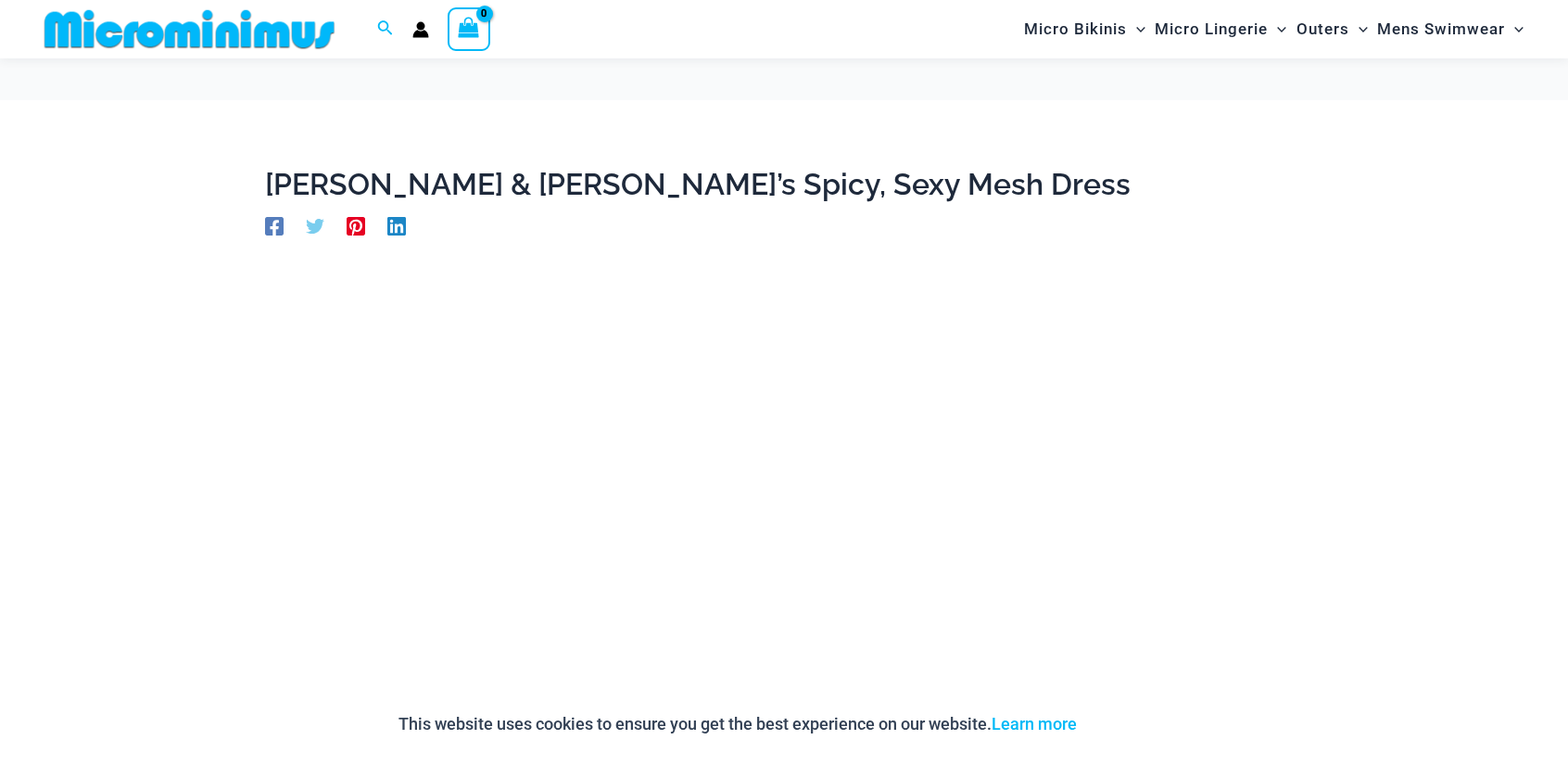
scroll to position [292, 0]
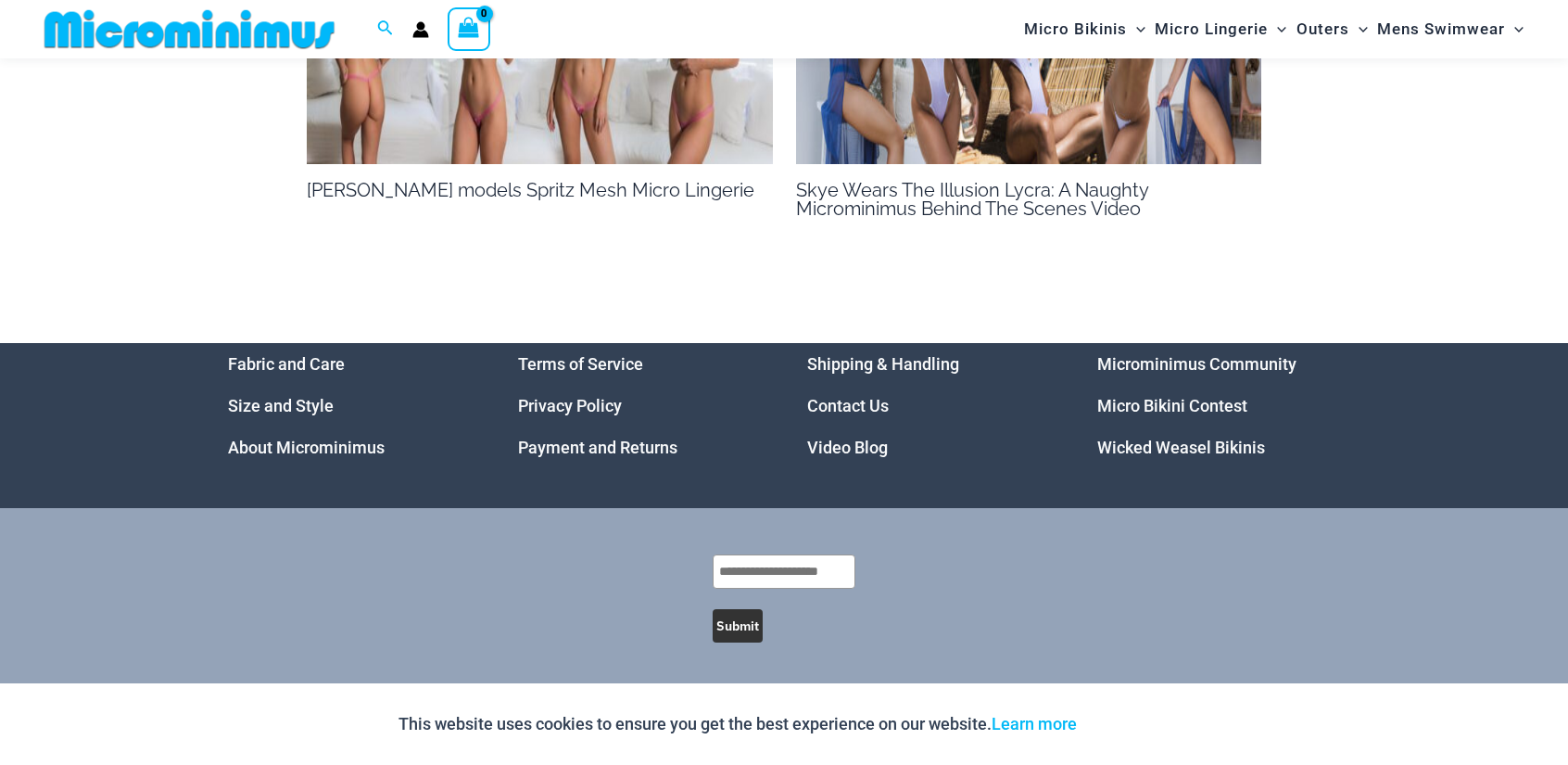
scroll to position [2829, 0]
